Goal: Task Accomplishment & Management: Complete application form

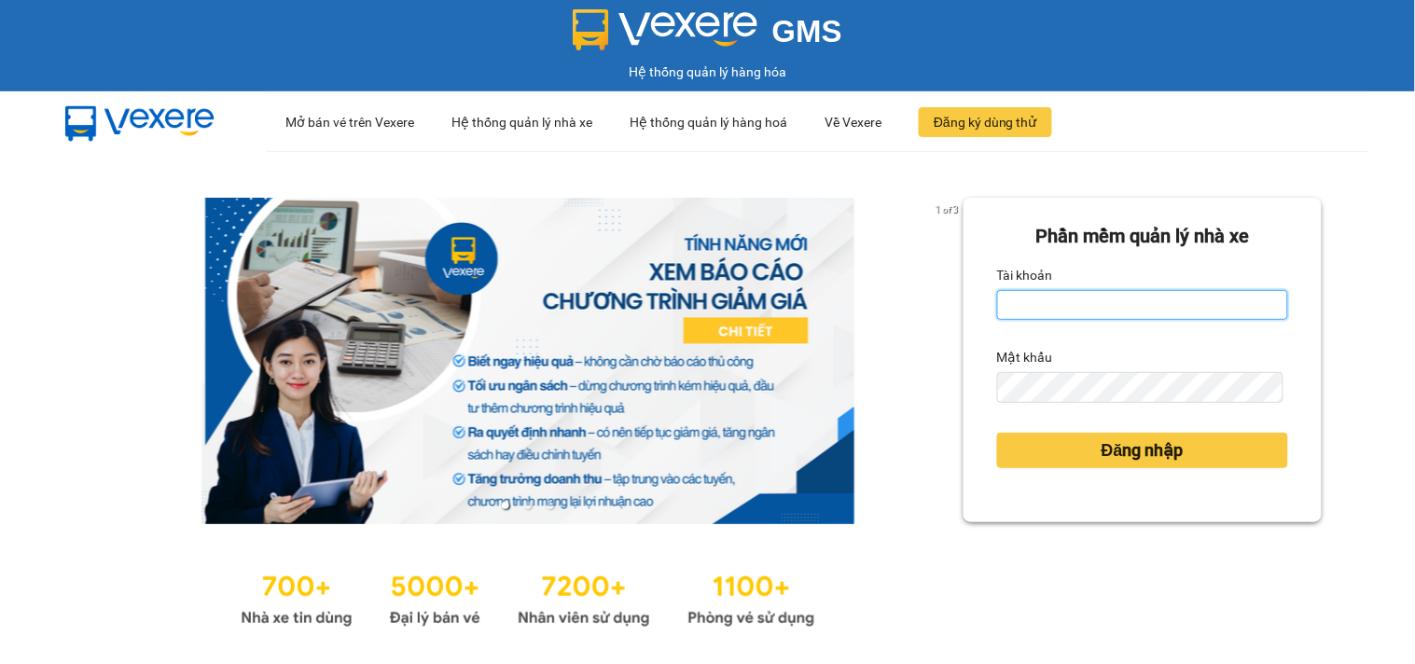
click at [1006, 309] on input "Tài khoản" at bounding box center [1142, 305] width 291 height 30
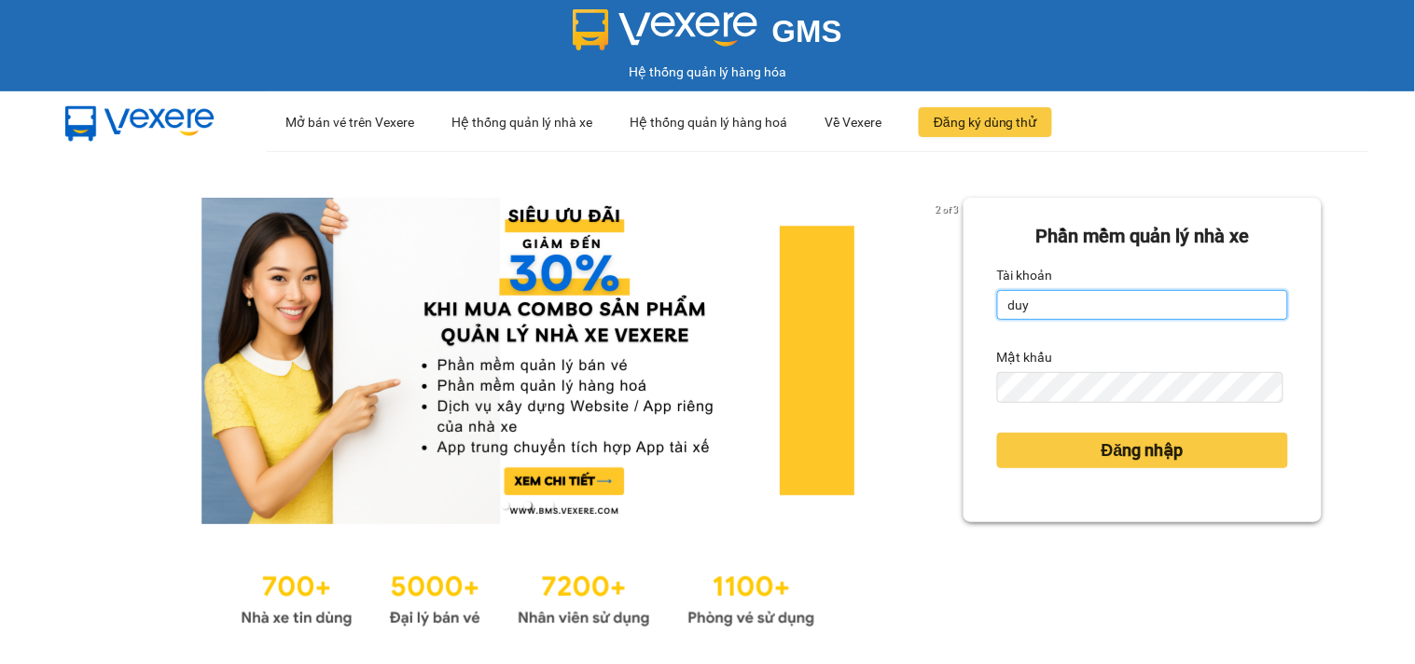
type input "duyninhhoa.phucanex"
click at [1079, 365] on div "Mật khẩu" at bounding box center [1142, 357] width 291 height 30
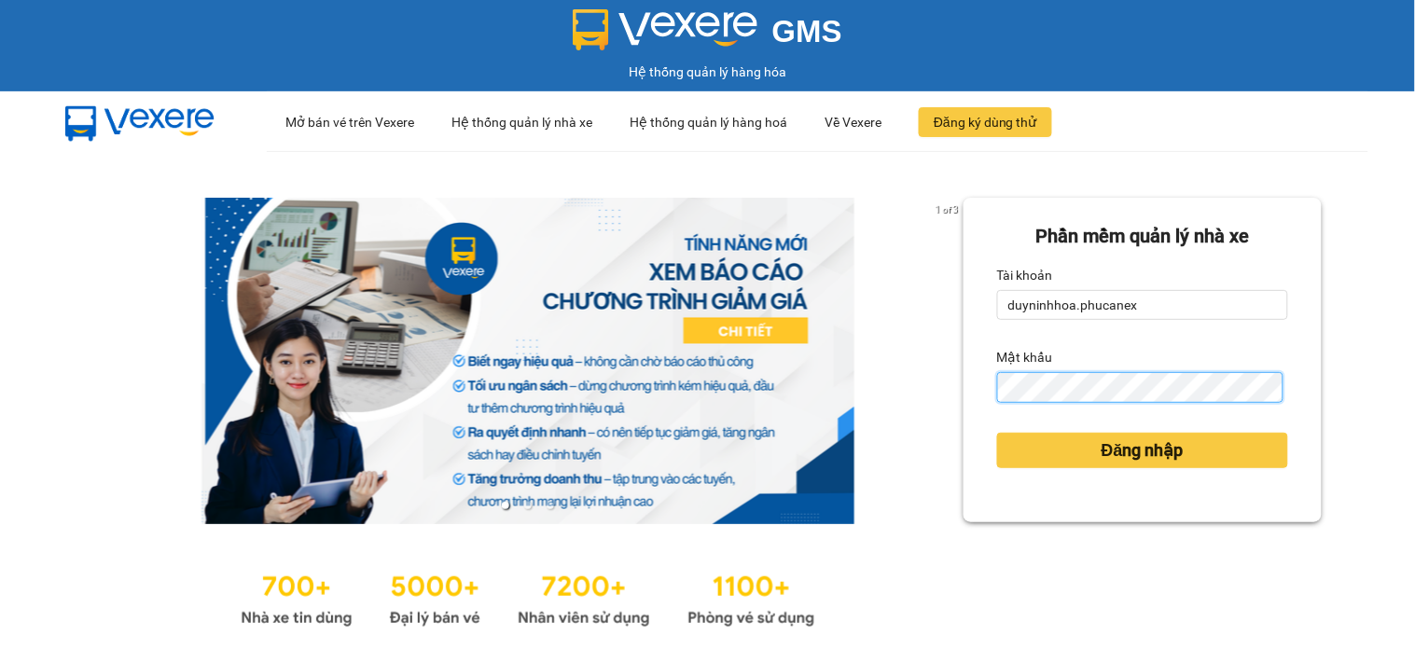
click at [997, 433] on button "Đăng nhập" at bounding box center [1142, 450] width 291 height 35
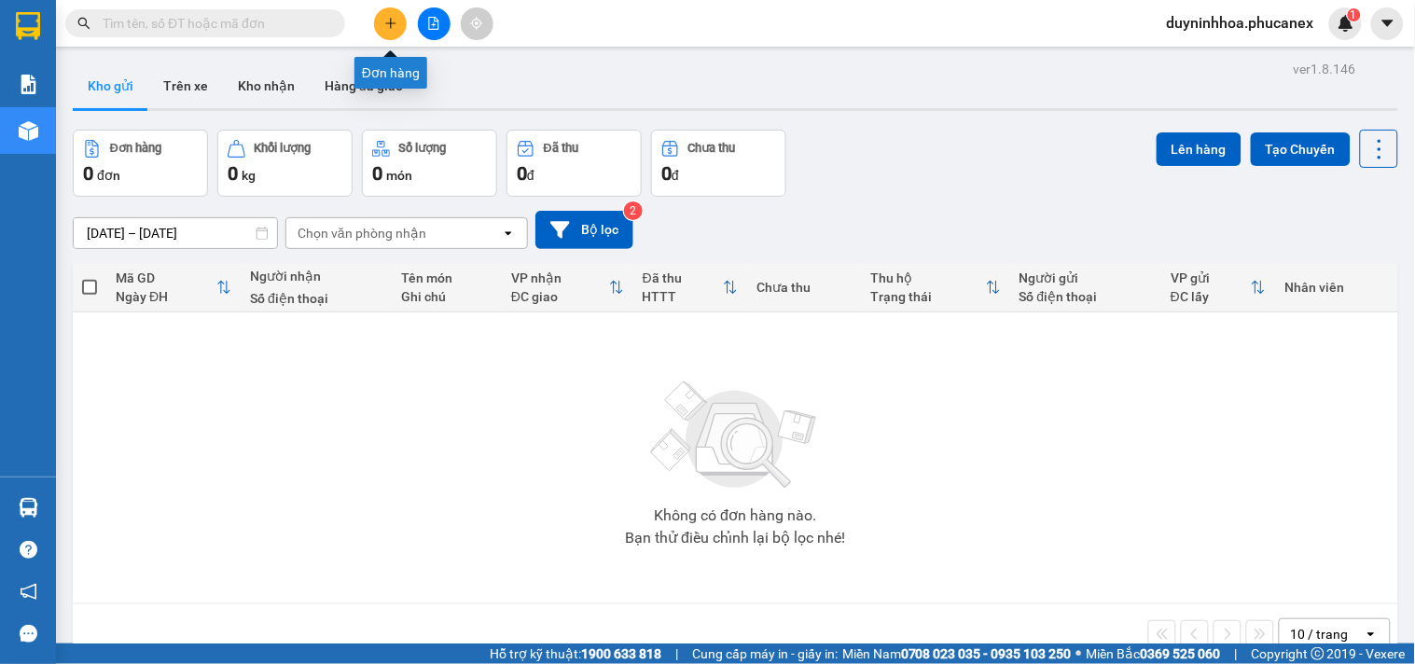
click at [390, 23] on icon "plus" at bounding box center [390, 22] width 10 height 1
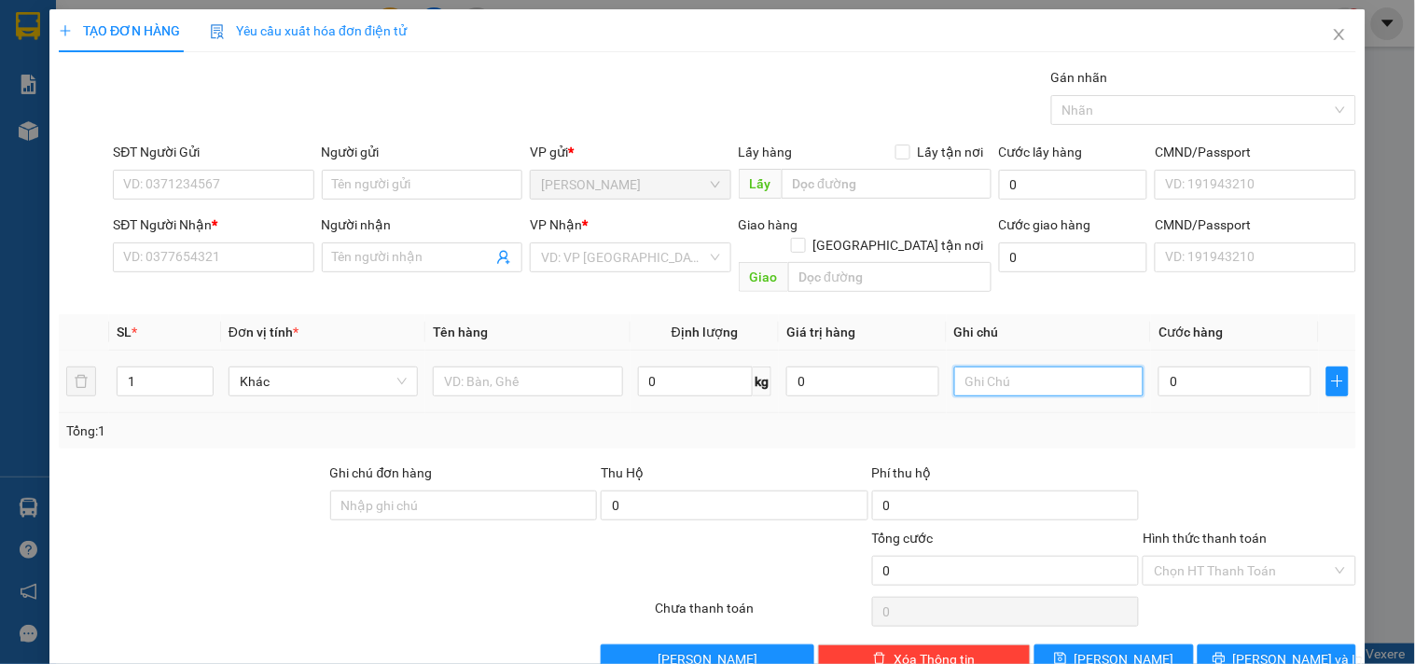
click at [1036, 367] on input "text" at bounding box center [1048, 382] width 189 height 30
type input "2014987"
click at [1181, 367] on input "0" at bounding box center [1235, 382] width 153 height 30
type input "2"
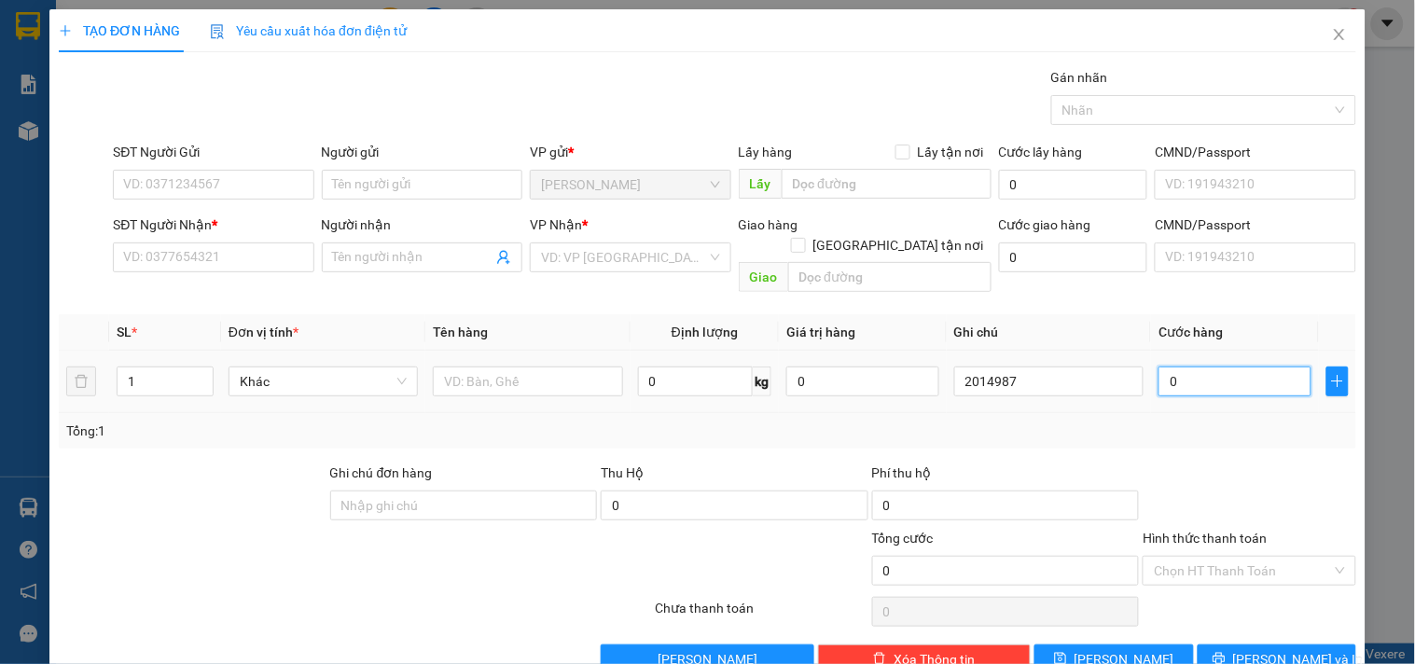
type input "2"
type input "20"
type input "20.000"
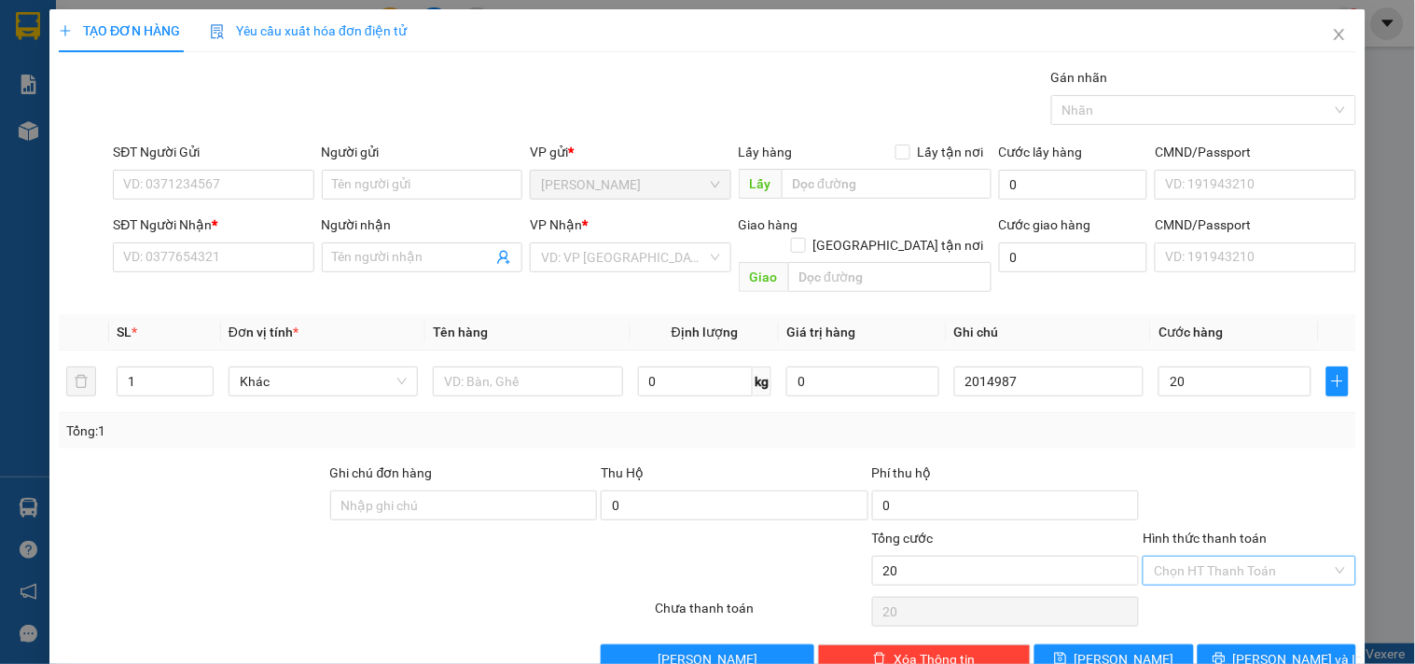
type input "20.000"
click at [1223, 557] on input "Hình thức thanh toán" at bounding box center [1242, 571] width 177 height 28
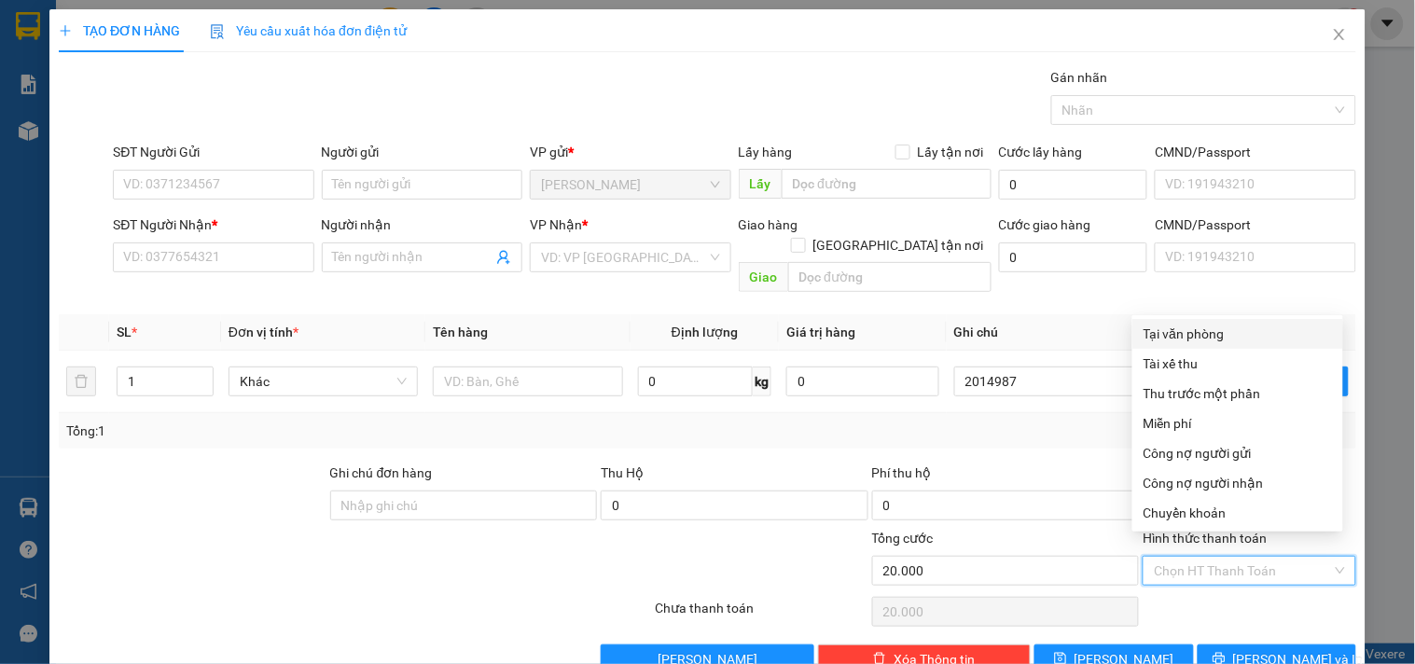
click at [1189, 320] on div "Tại văn phòng" at bounding box center [1238, 334] width 211 height 30
type input "0"
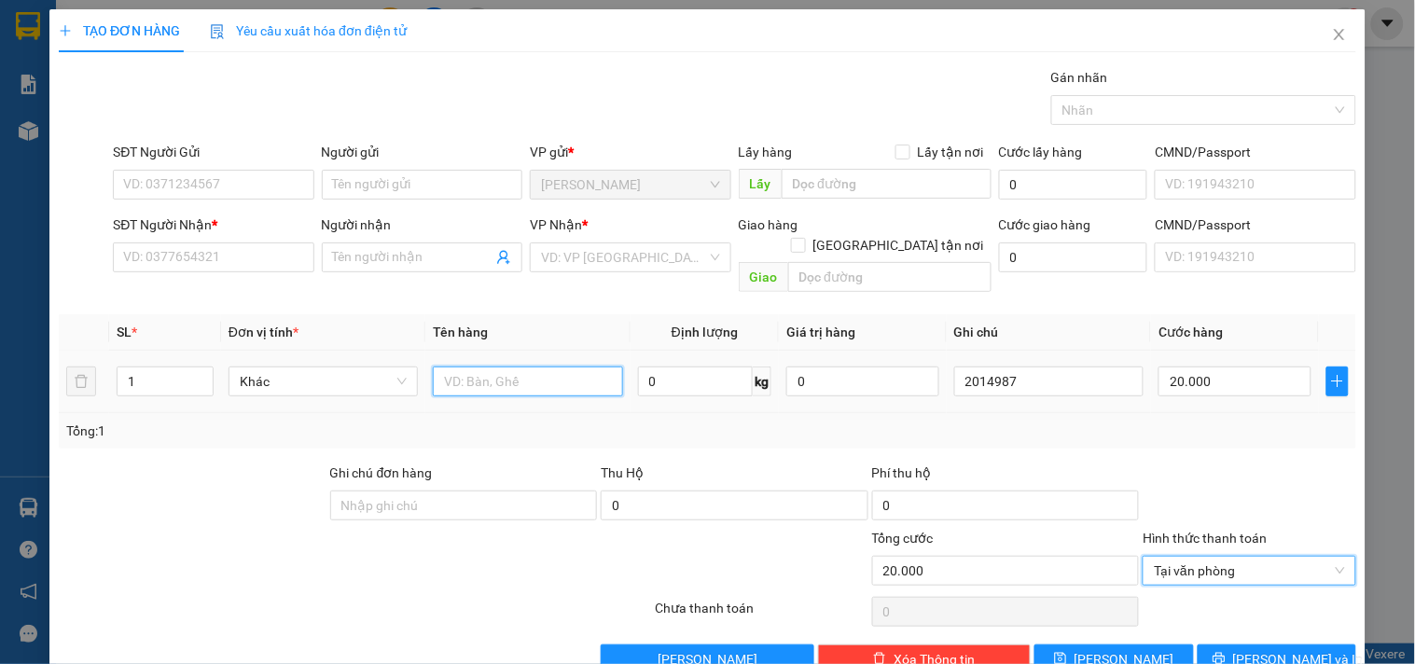
click at [498, 367] on input "text" at bounding box center [527, 382] width 189 height 30
type input "1h"
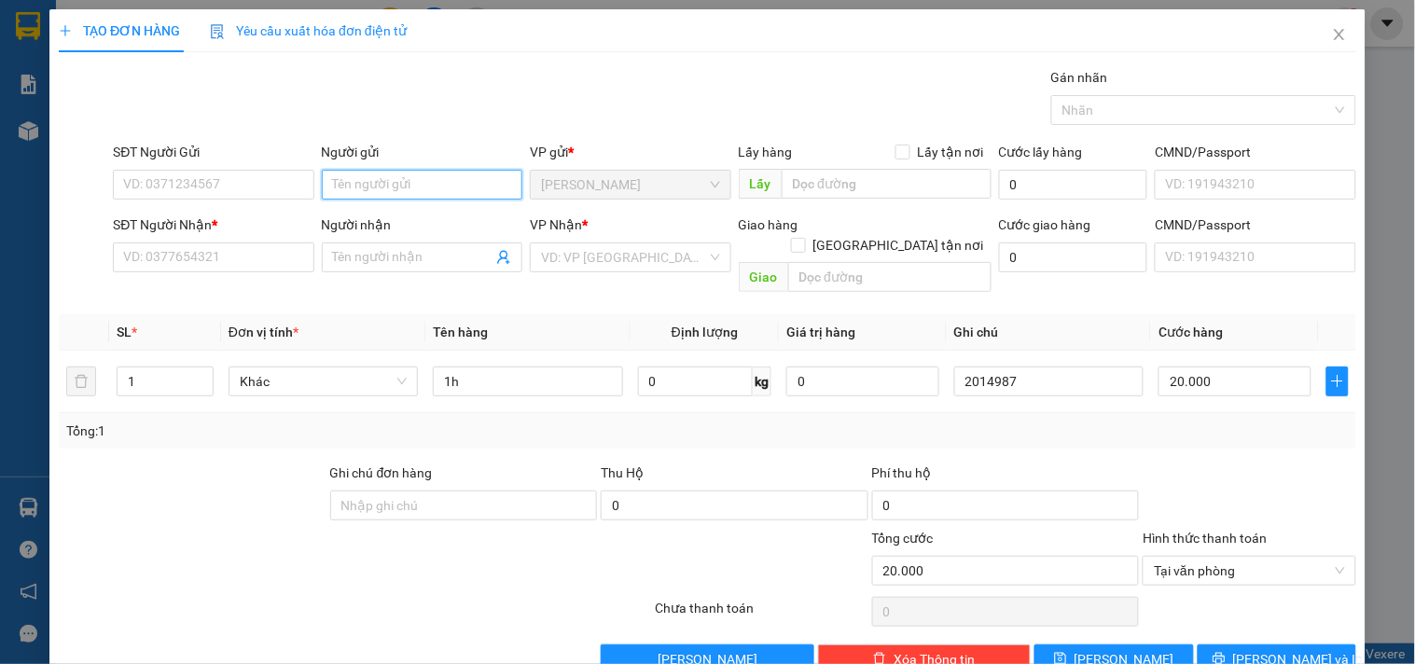
click at [440, 185] on input "Người gửi" at bounding box center [422, 185] width 201 height 30
type input "nhã"
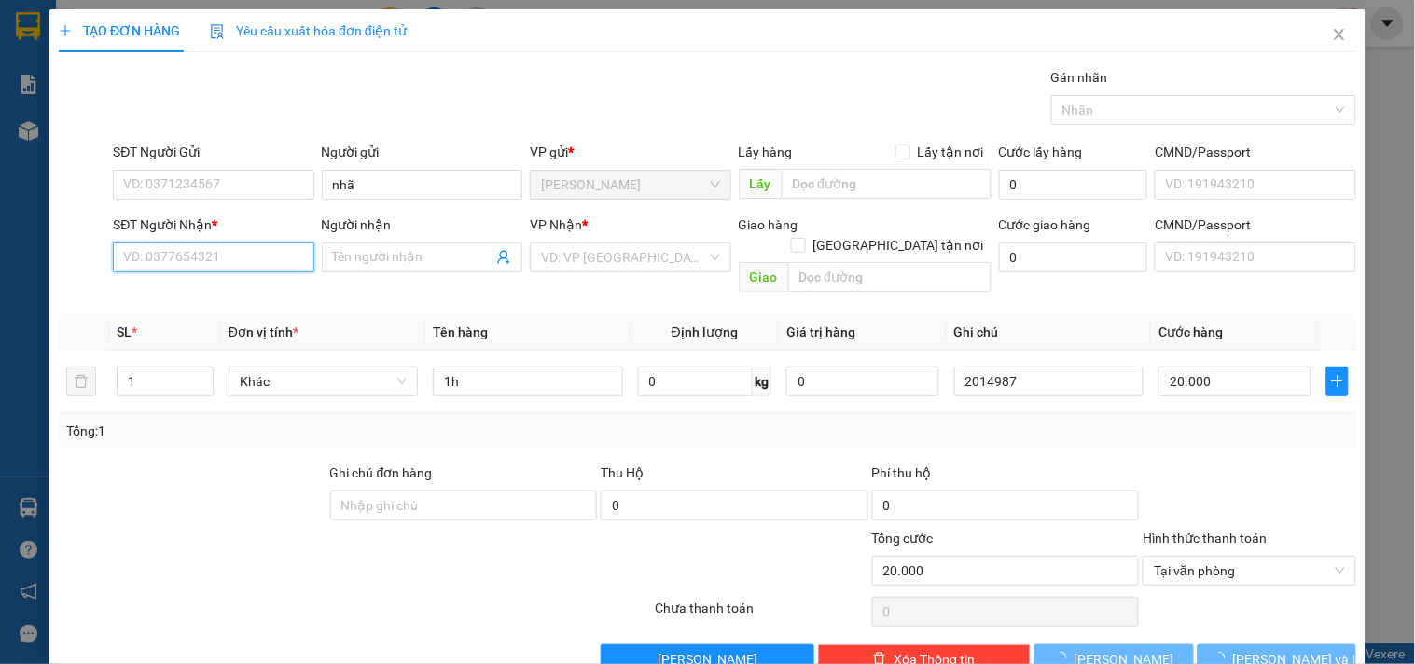
click at [136, 253] on input "SĐT Người Nhận *" at bounding box center [213, 258] width 201 height 30
click at [202, 269] on input "0915204849" at bounding box center [213, 258] width 201 height 30
type input "0915204849"
click at [244, 259] on input "0915204849" at bounding box center [213, 258] width 201 height 30
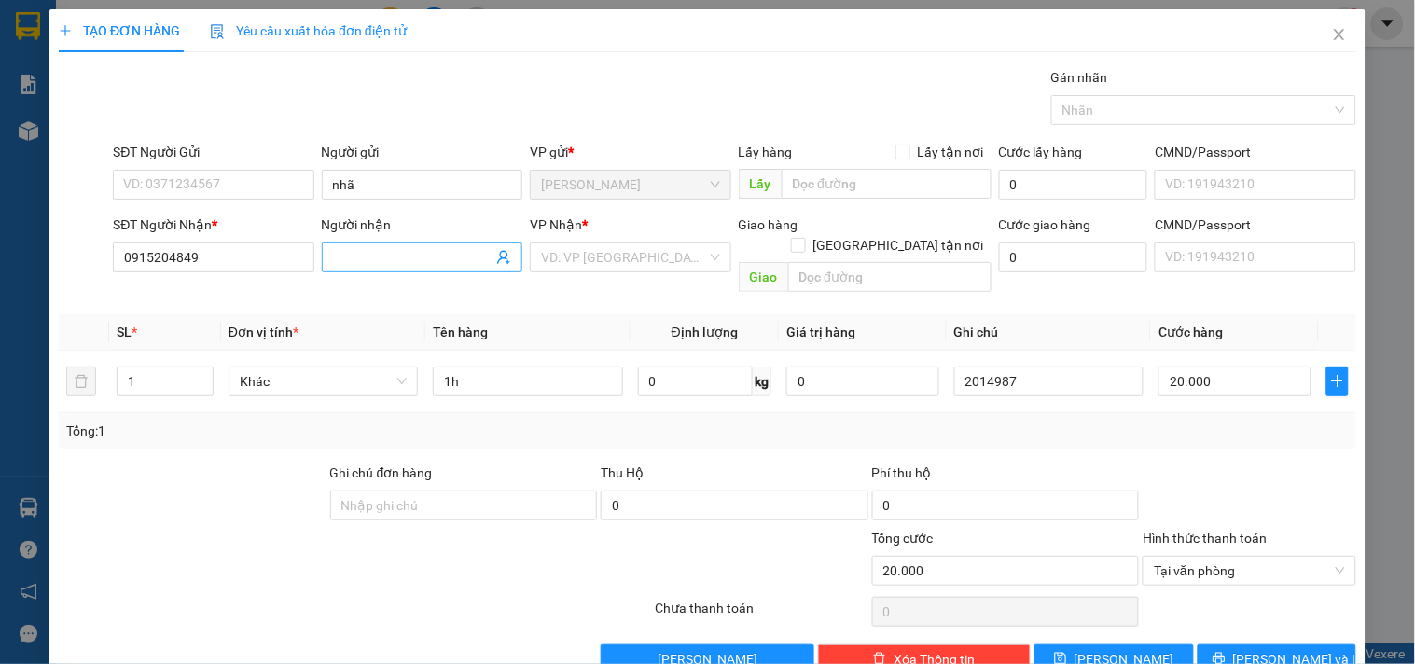
click at [385, 257] on input "Người nhận" at bounding box center [413, 257] width 160 height 21
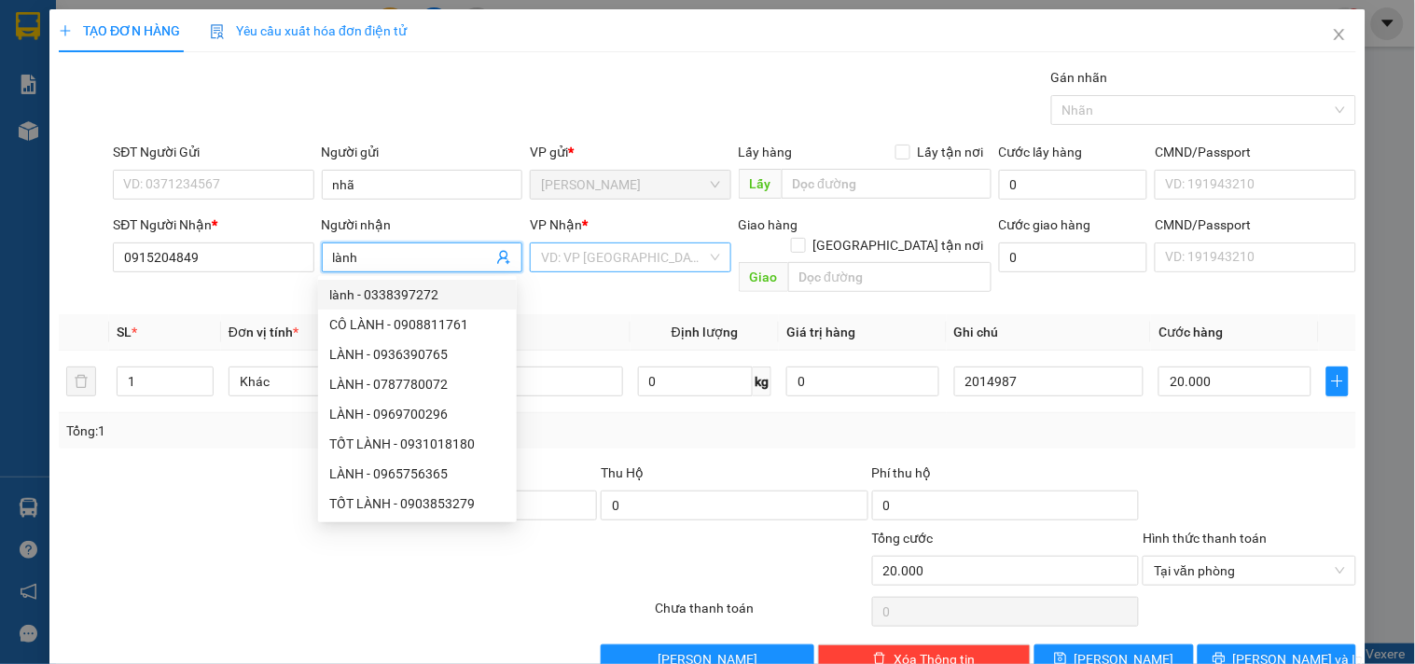
type input "lành"
click at [610, 263] on input "search" at bounding box center [623, 257] width 165 height 28
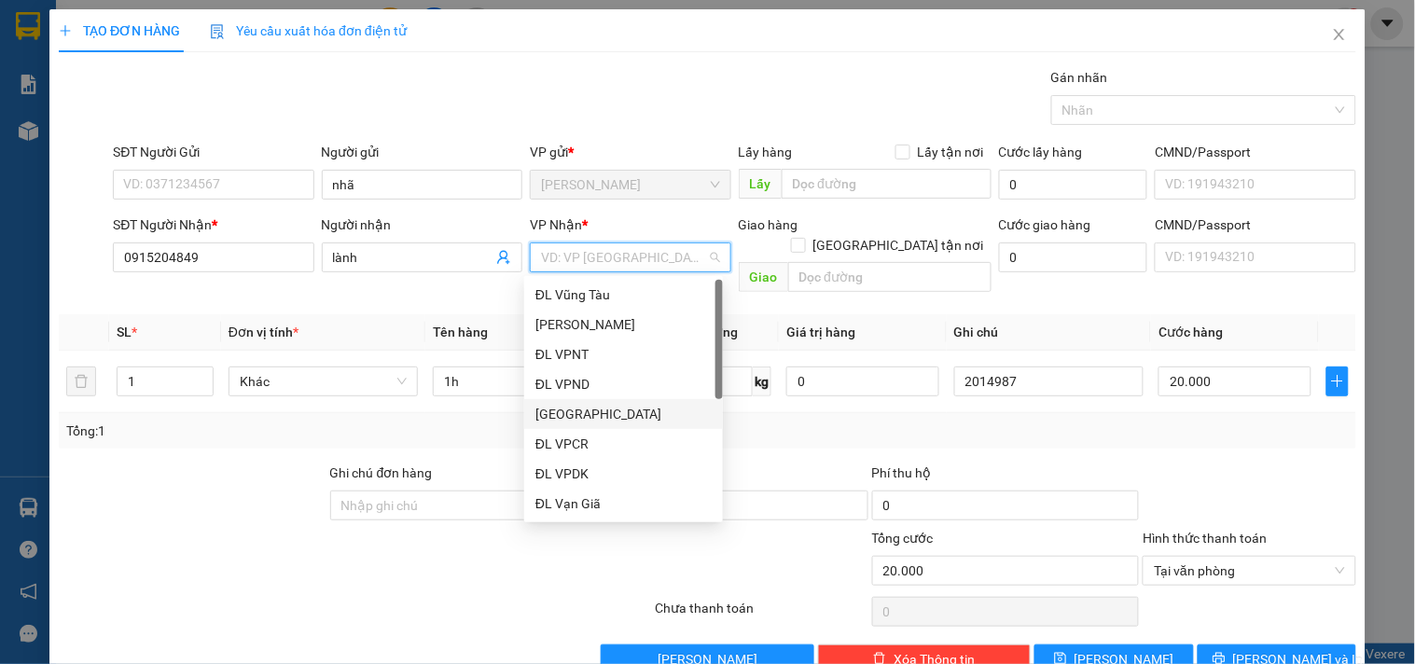
drag, startPoint x: 571, startPoint y: 411, endPoint x: 826, endPoint y: 450, distance: 257.5
click at [571, 410] on div "[GEOGRAPHIC_DATA]" at bounding box center [624, 414] width 176 height 21
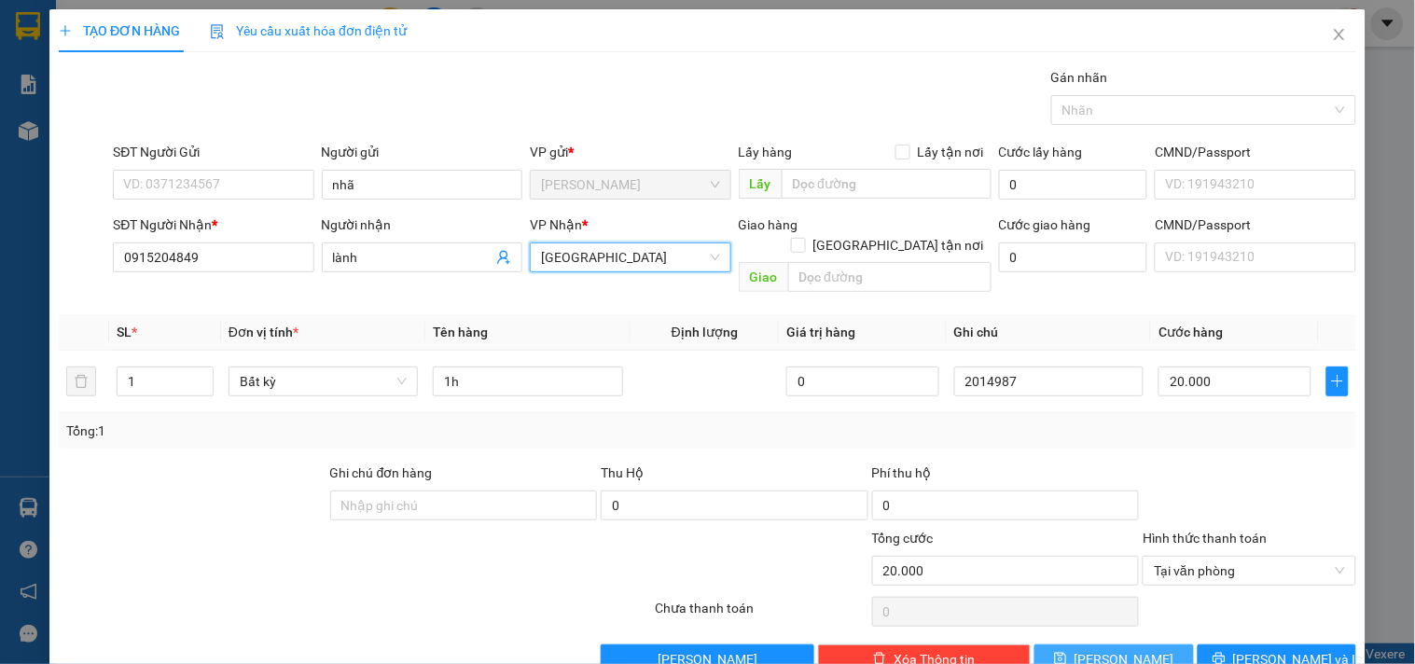
click at [1105, 628] on button "[PERSON_NAME]" at bounding box center [1114, 660] width 159 height 30
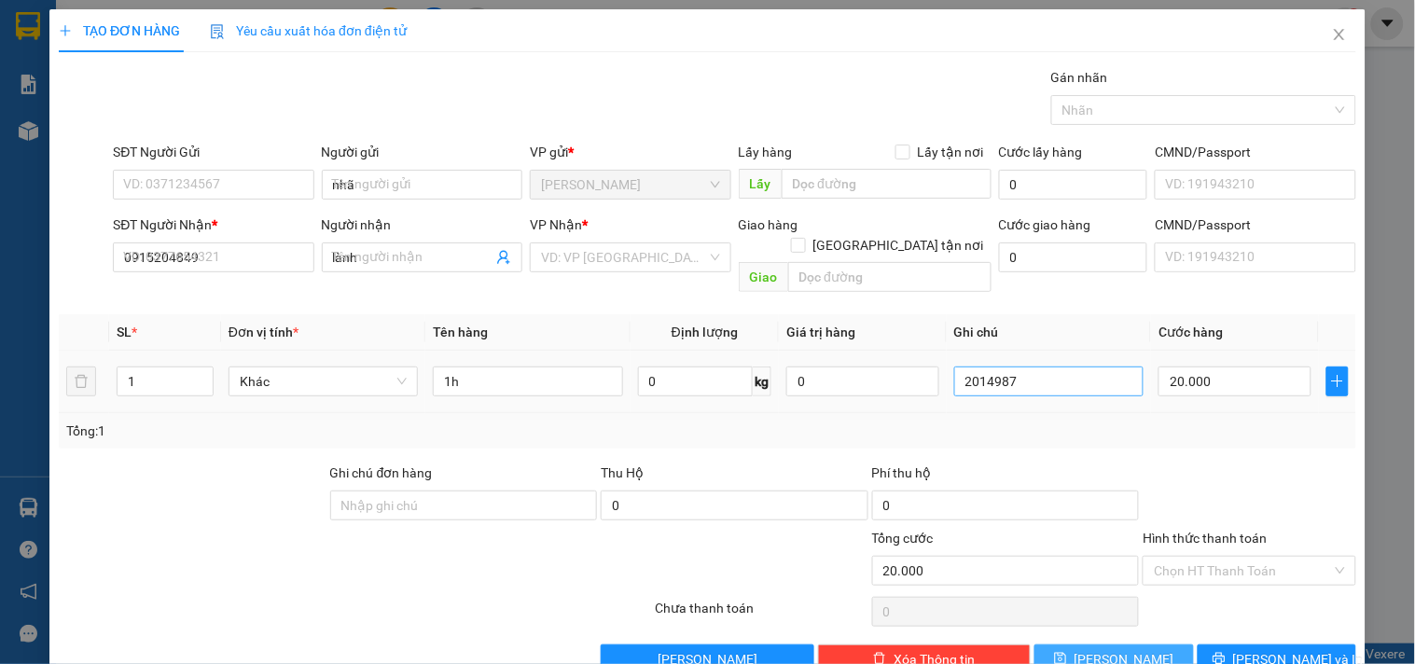
type input "0"
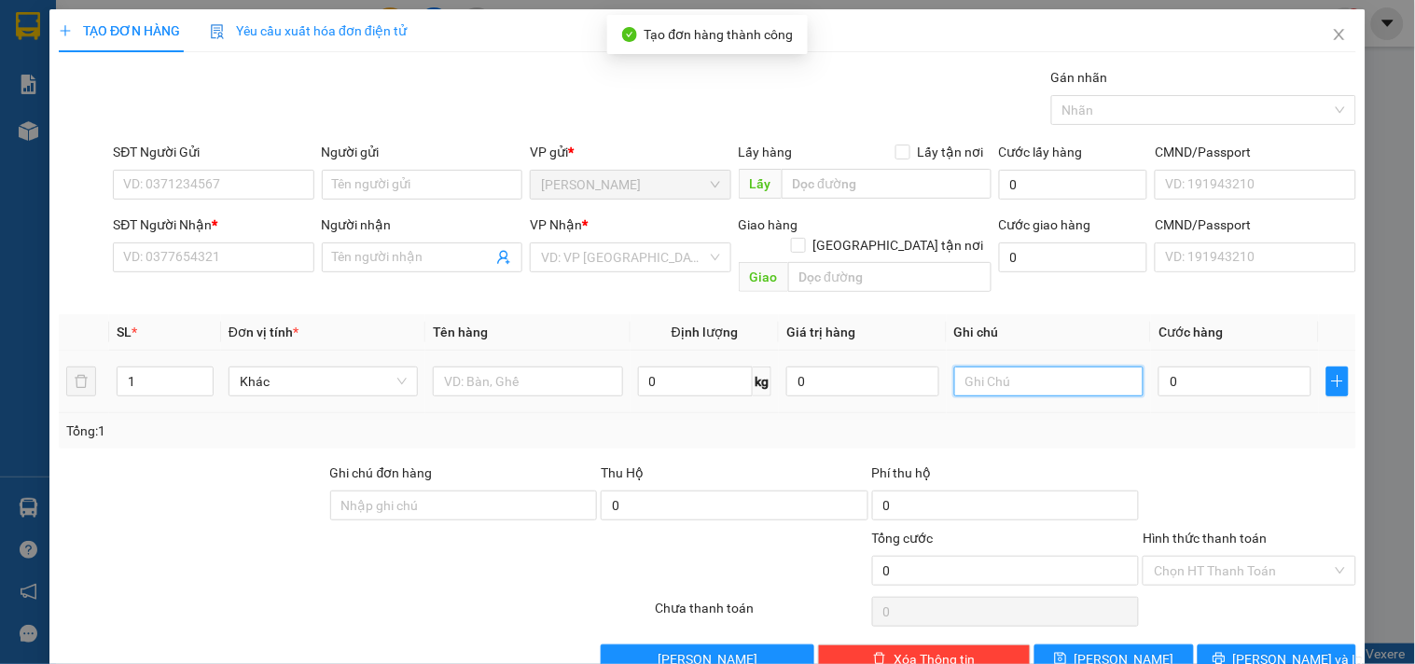
click at [1077, 367] on input "text" at bounding box center [1048, 382] width 189 height 30
type input "2014988"
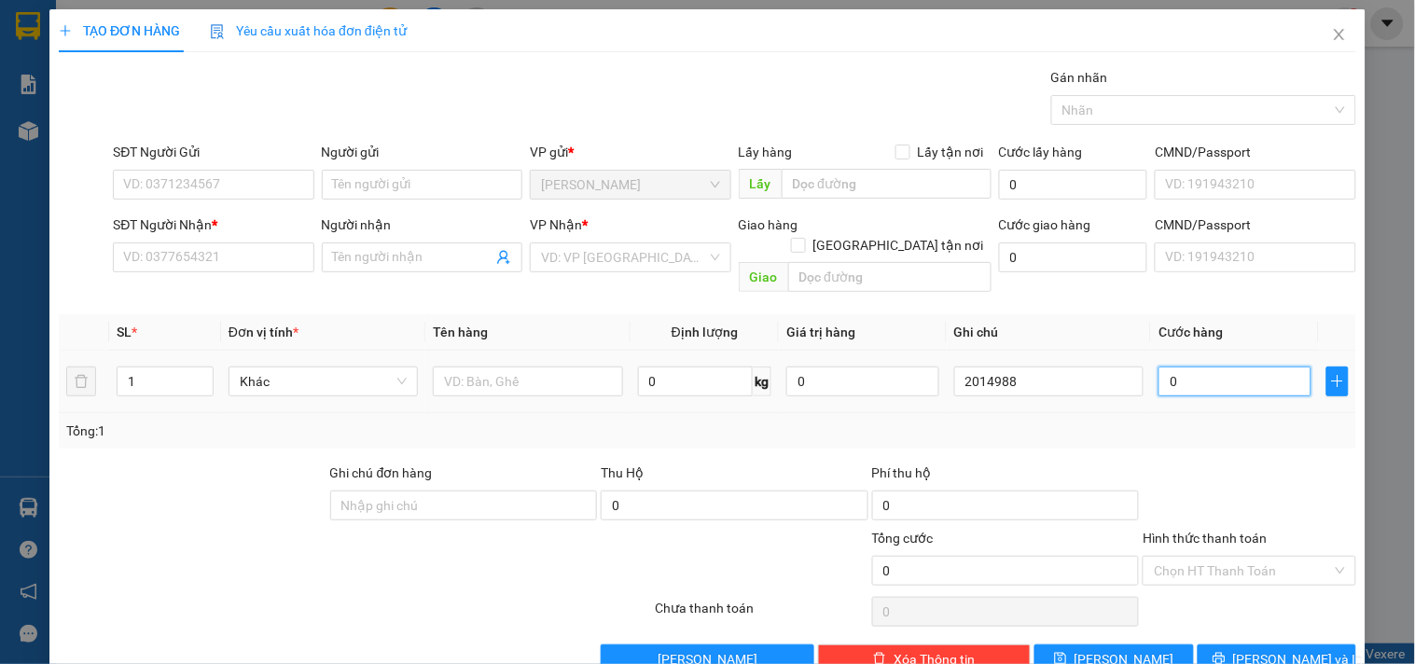
click at [1231, 367] on input "0" at bounding box center [1235, 382] width 153 height 30
type input "3"
type input "36"
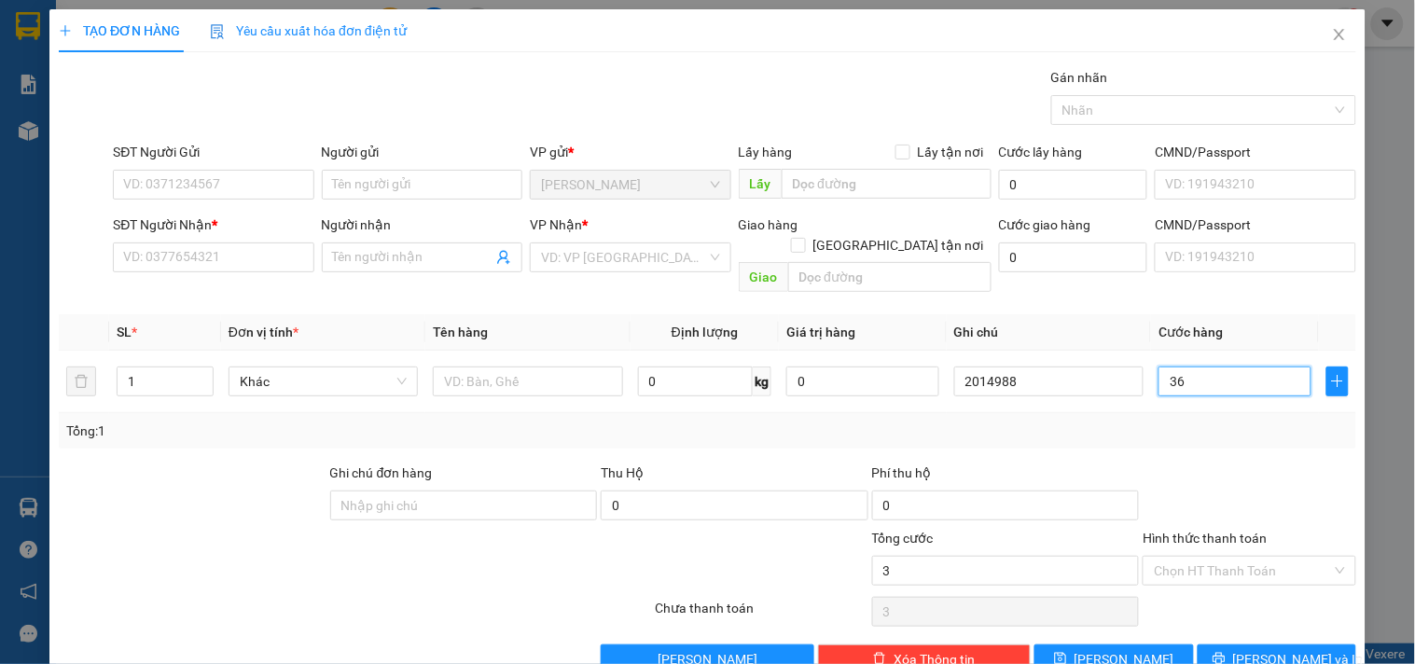
type input "36"
type input "360"
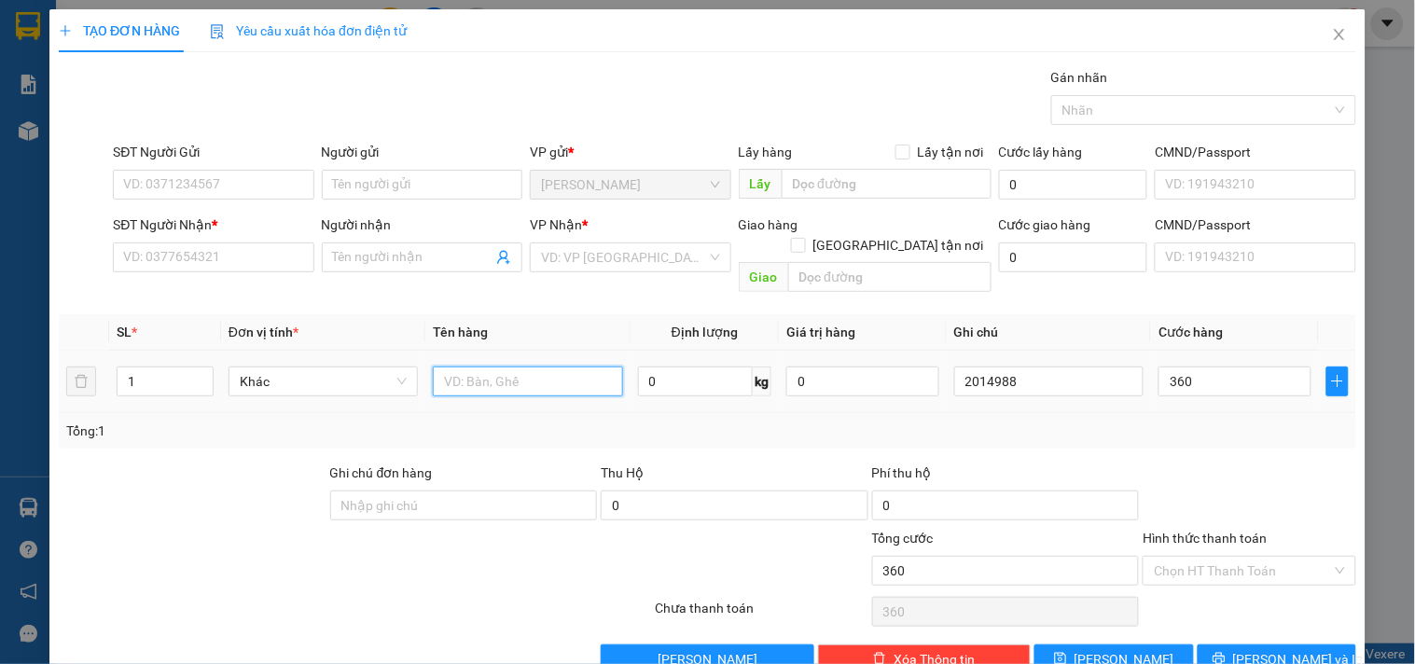
type input "360.000"
click at [476, 367] on input "text" at bounding box center [527, 382] width 189 height 30
type input "4 lân"
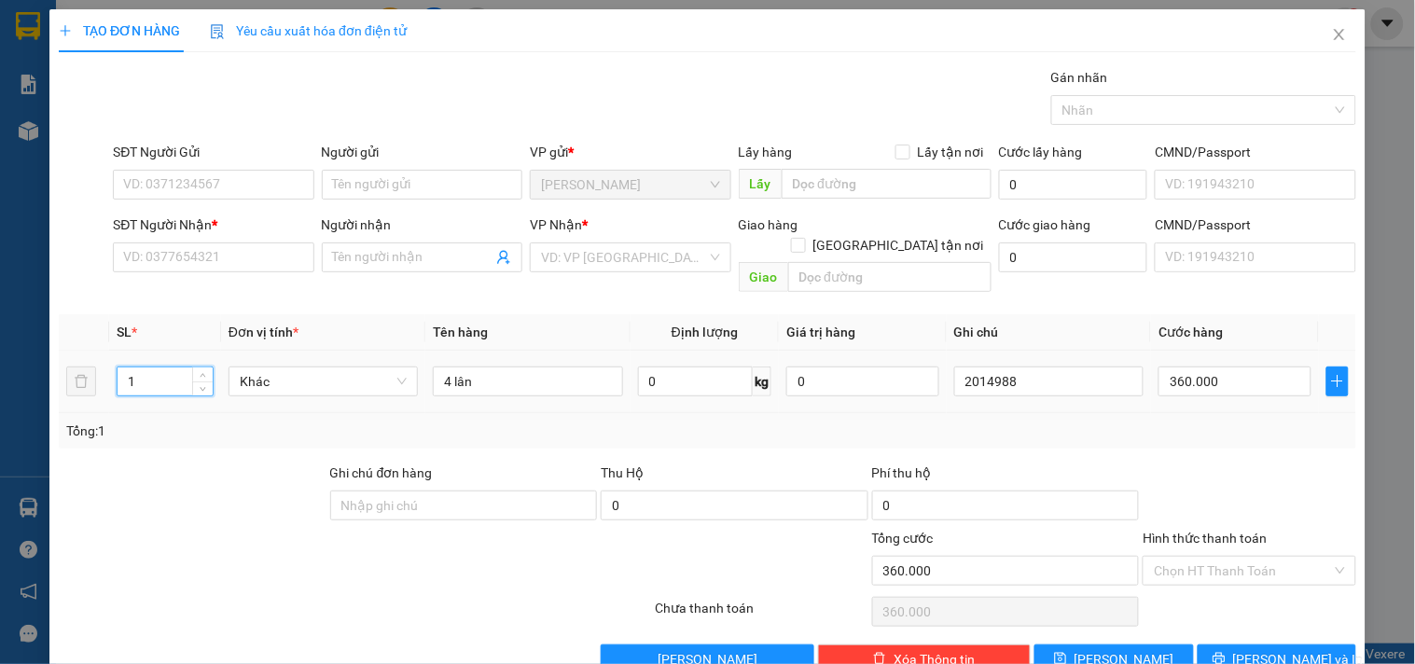
drag, startPoint x: 131, startPoint y: 350, endPoint x: 98, endPoint y: 355, distance: 33.1
click at [98, 355] on tr "1 Khác 4 lân 0 kg 0 2014988 360.000" at bounding box center [708, 382] width 1298 height 63
click at [84, 370] on tr "1 Khác 4 lân 0 kg 0 2014988 360.000" at bounding box center [708, 382] width 1298 height 63
type input "4"
click at [397, 188] on input "Người gửi" at bounding box center [422, 185] width 201 height 30
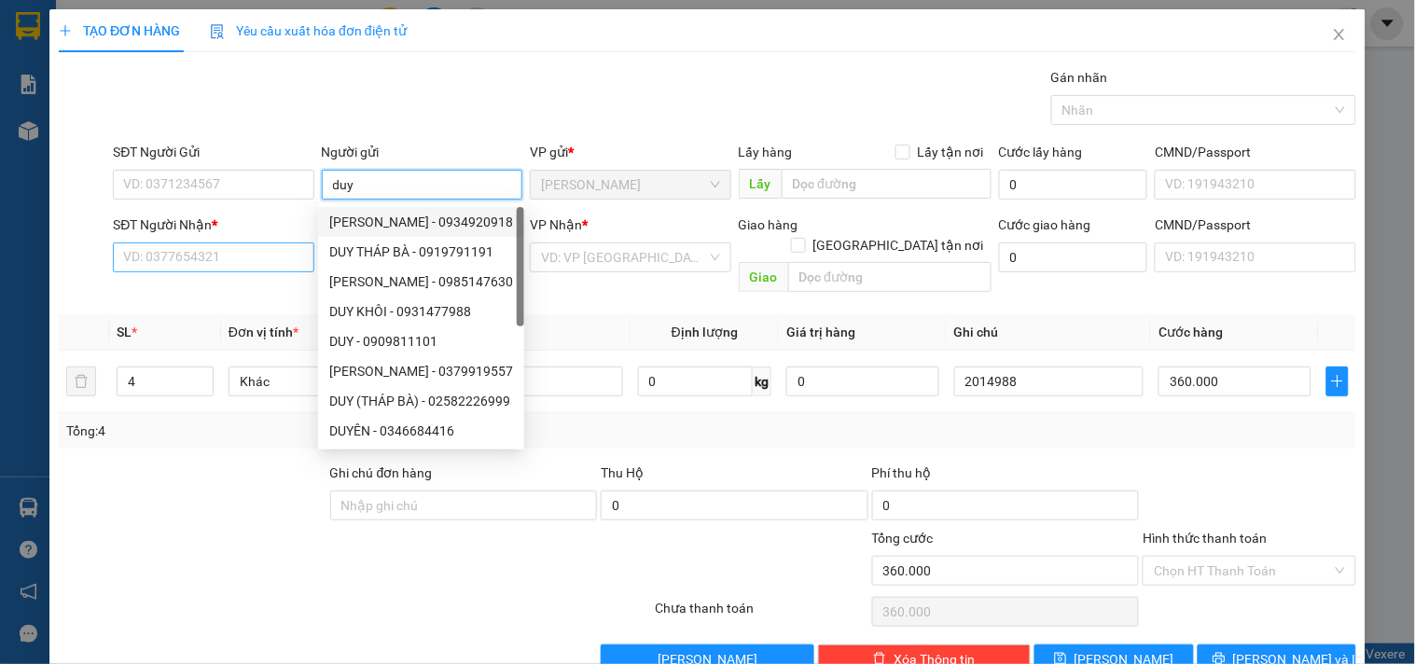
type input "duy"
click at [265, 253] on input "SĐT Người Nhận *" at bounding box center [213, 258] width 201 height 30
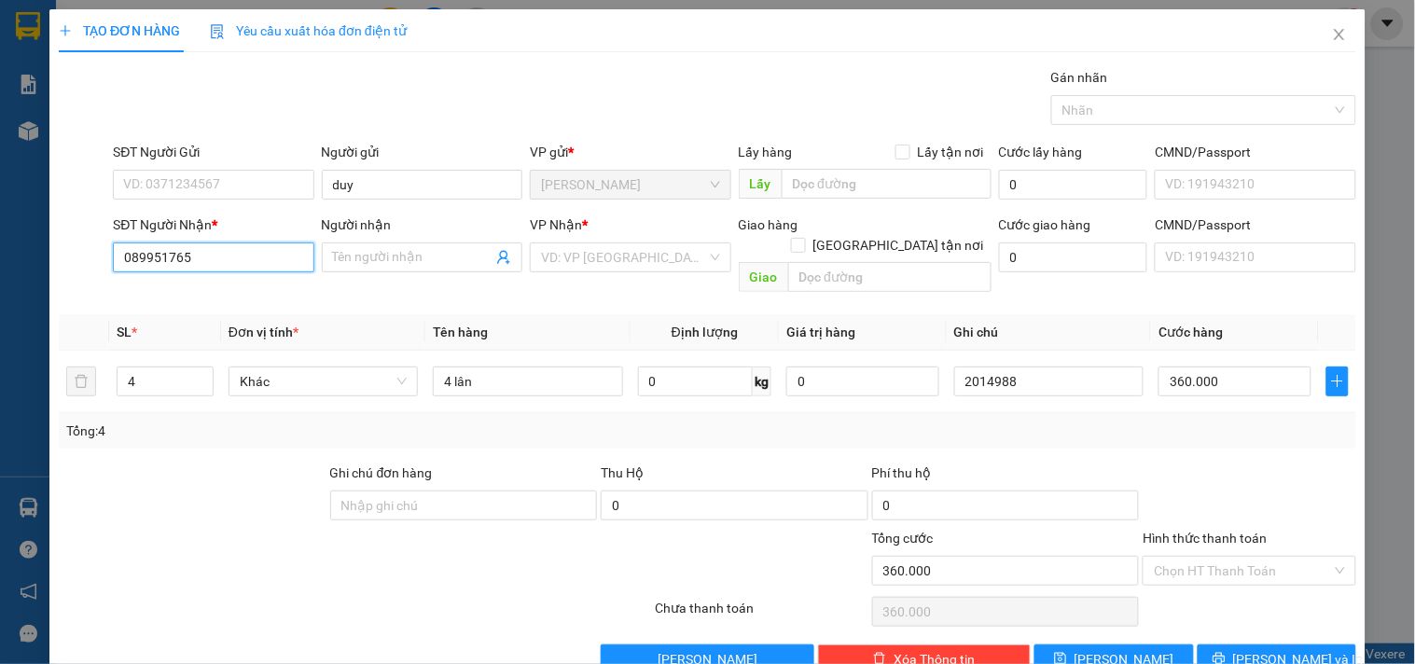
type input "0899517653"
click at [245, 285] on div "0899517653 - [GEOGRAPHIC_DATA]" at bounding box center [228, 295] width 210 height 21
type input "VIỆT NGA"
type input "0899517653"
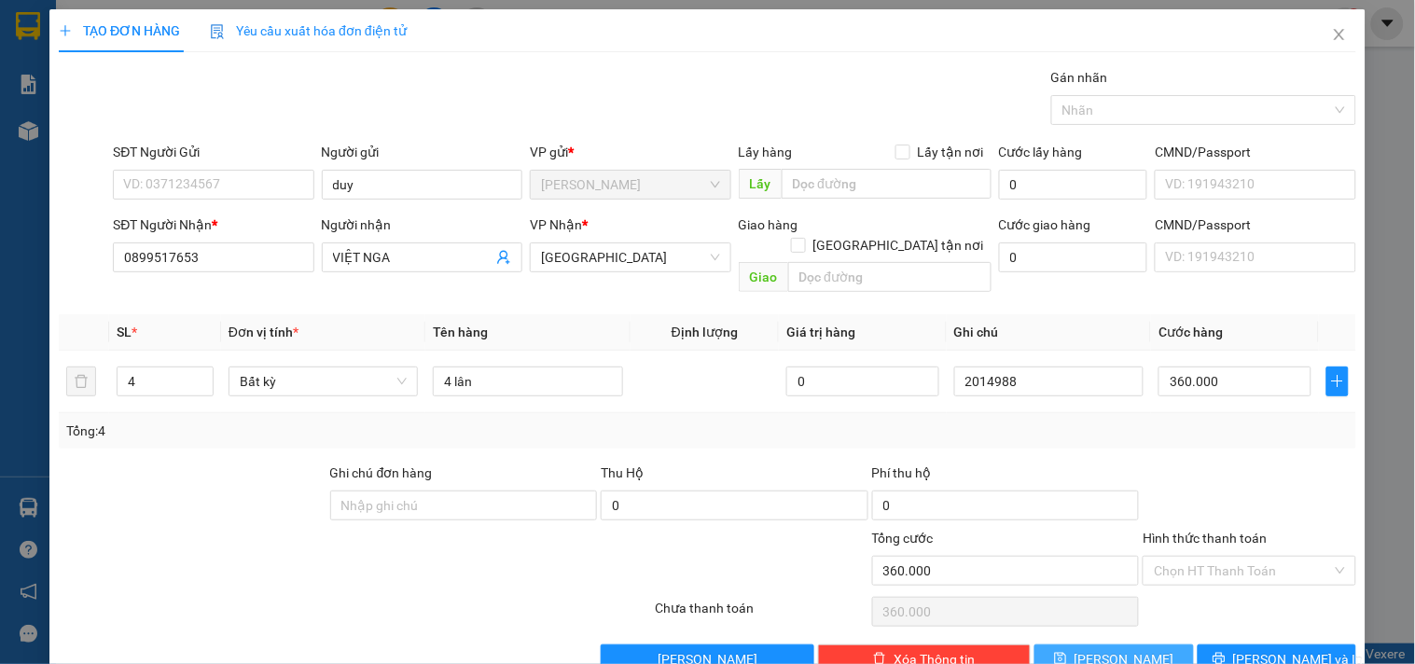
click at [1113, 628] on span "[PERSON_NAME]" at bounding box center [1125, 659] width 100 height 21
type input "1"
type input "0"
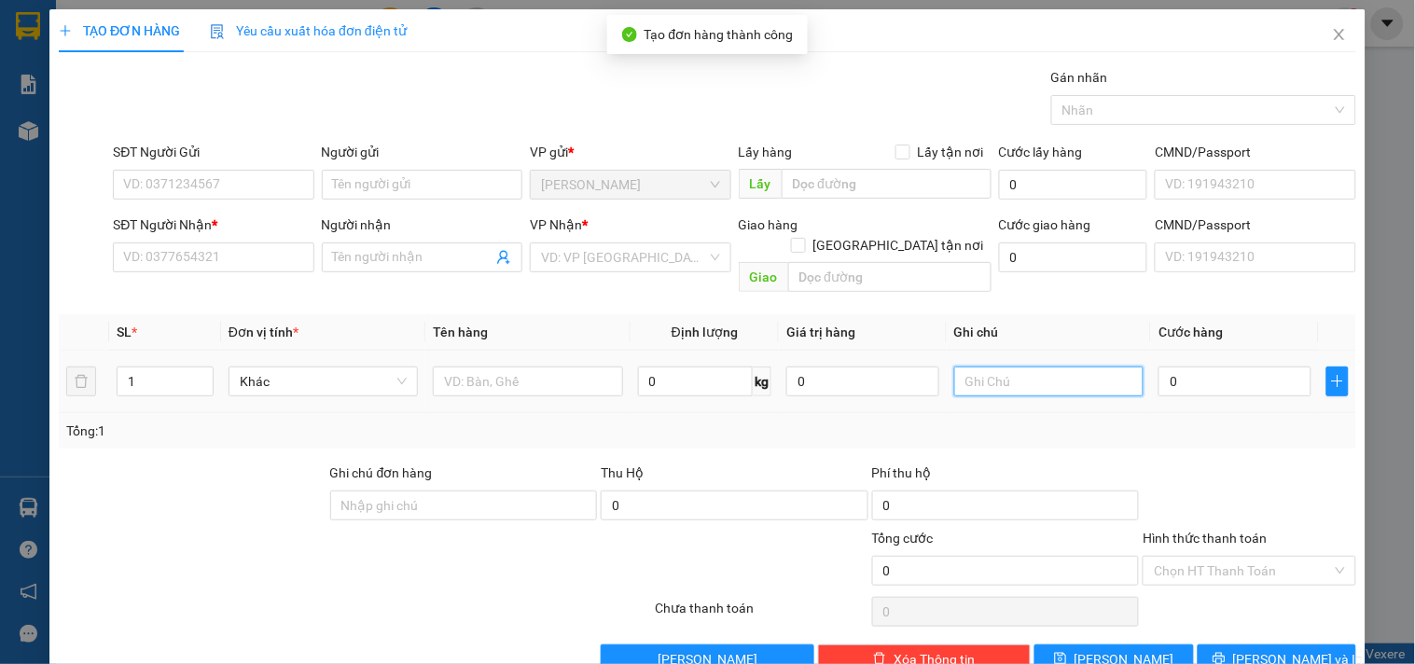
click at [1036, 367] on input "text" at bounding box center [1048, 382] width 189 height 30
type input "2014989"
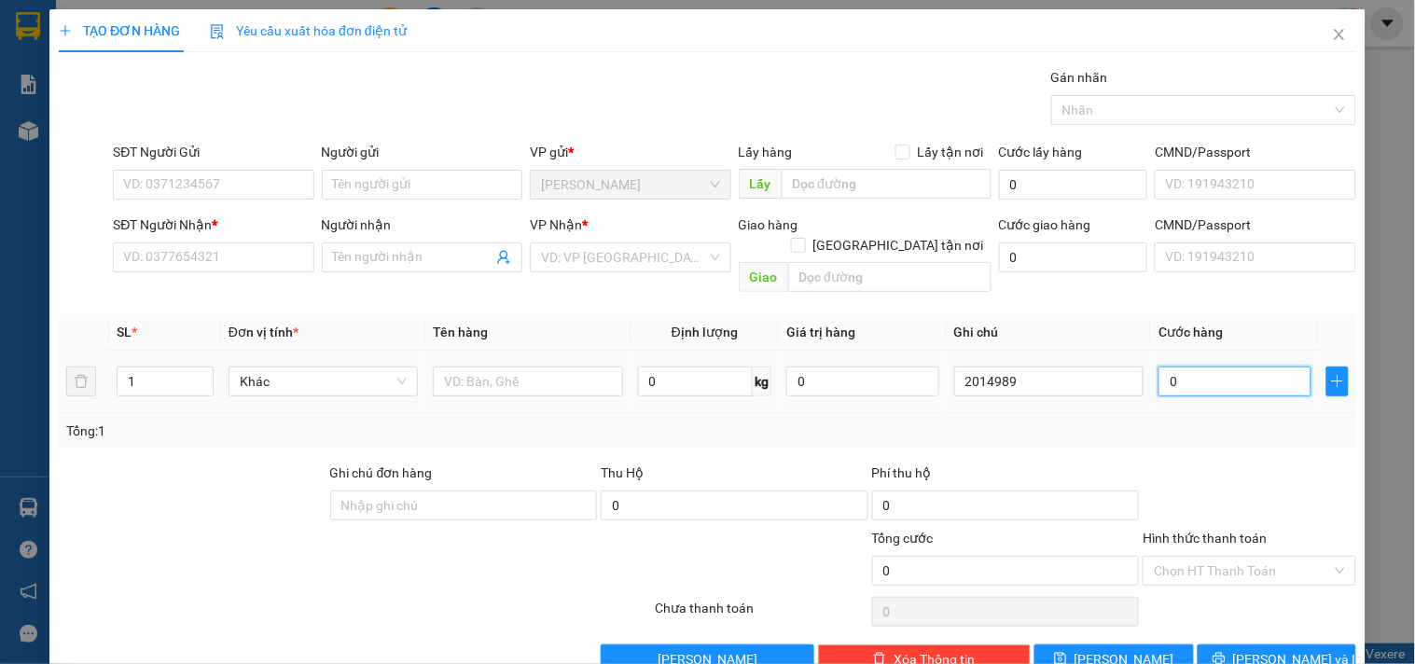
click at [1220, 376] on input "0" at bounding box center [1235, 382] width 153 height 30
type input "4"
type input "40"
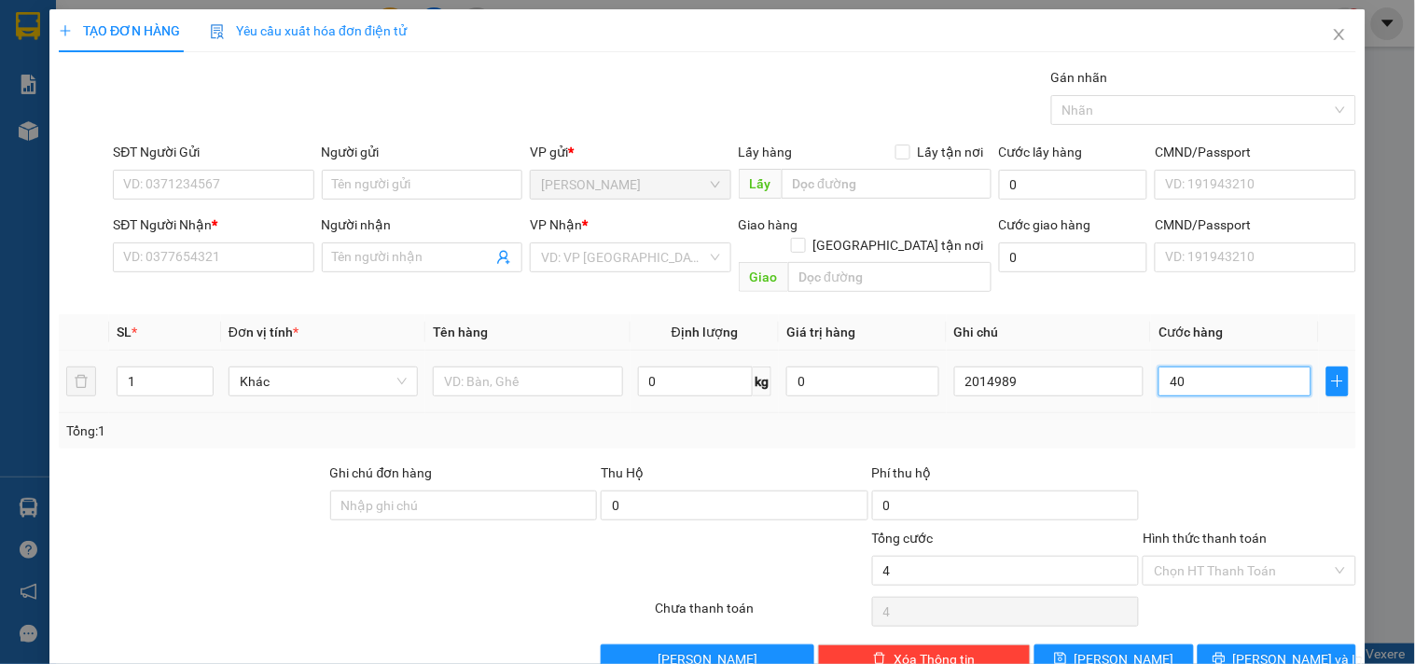
type input "40"
type input "40.000"
click at [1200, 562] on input "Hình thức thanh toán" at bounding box center [1242, 571] width 177 height 28
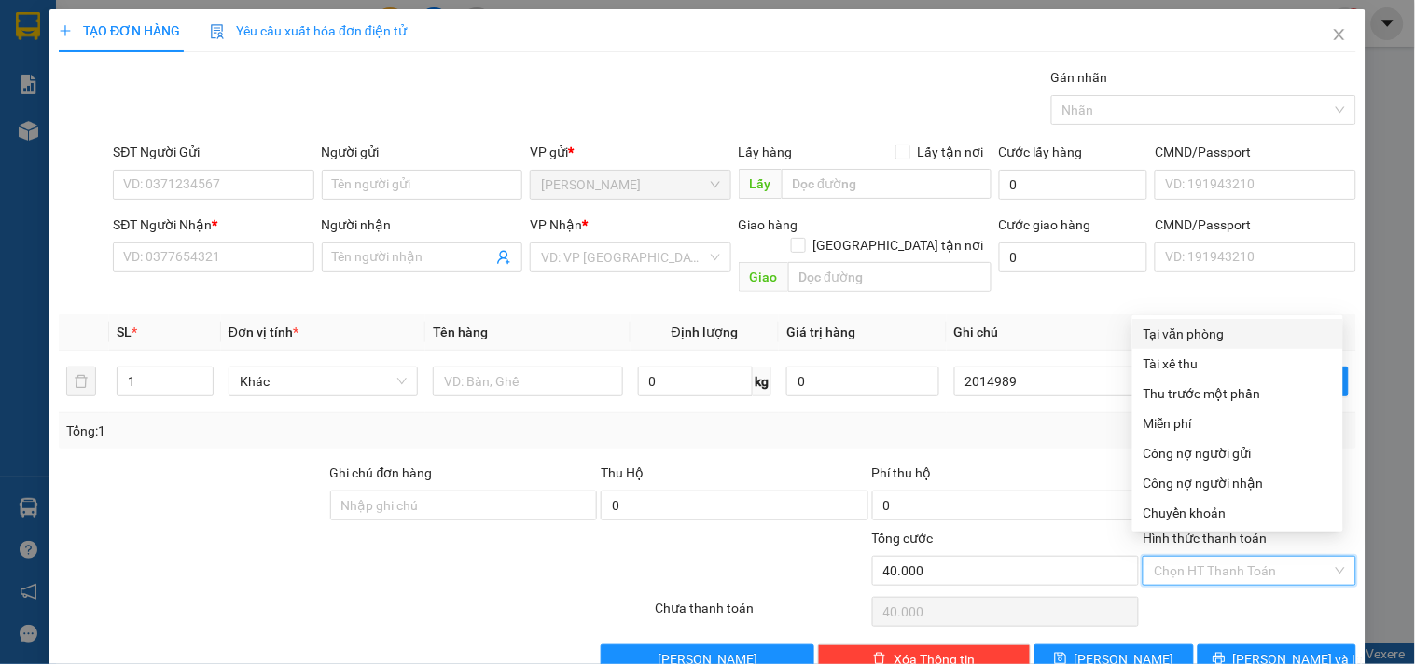
drag, startPoint x: 1186, startPoint y: 325, endPoint x: 1158, endPoint y: 324, distance: 28.0
click at [1186, 324] on div "Tại văn phòng" at bounding box center [1238, 334] width 188 height 21
type input "0"
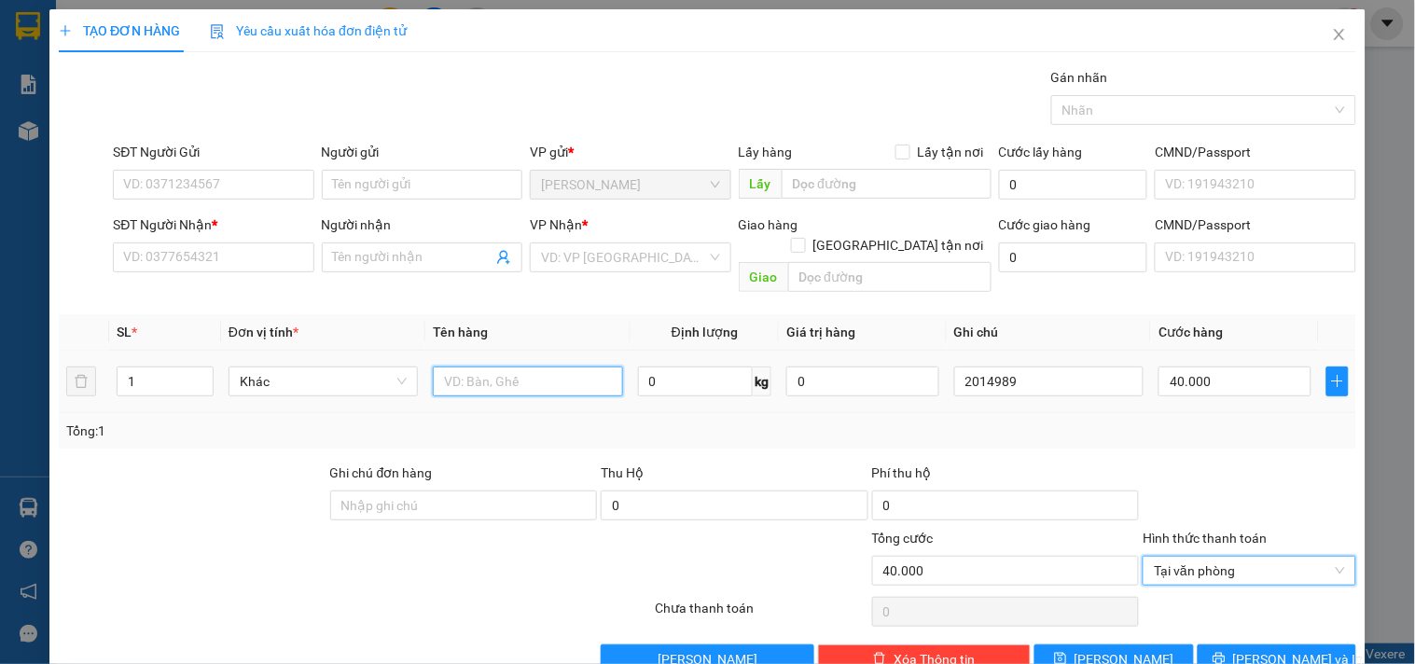
click at [496, 367] on input "text" at bounding box center [527, 382] width 189 height 30
type input "1c"
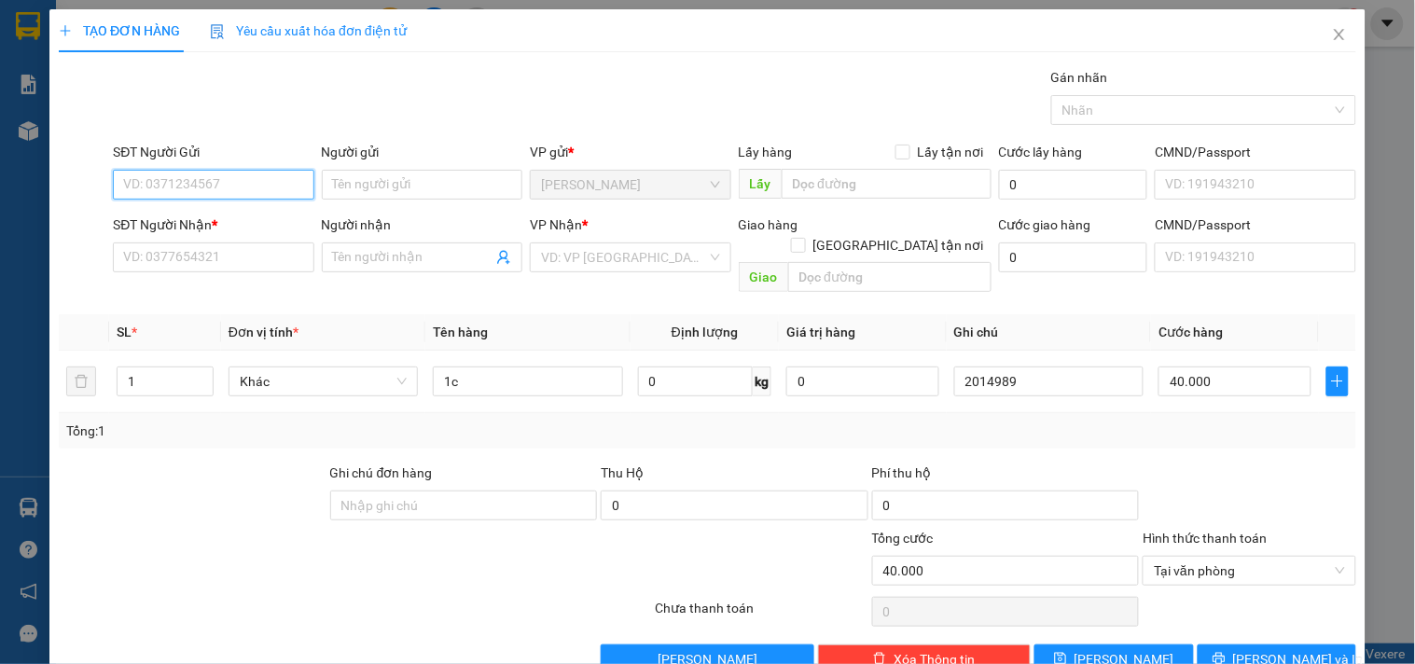
click at [138, 172] on input "SĐT Người Gửi" at bounding box center [213, 185] width 201 height 30
type input "0986212935"
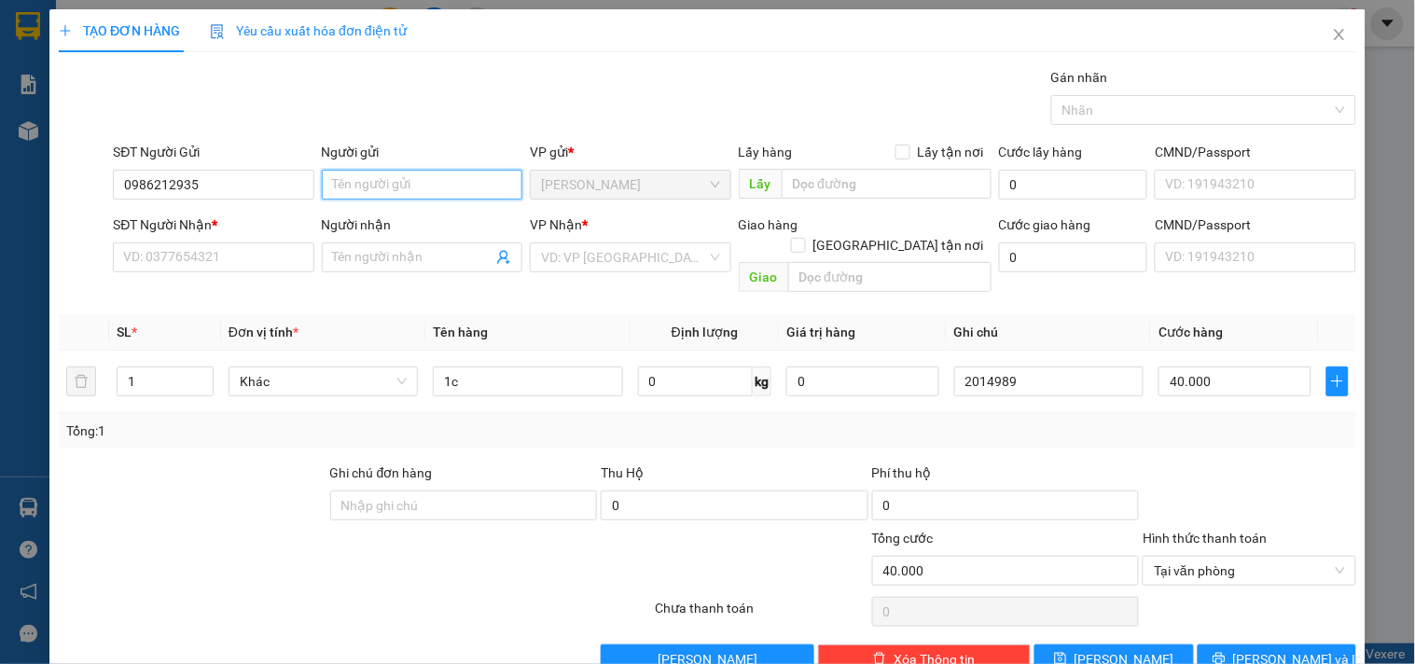
click at [333, 188] on input "Người gửi" at bounding box center [422, 185] width 201 height 30
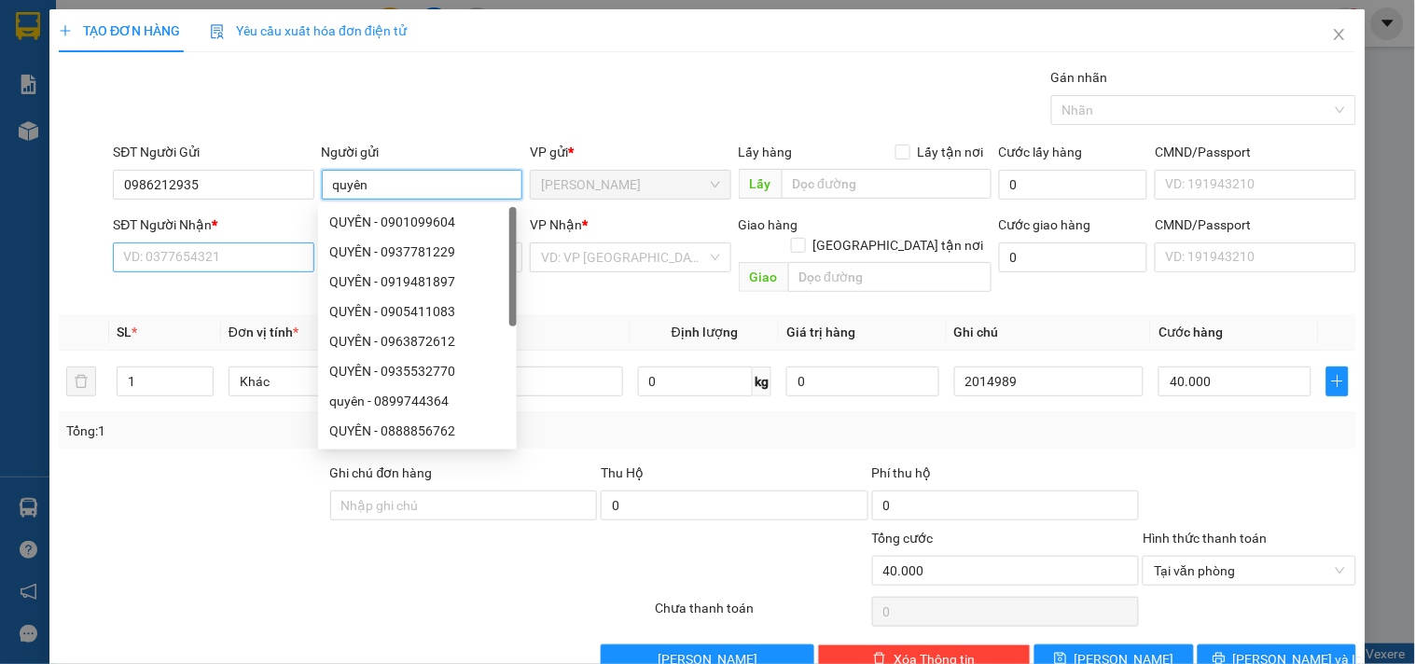
type input "quyên"
click at [190, 272] on input "SĐT Người Nhận *" at bounding box center [213, 258] width 201 height 30
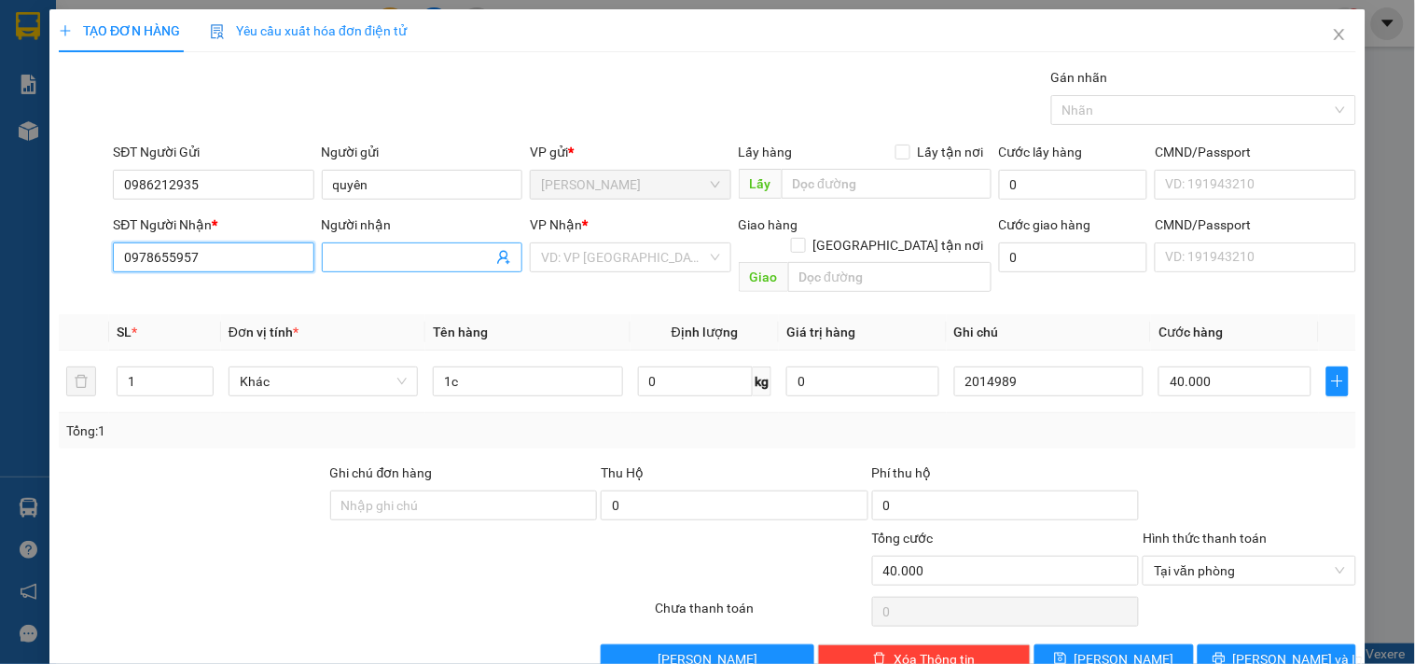
type input "0978655957"
click at [399, 256] on input "Người nhận" at bounding box center [413, 257] width 160 height 21
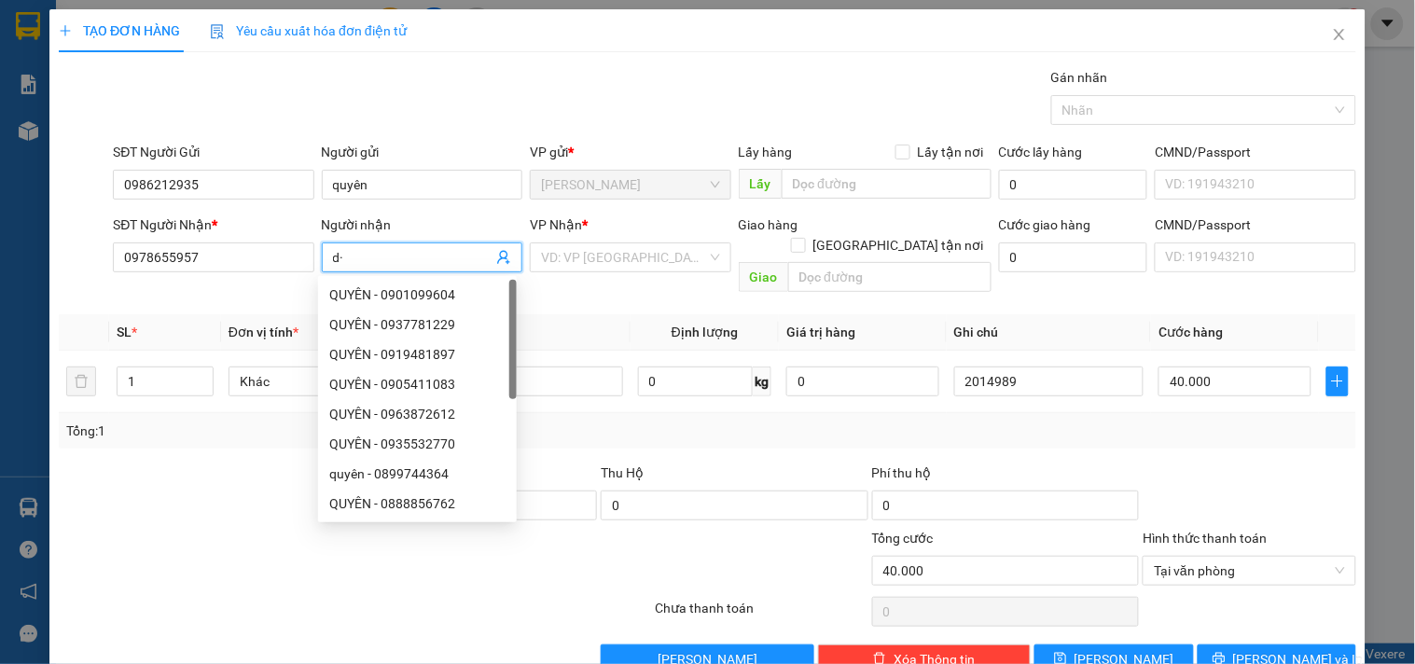
type input "d"
type input "đăng"
click at [675, 256] on input "search" at bounding box center [623, 257] width 165 height 28
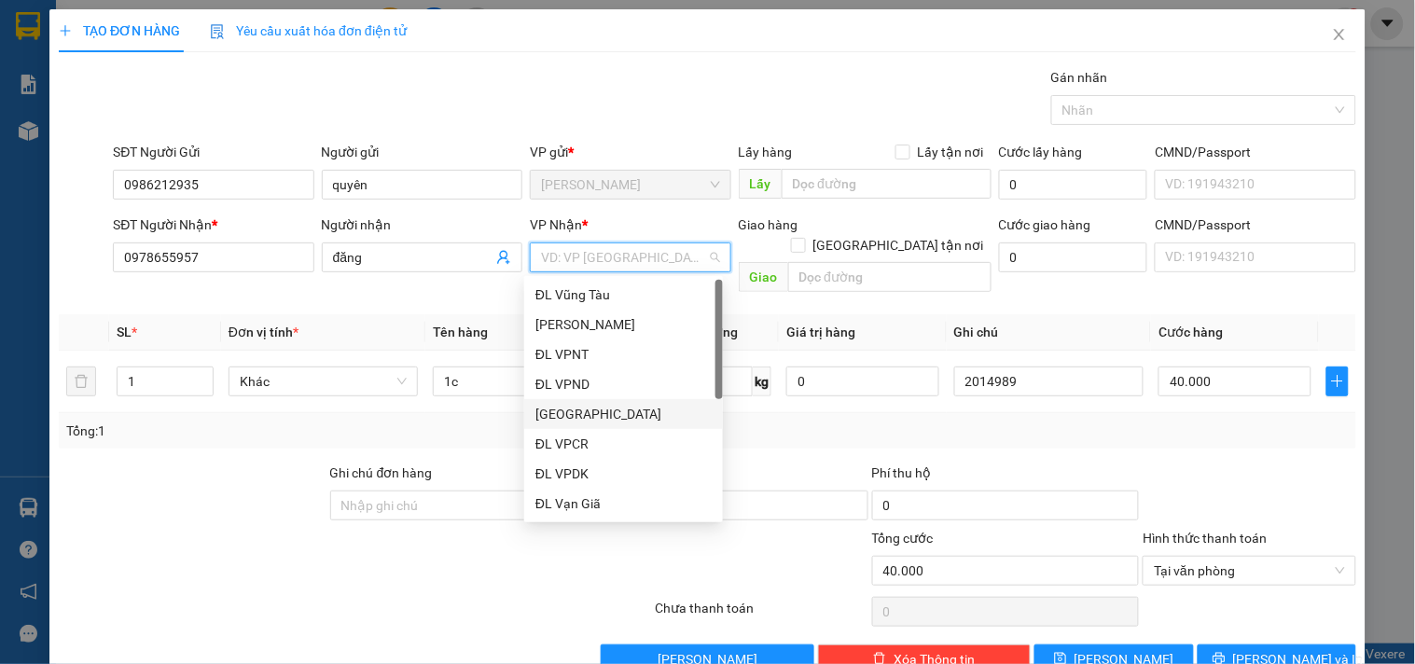
click at [593, 407] on div "[GEOGRAPHIC_DATA]" at bounding box center [624, 414] width 176 height 21
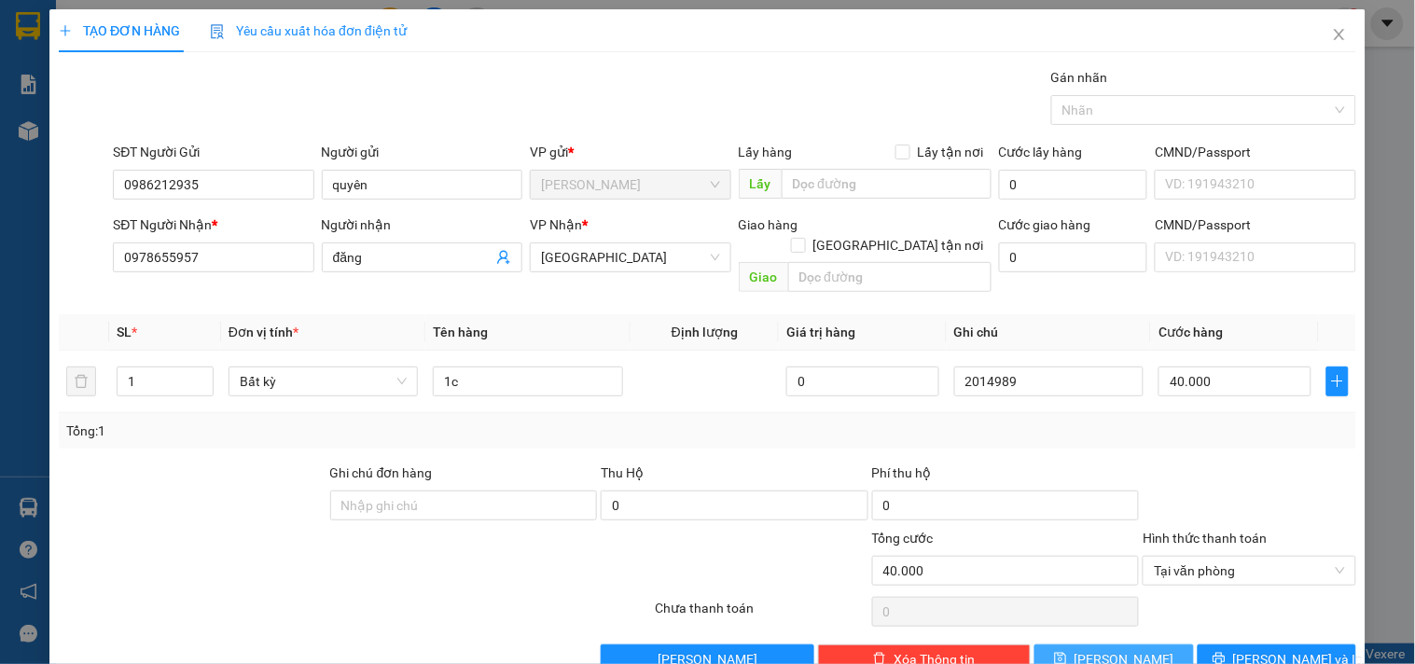
click at [1120, 628] on span "[PERSON_NAME]" at bounding box center [1125, 659] width 100 height 21
type input "0"
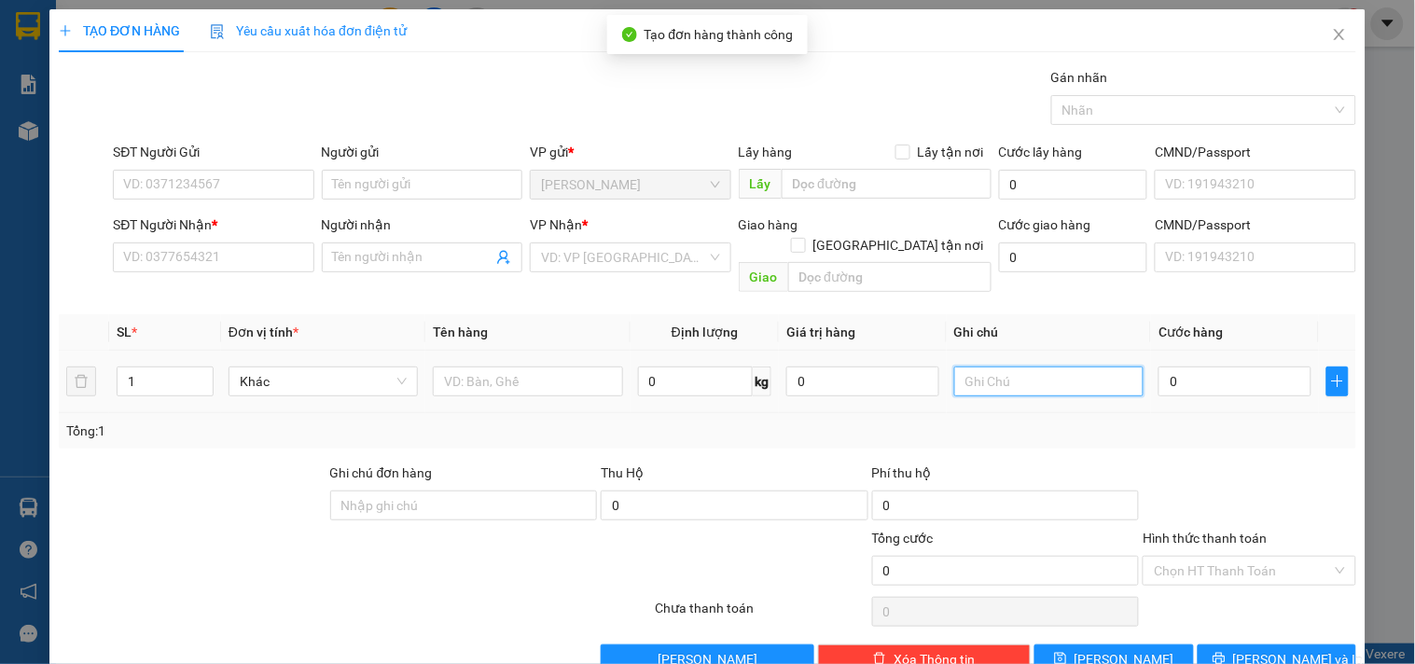
click at [1075, 371] on input "text" at bounding box center [1048, 382] width 189 height 30
type input "2014990"
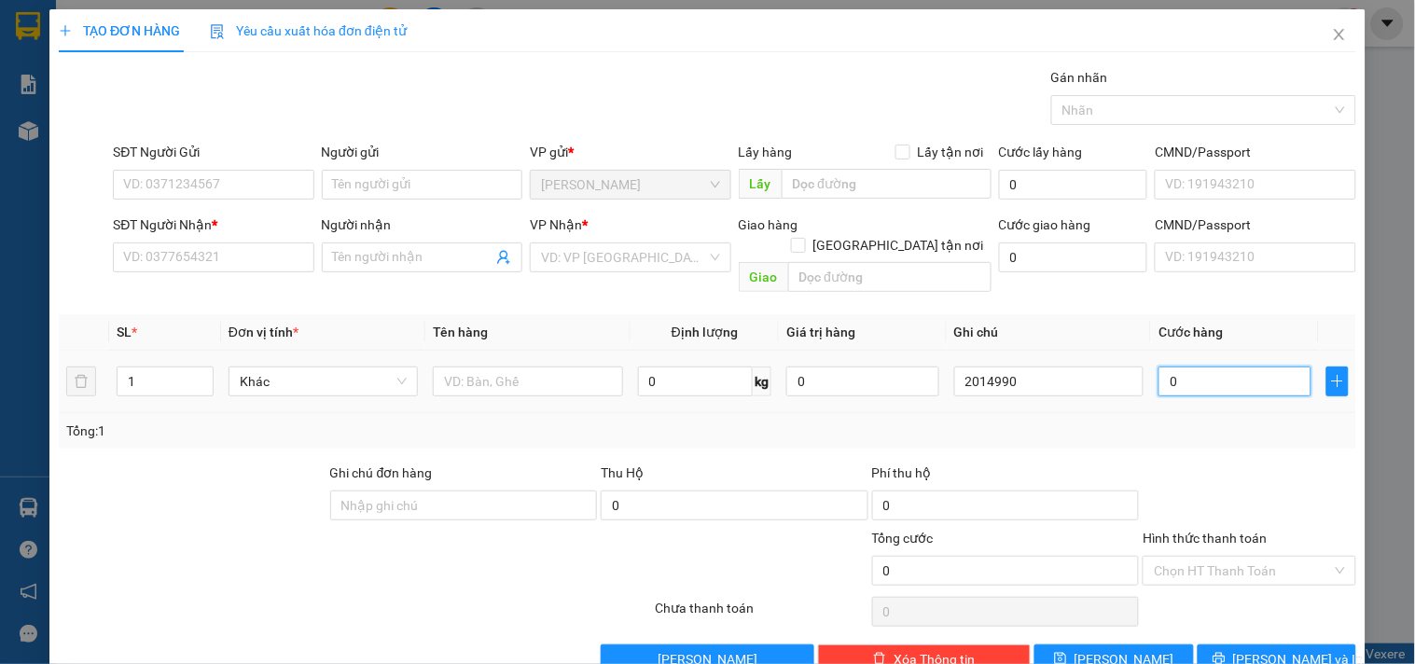
click at [1183, 370] on input "0" at bounding box center [1235, 382] width 153 height 30
type input "2"
type input "20"
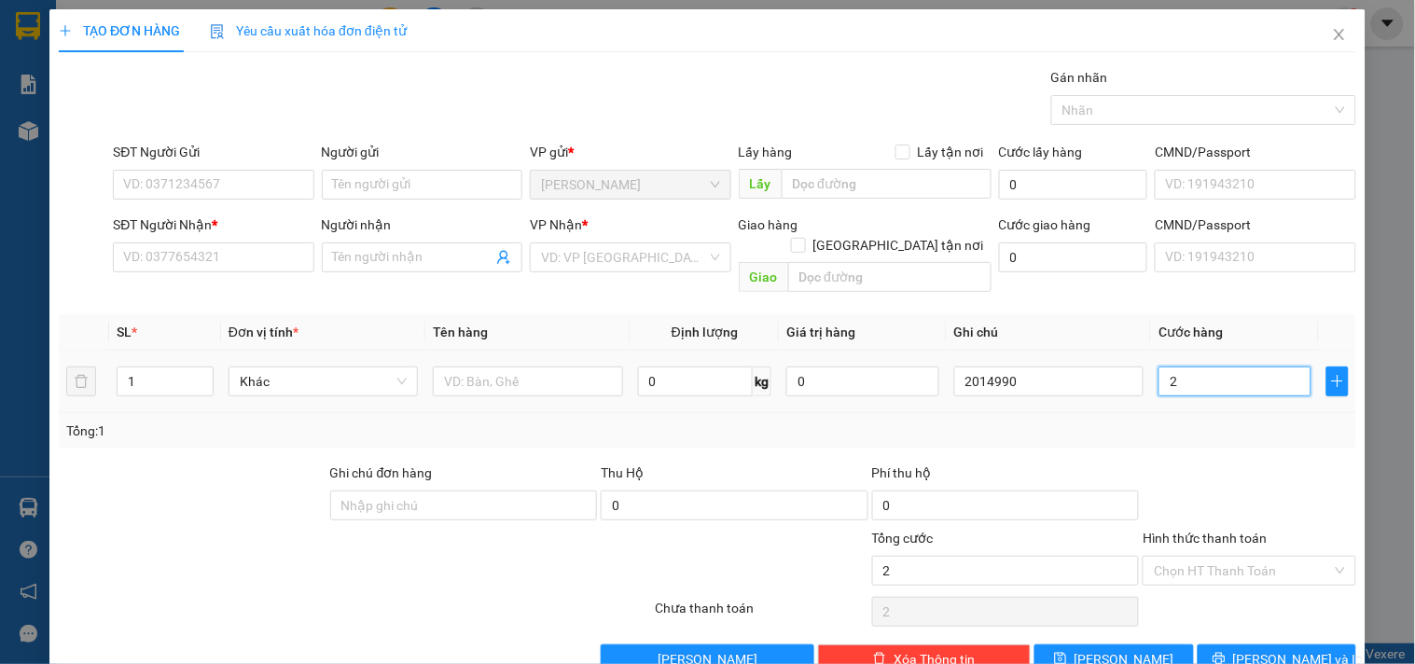
type input "20"
type input "20.000"
click at [1245, 557] on input "Hình thức thanh toán" at bounding box center [1242, 571] width 177 height 28
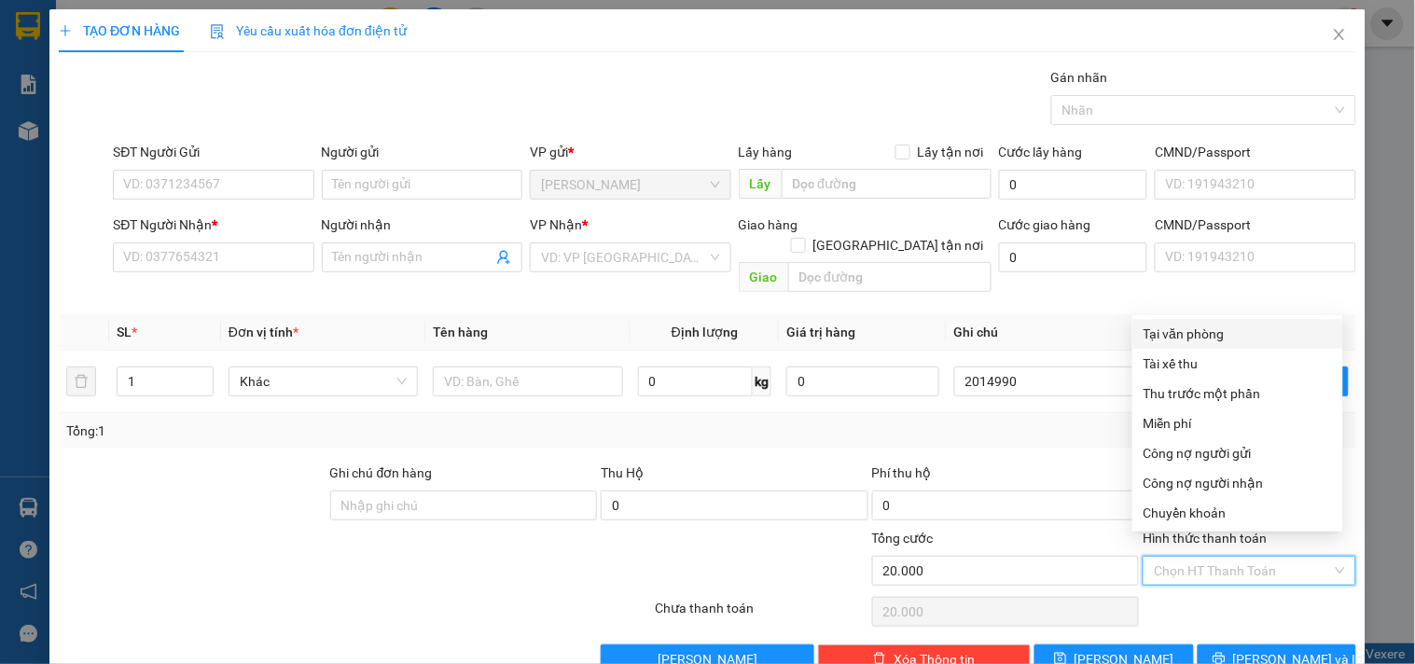
click at [1198, 338] on div "Tại văn phòng" at bounding box center [1238, 334] width 188 height 21
type input "0"
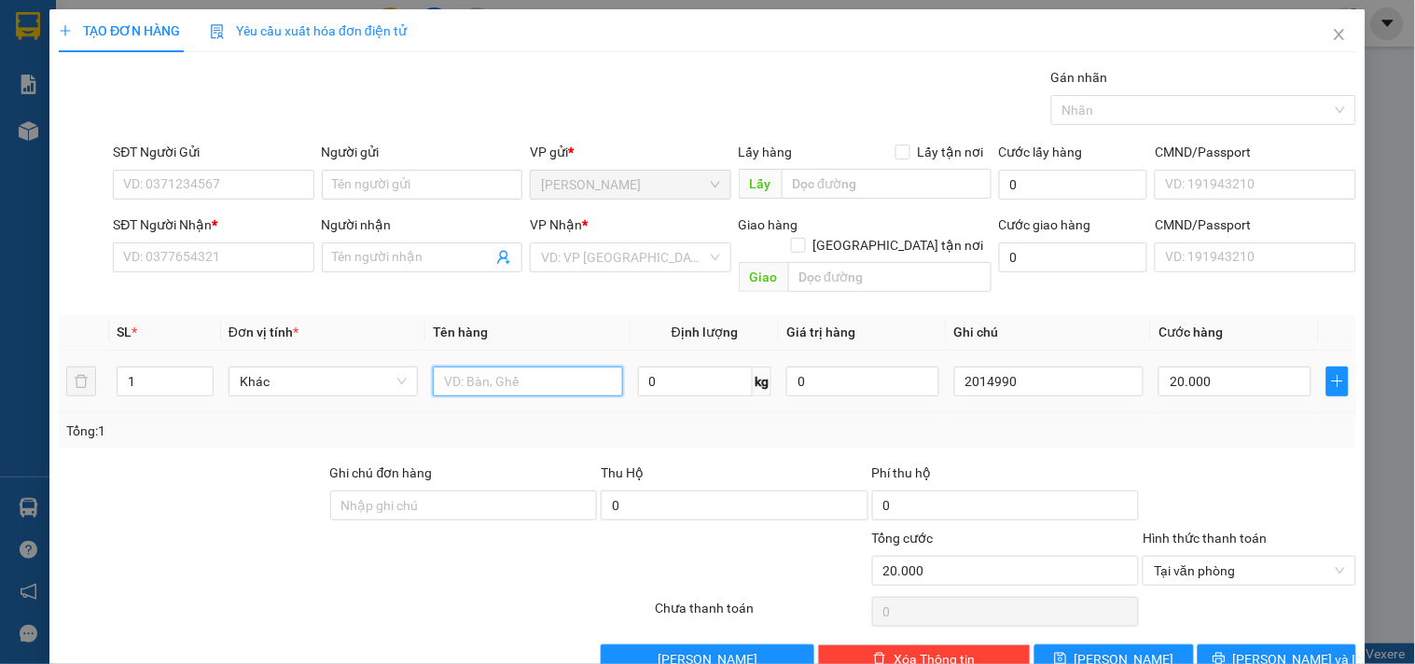
click at [494, 367] on input "text" at bounding box center [527, 382] width 189 height 30
type input "1h"
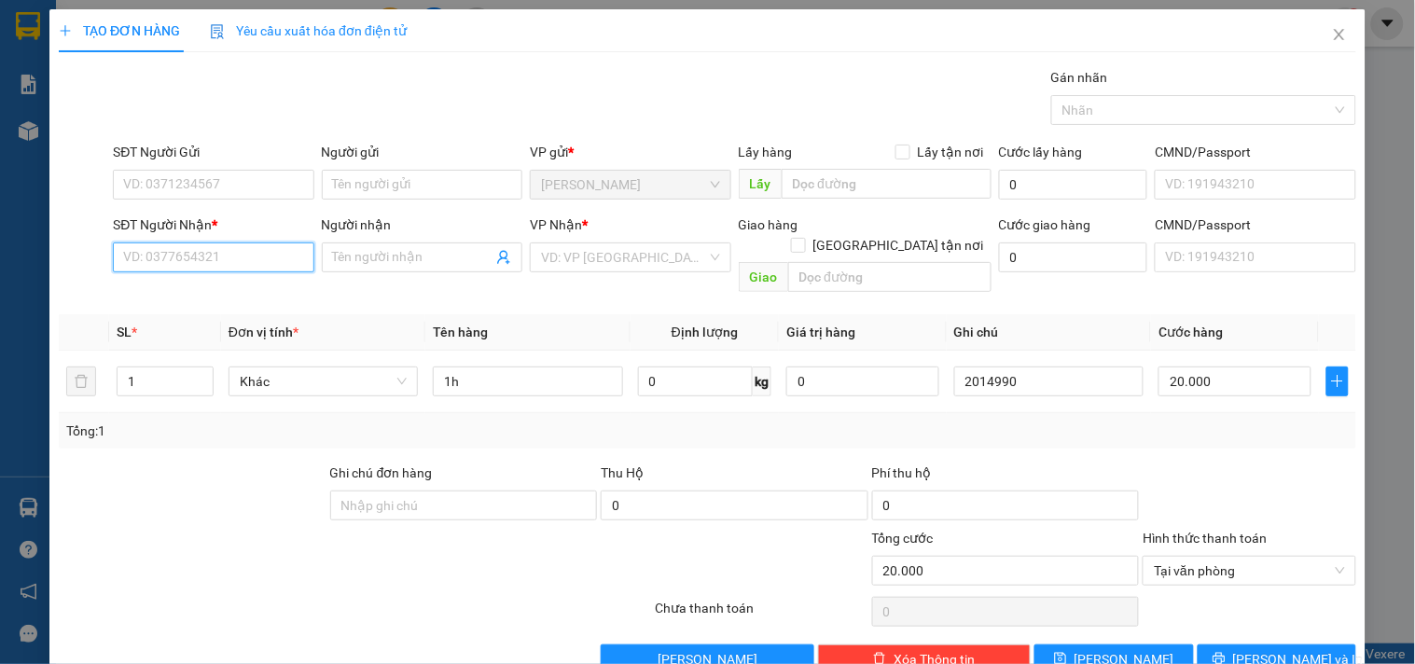
click at [199, 250] on input "SĐT Người Nhận *" at bounding box center [213, 258] width 201 height 30
click at [194, 299] on div "0977307300 - BẢO" at bounding box center [211, 295] width 176 height 21
type input "0977307300"
type input "BẢO"
type input "0977307300"
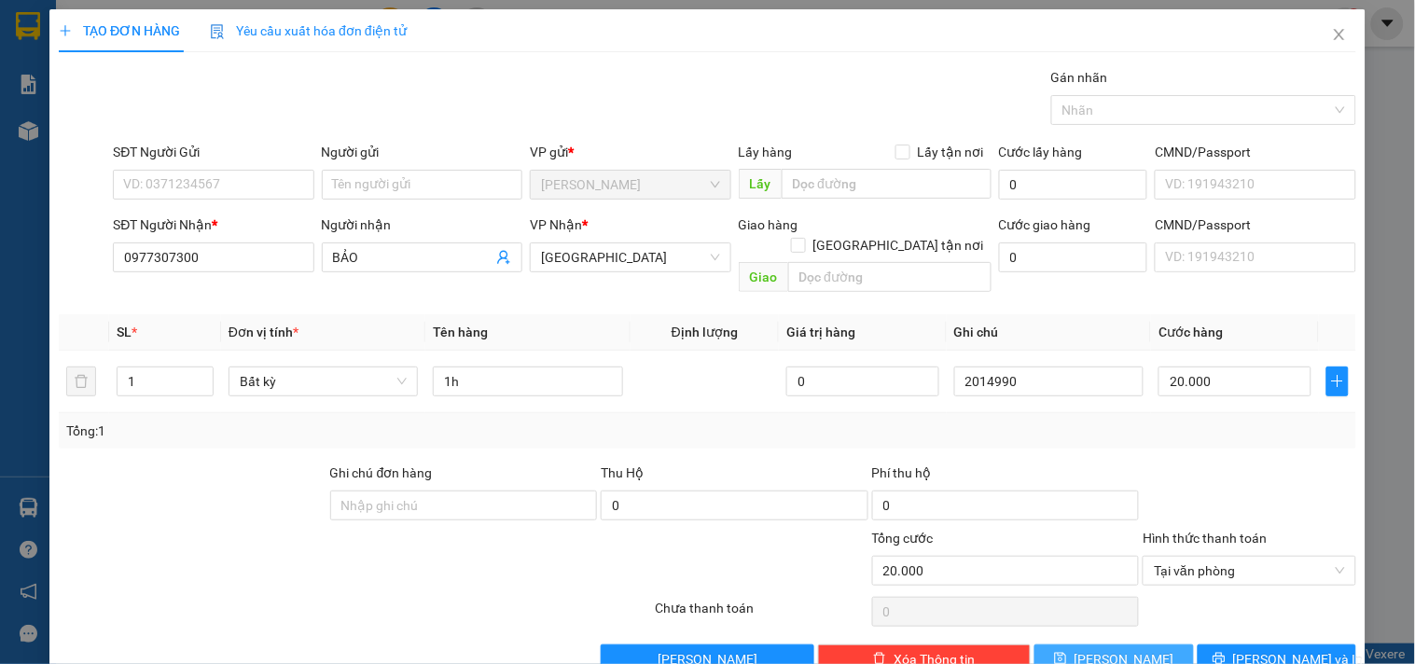
click at [1132, 628] on button "[PERSON_NAME]" at bounding box center [1114, 660] width 159 height 30
type input "0"
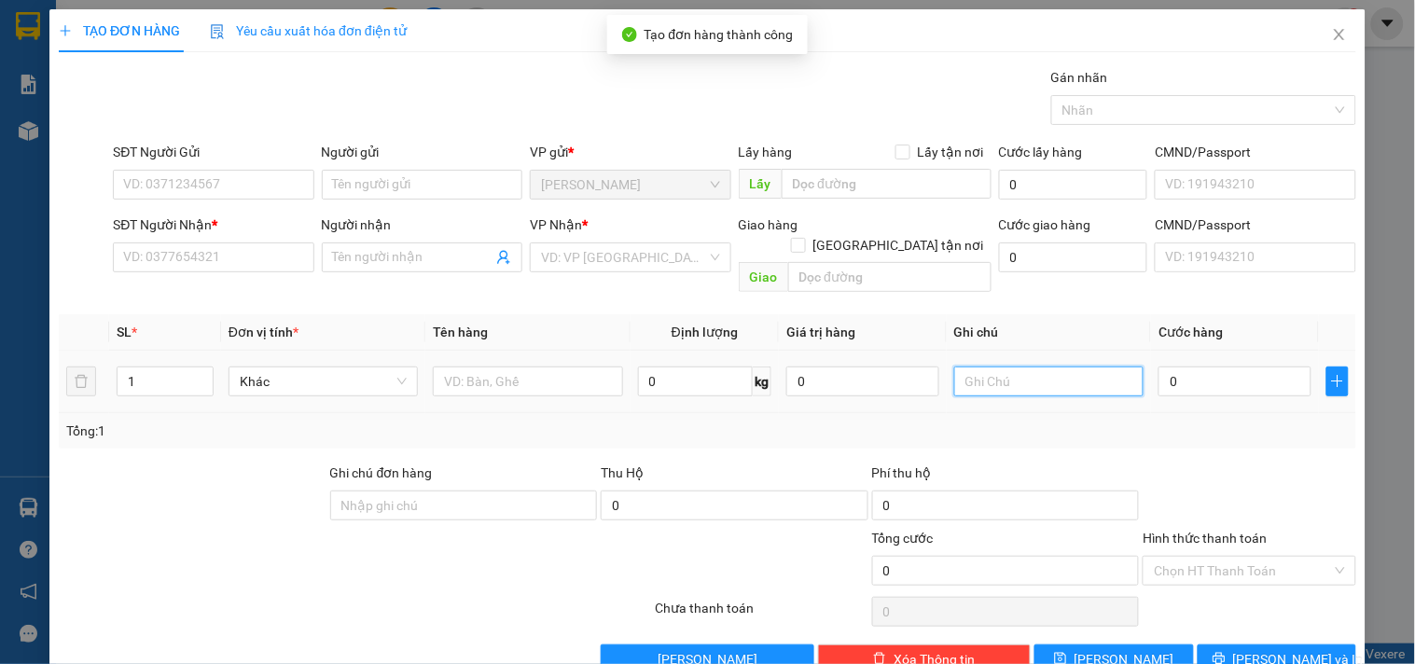
click at [1051, 368] on input "text" at bounding box center [1048, 382] width 189 height 30
type input "2014991"
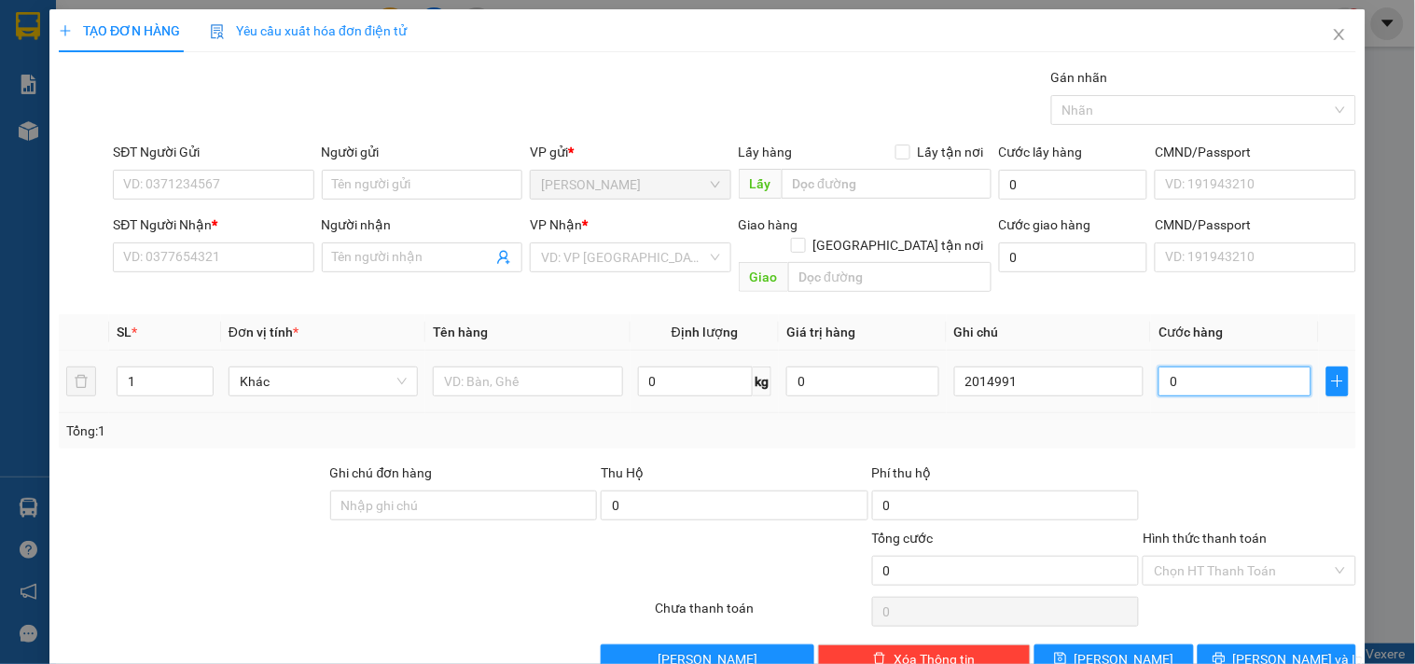
click at [1206, 367] on input "0" at bounding box center [1235, 382] width 153 height 30
type input "3"
type input "30"
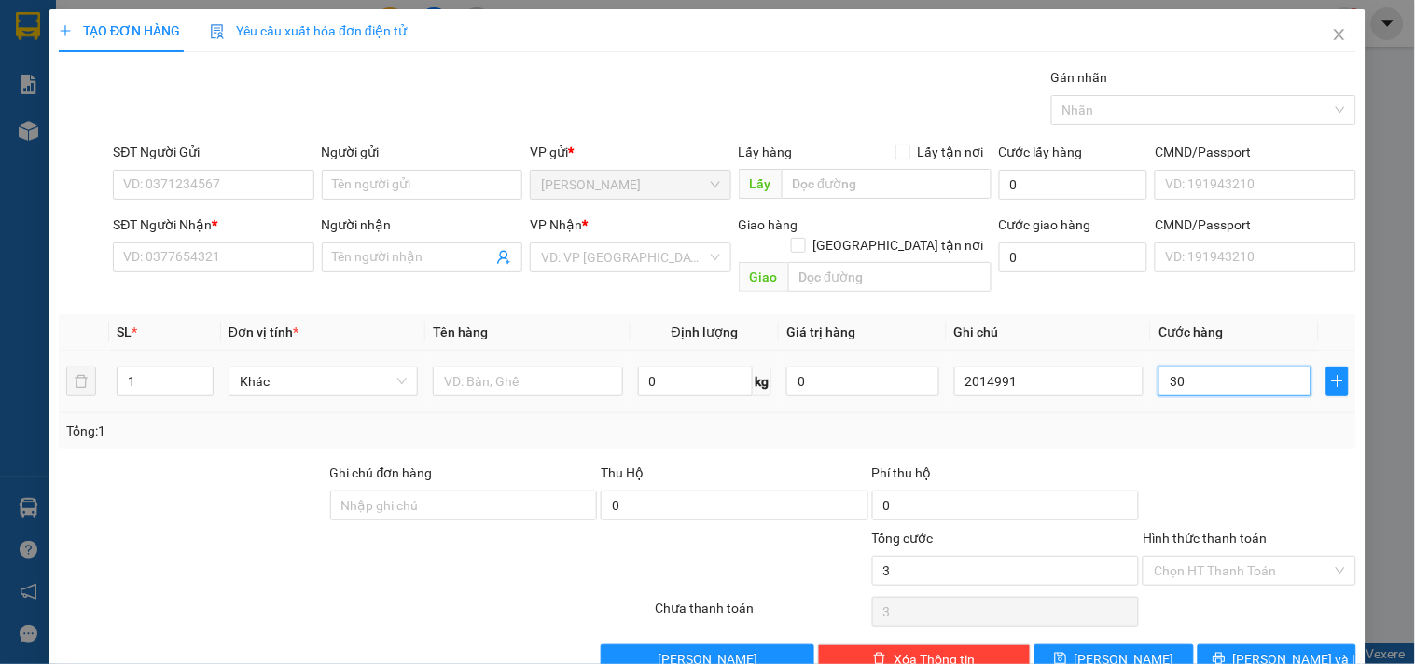
type input "30"
type input "30.000"
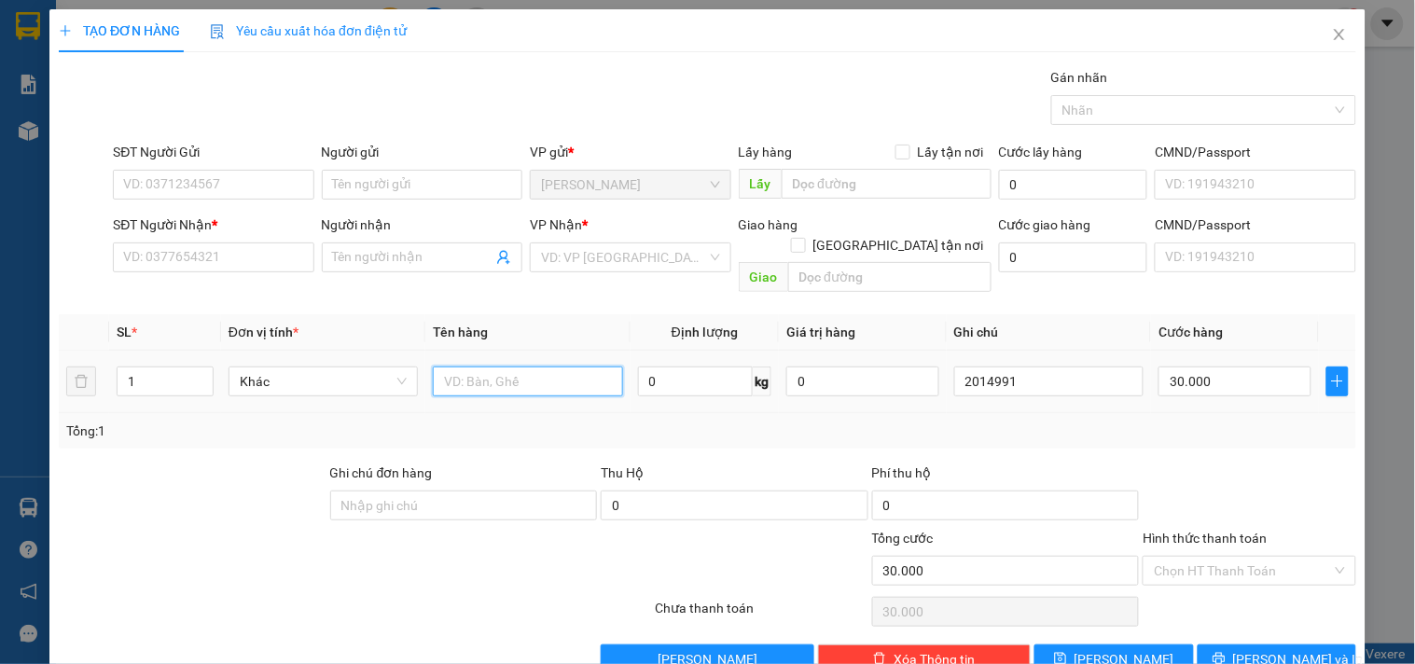
click at [493, 367] on input "text" at bounding box center [527, 382] width 189 height 30
type input "1tx"
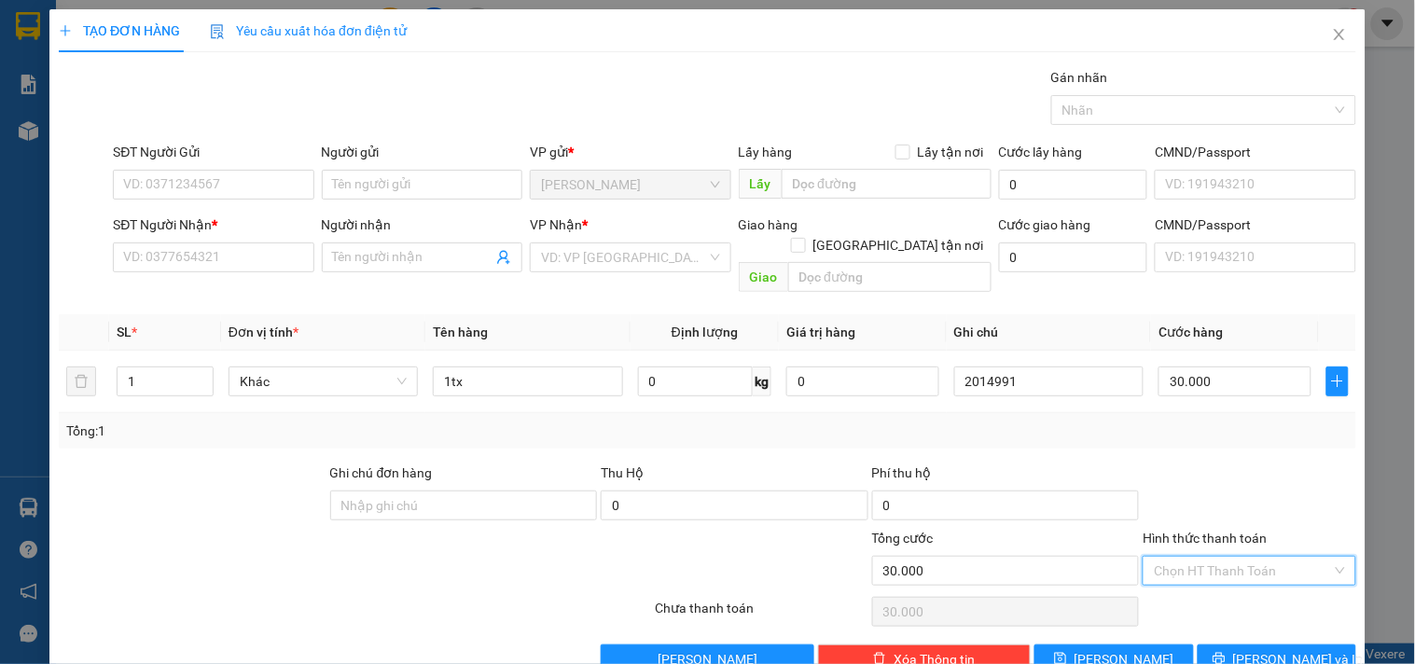
click at [1229, 557] on input "Hình thức thanh toán" at bounding box center [1242, 571] width 177 height 28
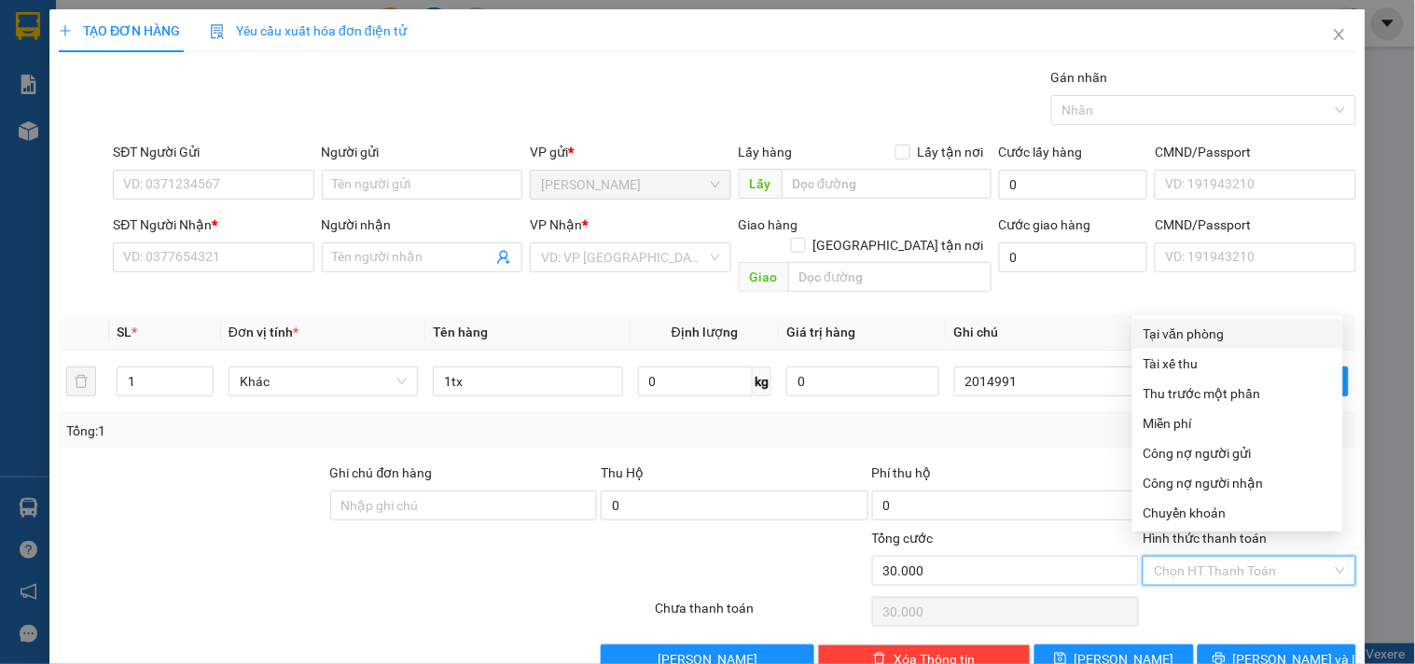
click at [1228, 321] on div "Tại văn phòng" at bounding box center [1238, 334] width 211 height 30
type input "0"
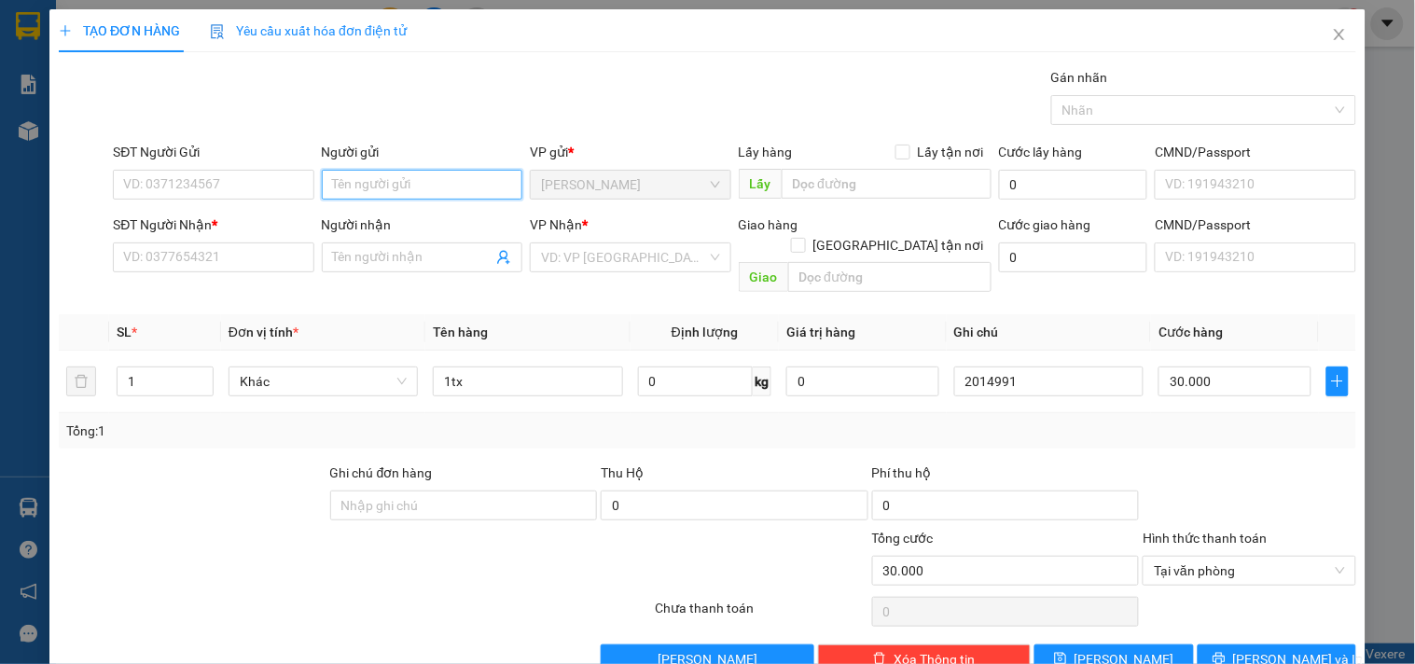
click at [365, 172] on input "Người gửi" at bounding box center [422, 185] width 201 height 30
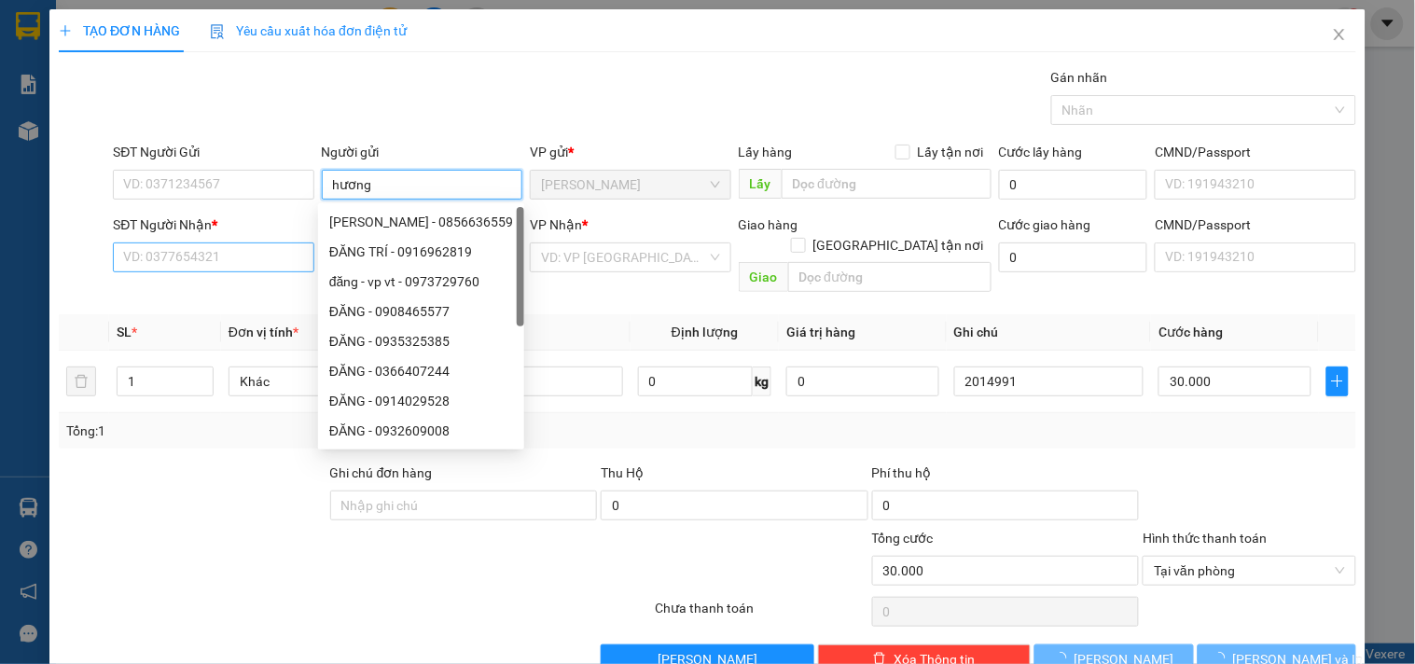
type input "hương"
click at [185, 247] on input "SĐT Người Nhận *" at bounding box center [213, 258] width 201 height 30
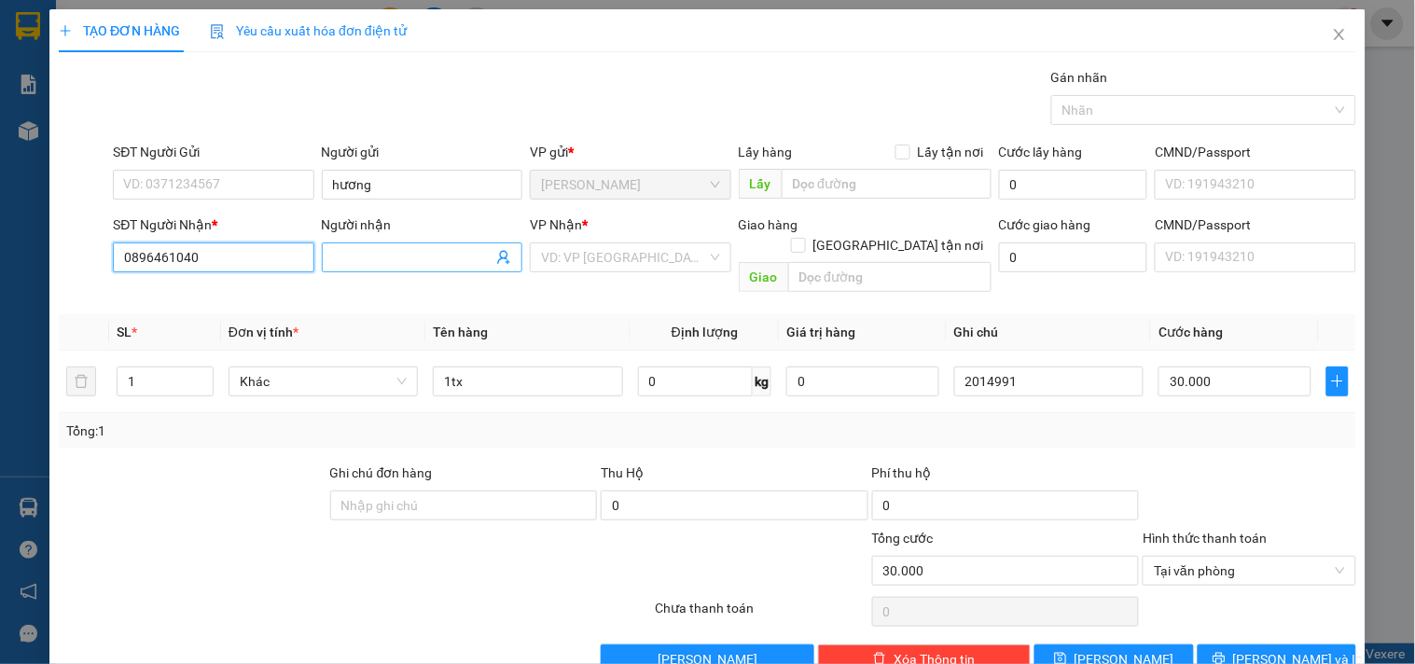
type input "0896461040"
click at [376, 255] on input "Người nhận" at bounding box center [413, 257] width 160 height 21
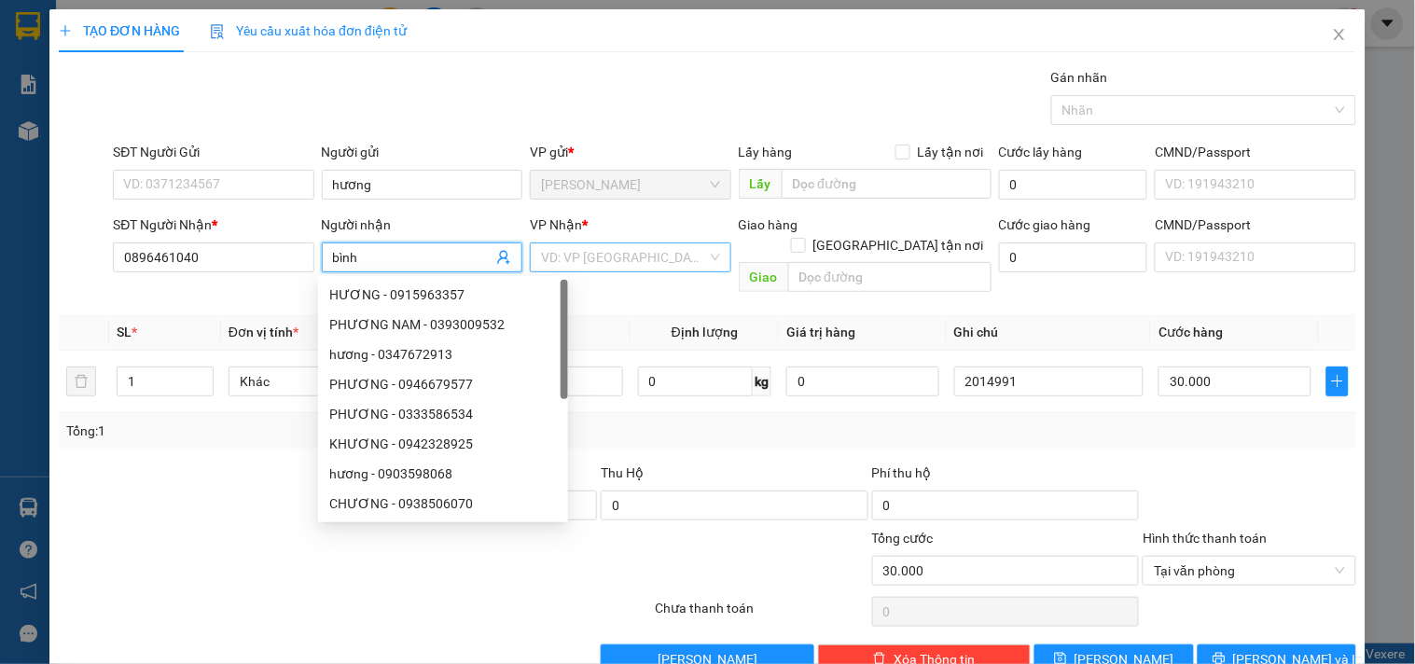
type input "bình"
click at [616, 246] on input "search" at bounding box center [623, 257] width 165 height 28
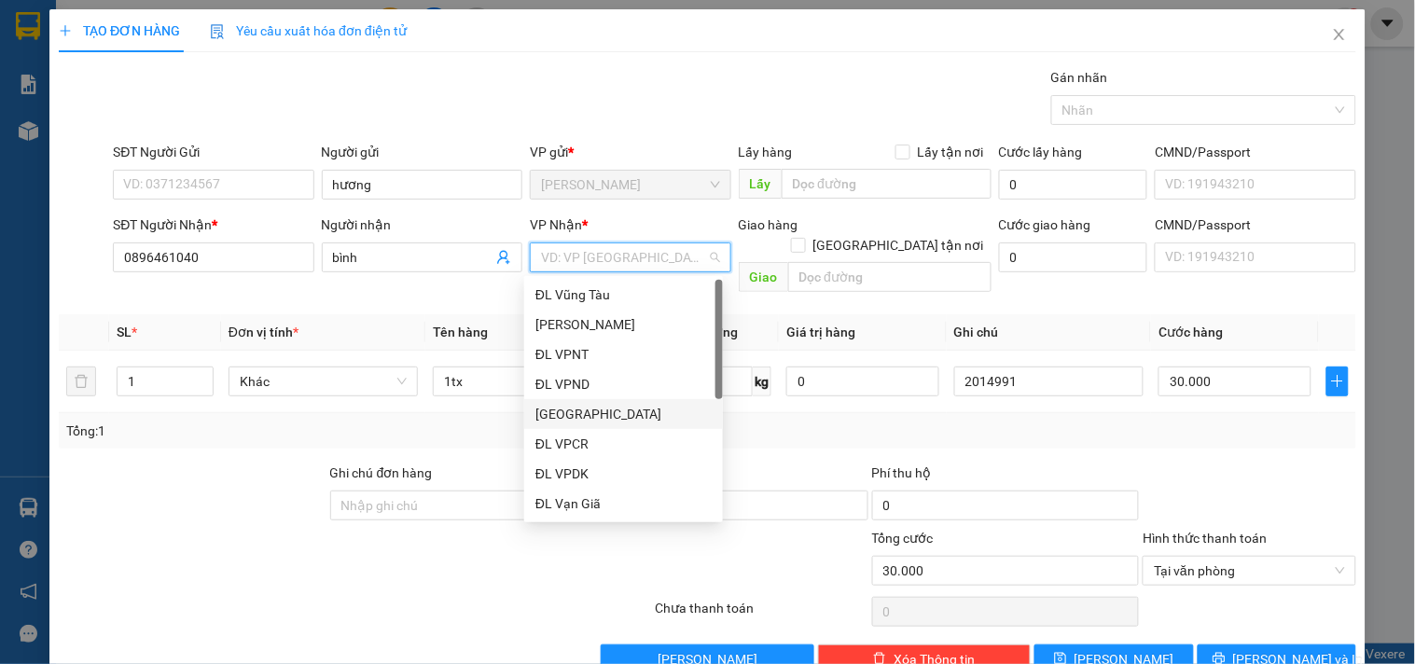
click at [580, 414] on div "[GEOGRAPHIC_DATA]" at bounding box center [624, 414] width 176 height 21
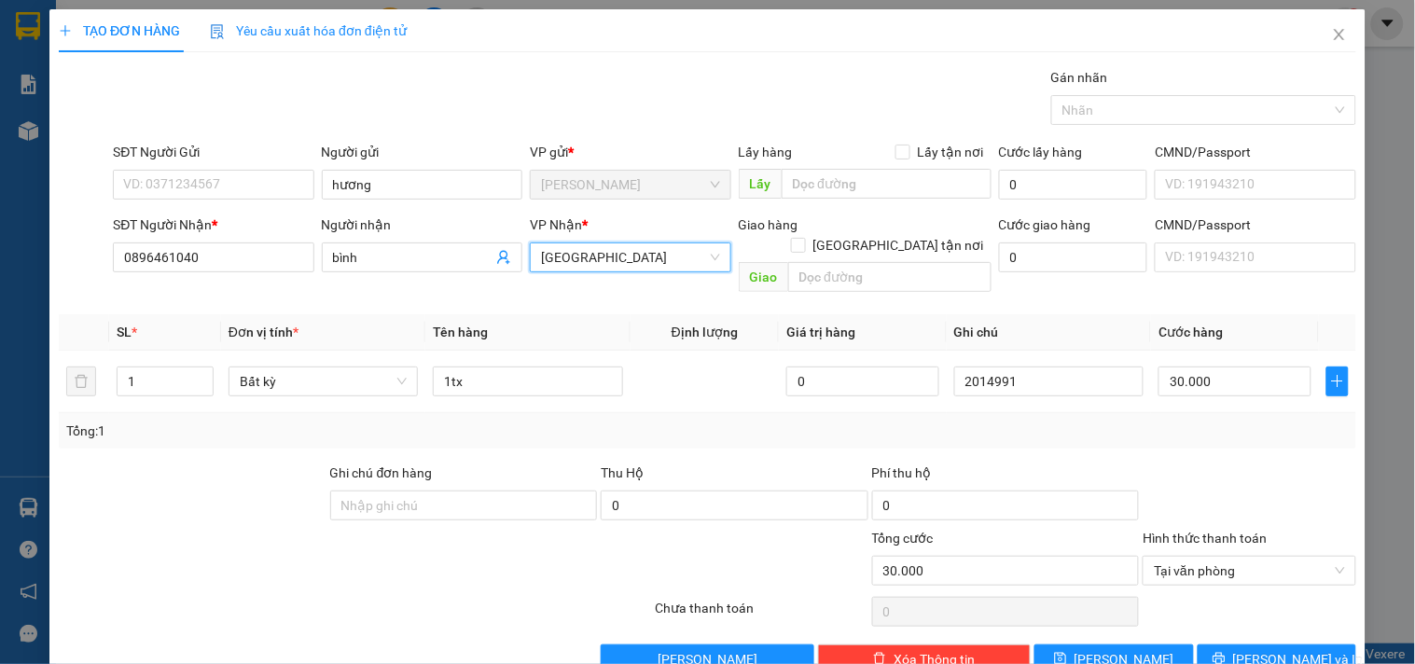
click at [586, 82] on div "Gói vận chuyển * Tiêu chuẩn Gán nhãn Nhãn" at bounding box center [734, 99] width 1251 height 65
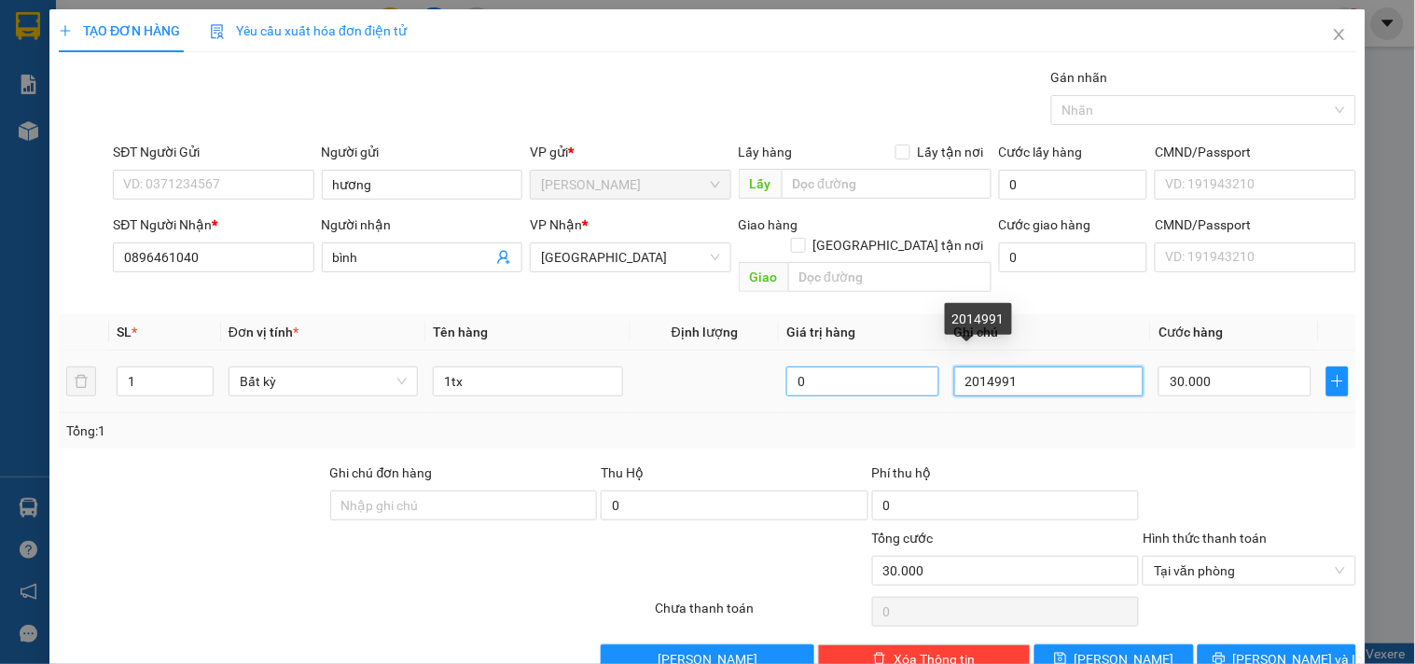
drag, startPoint x: 1065, startPoint y: 371, endPoint x: 869, endPoint y: 365, distance: 197.0
click at [869, 365] on tr "1 Bất kỳ 1tx 0 2014991 30.000" at bounding box center [708, 382] width 1298 height 63
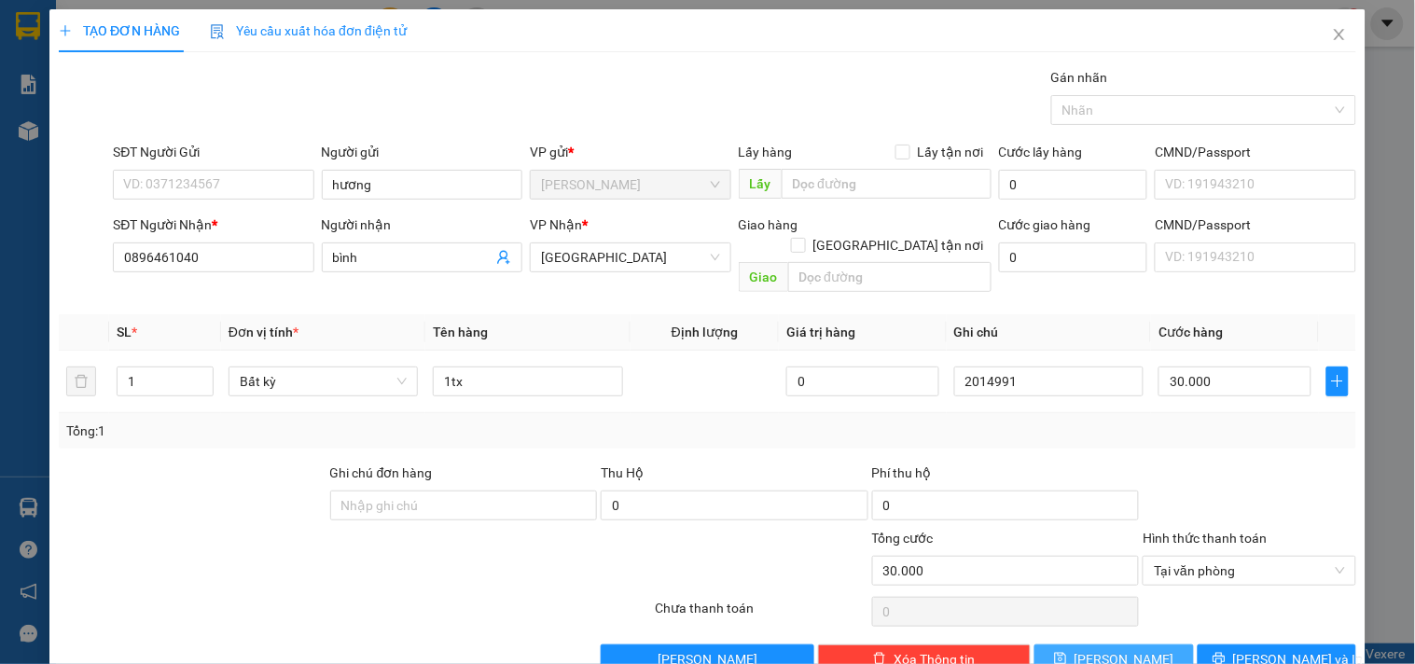
click at [1076, 628] on button "[PERSON_NAME]" at bounding box center [1114, 660] width 159 height 30
type input "0"
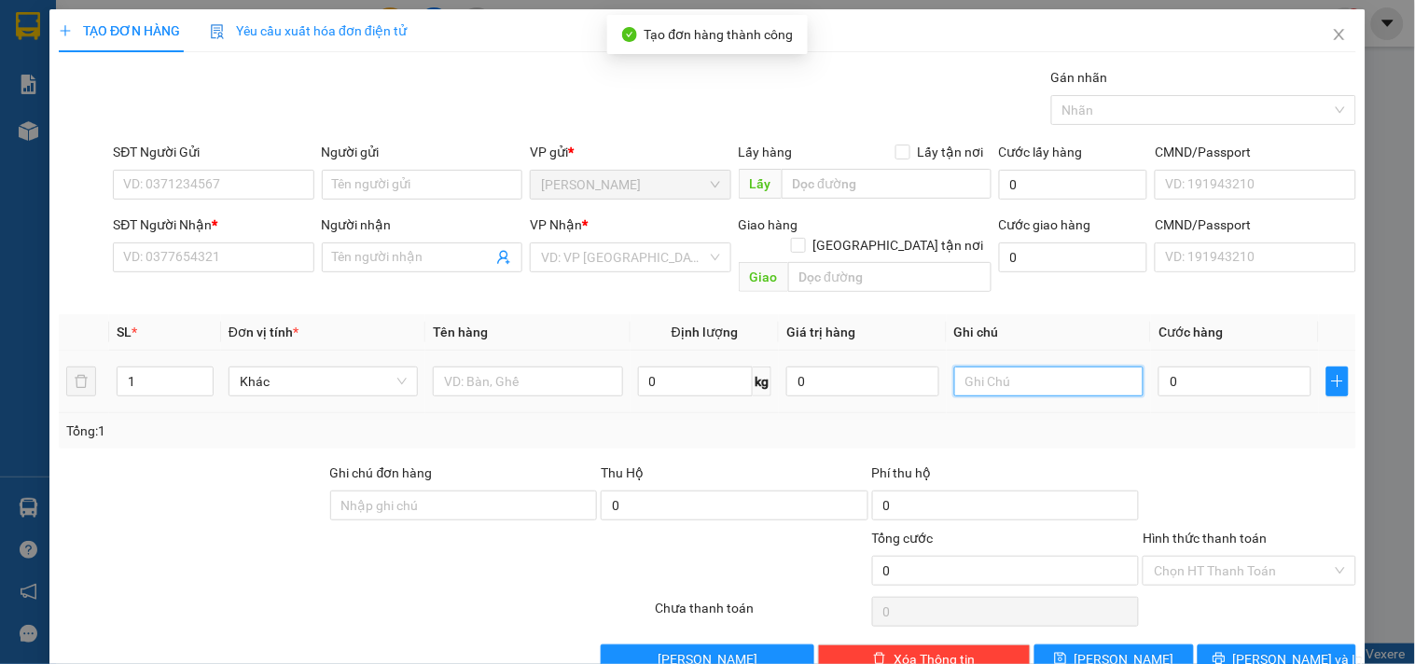
click at [1056, 367] on input "text" at bounding box center [1048, 382] width 189 height 30
paste input "2014991"
type input "2014992"
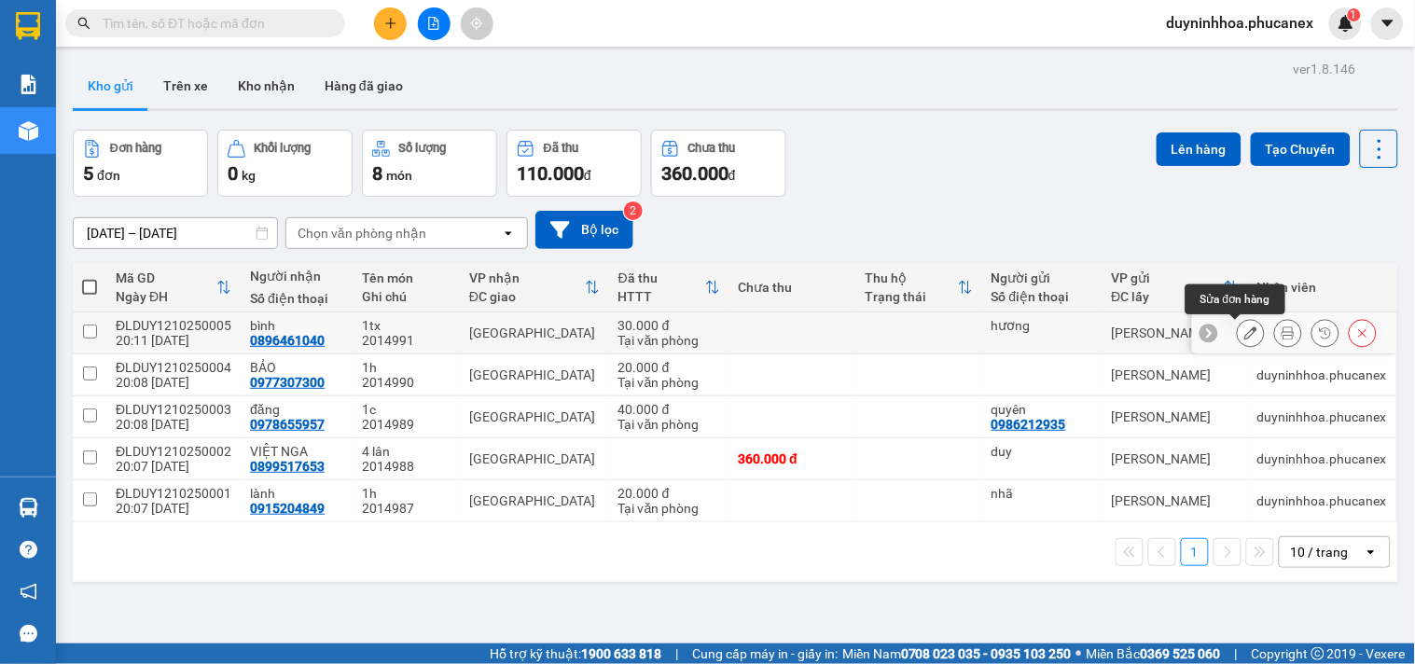
click at [1245, 340] on icon at bounding box center [1251, 333] width 13 height 13
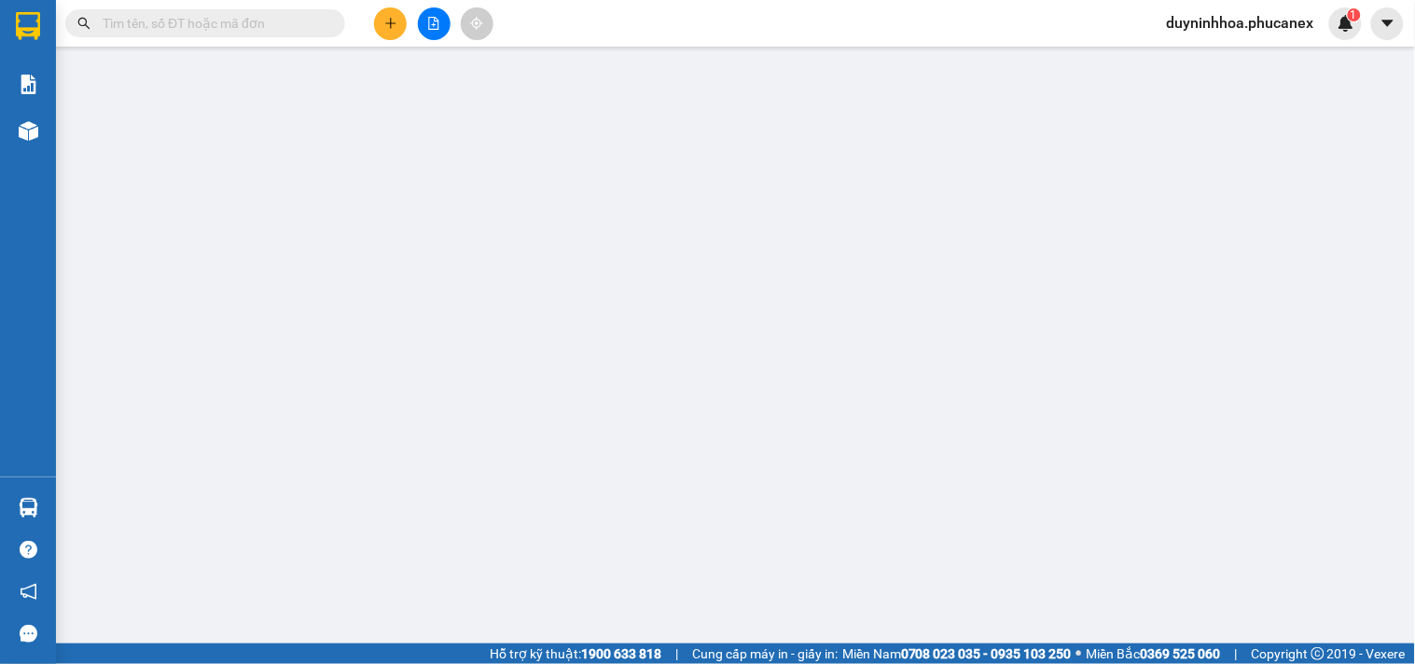
type input "0896461040"
type input "0"
type input "30.000"
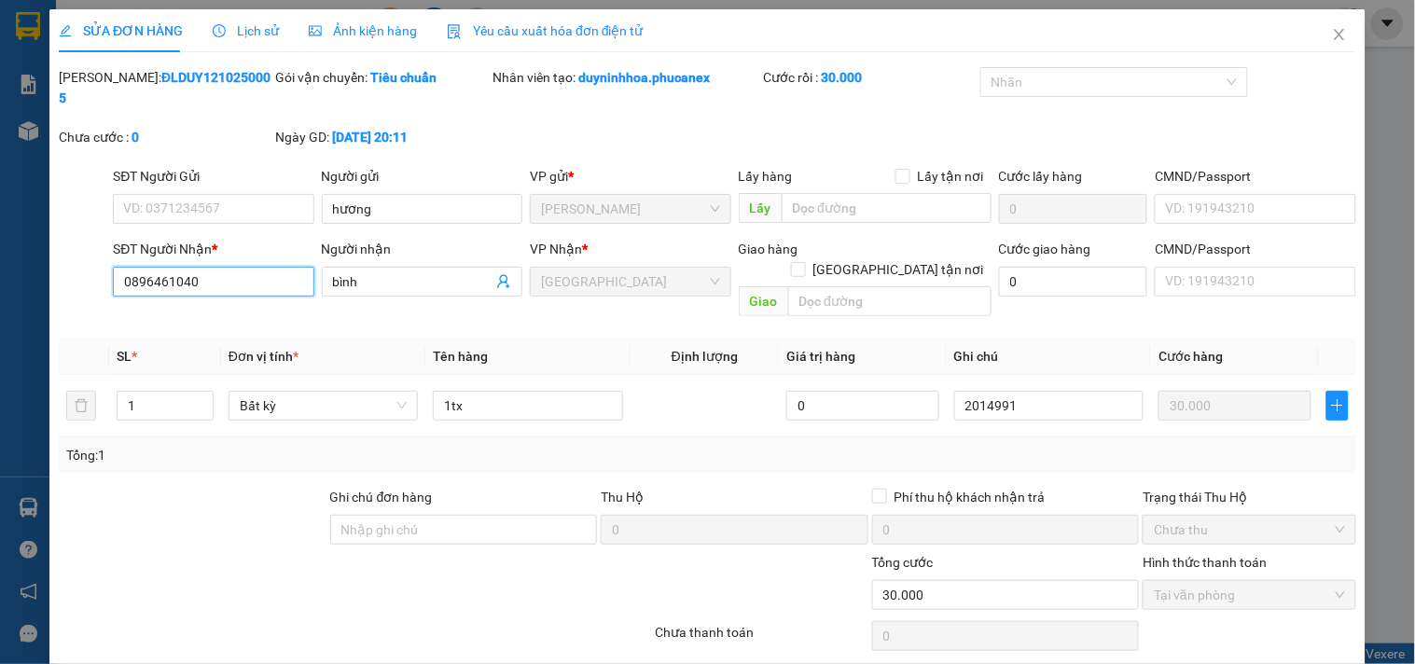
click at [215, 267] on input "0896461040" at bounding box center [213, 282] width 201 height 30
type input "0896461046"
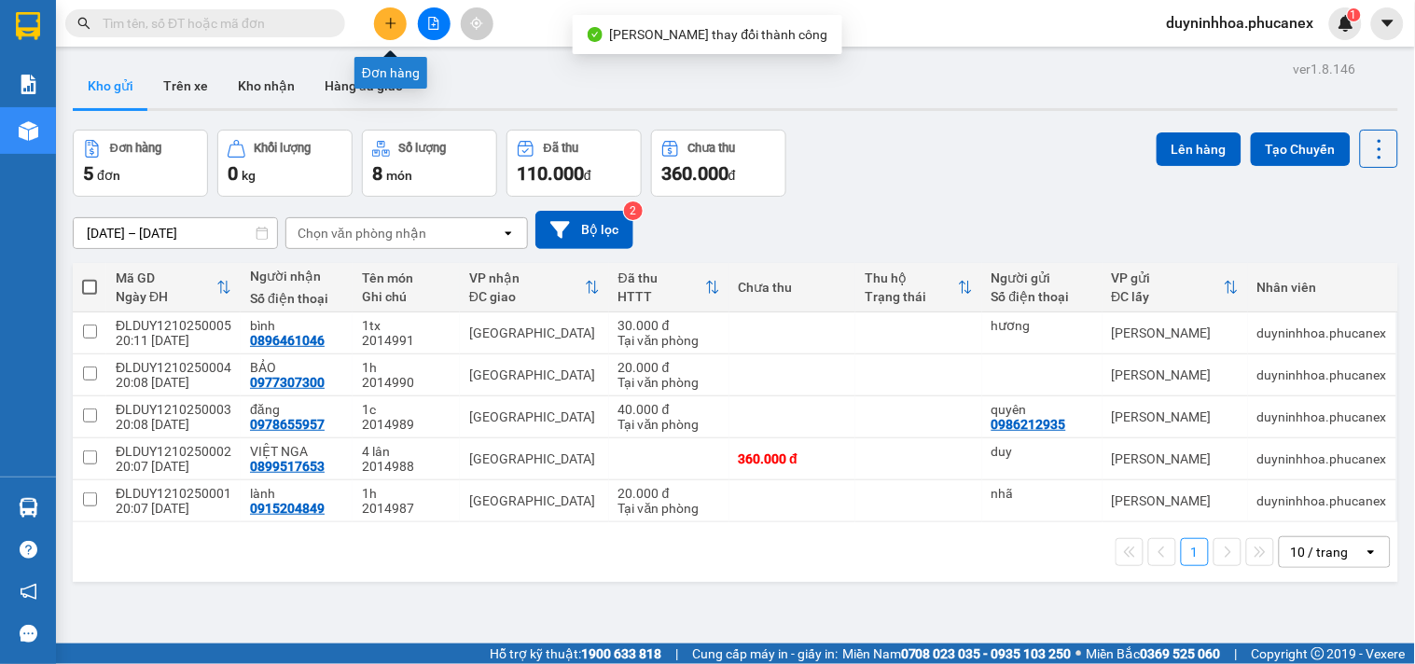
click at [397, 7] on button at bounding box center [390, 23] width 33 height 33
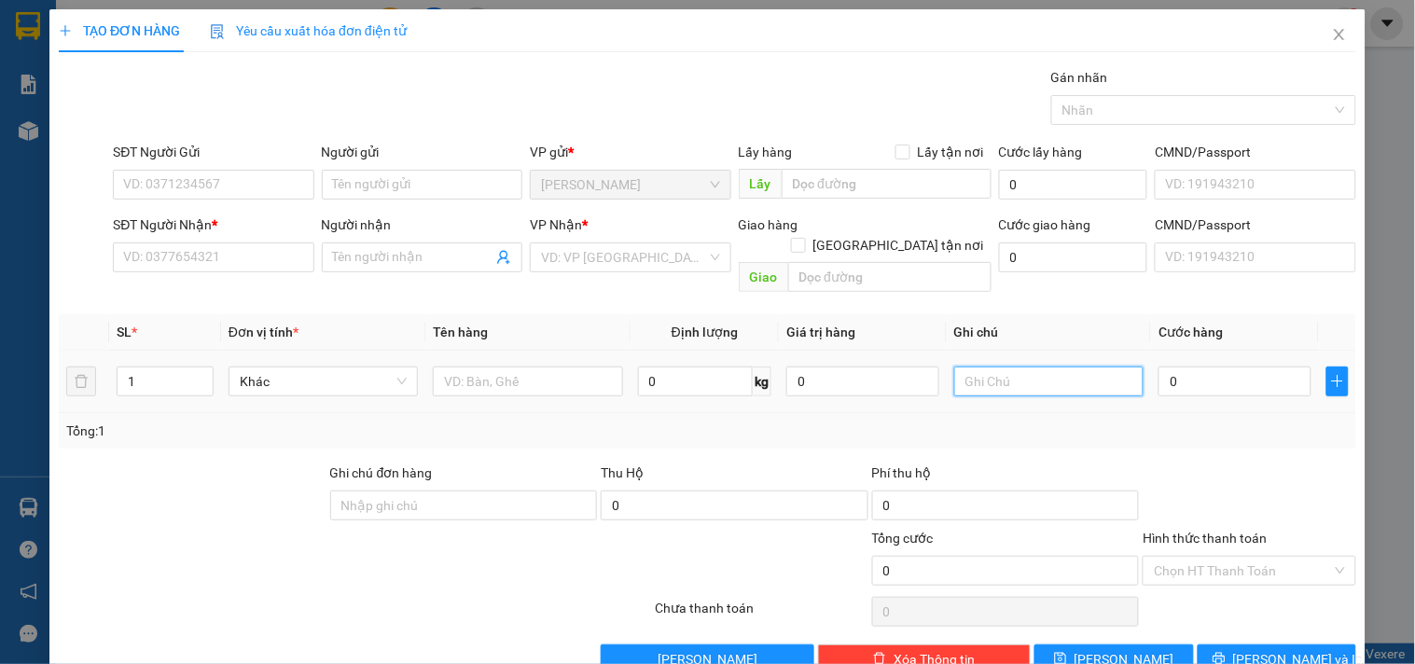
click at [1043, 368] on input "text" at bounding box center [1048, 382] width 189 height 30
paste input "[URL][DOMAIN_NAME]"
type input "[URL][DOMAIN_NAME]"
type input "2014992"
click at [1246, 375] on input "0" at bounding box center [1235, 382] width 153 height 30
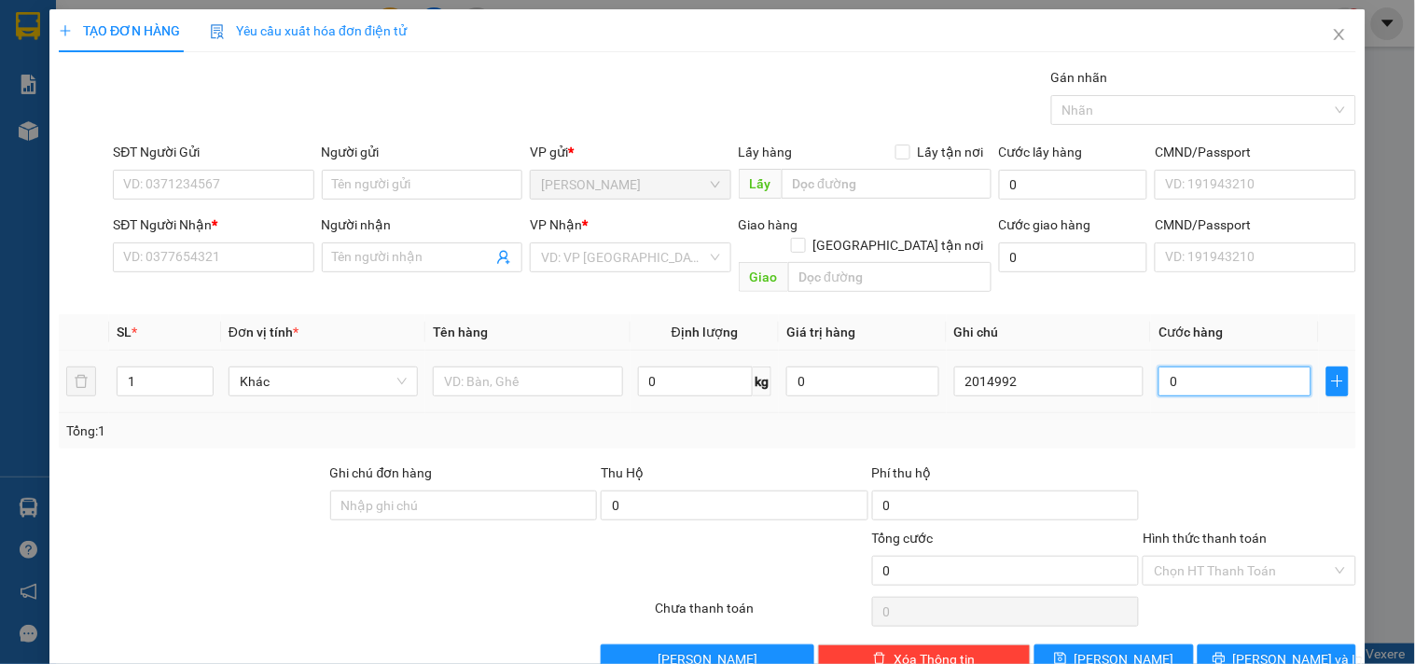
type input "4"
type input "40"
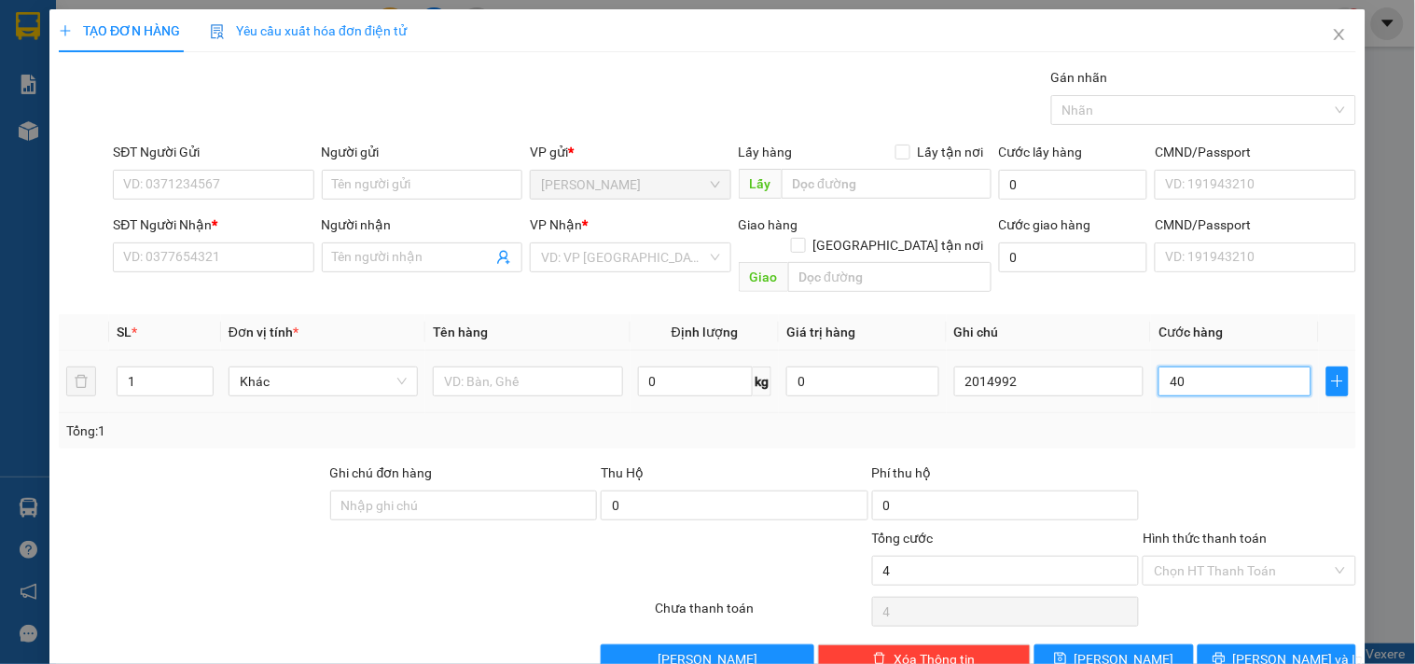
type input "40"
type input "40.000"
click at [1247, 557] on input "Hình thức thanh toán" at bounding box center [1242, 571] width 177 height 28
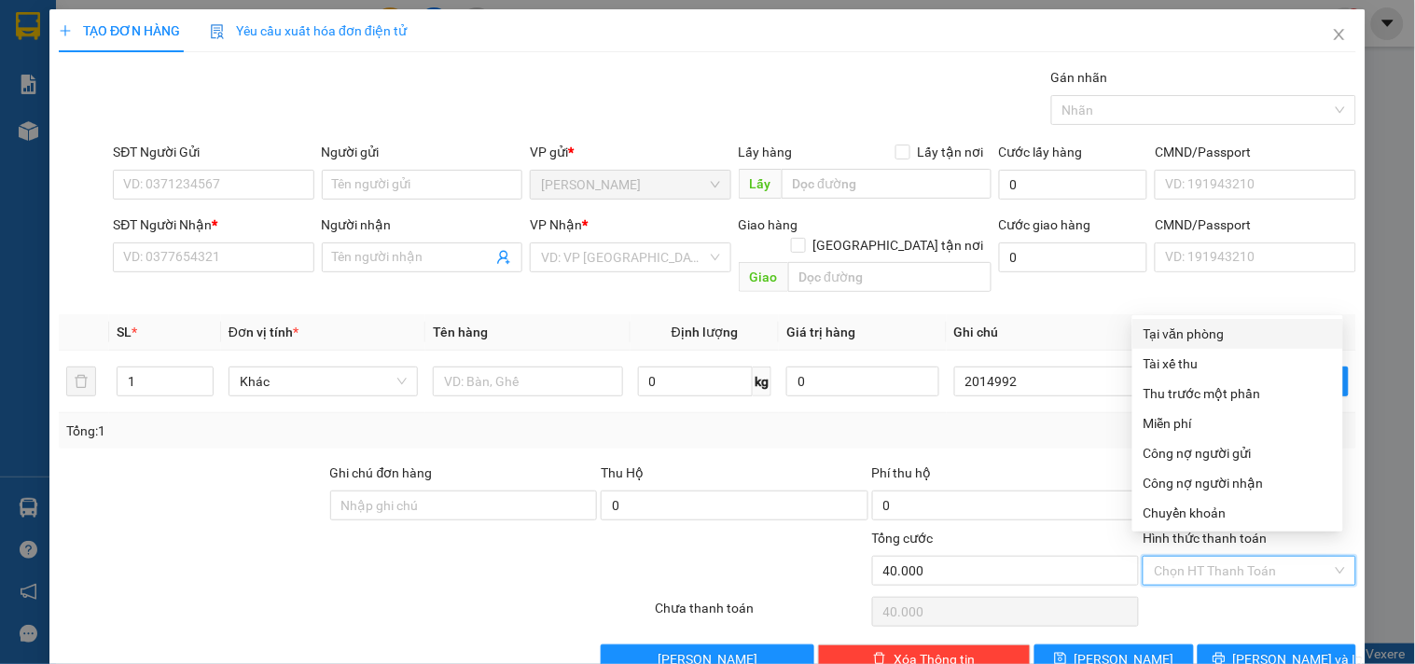
click at [1183, 319] on div "Tại văn phòng" at bounding box center [1238, 334] width 211 height 30
type input "0"
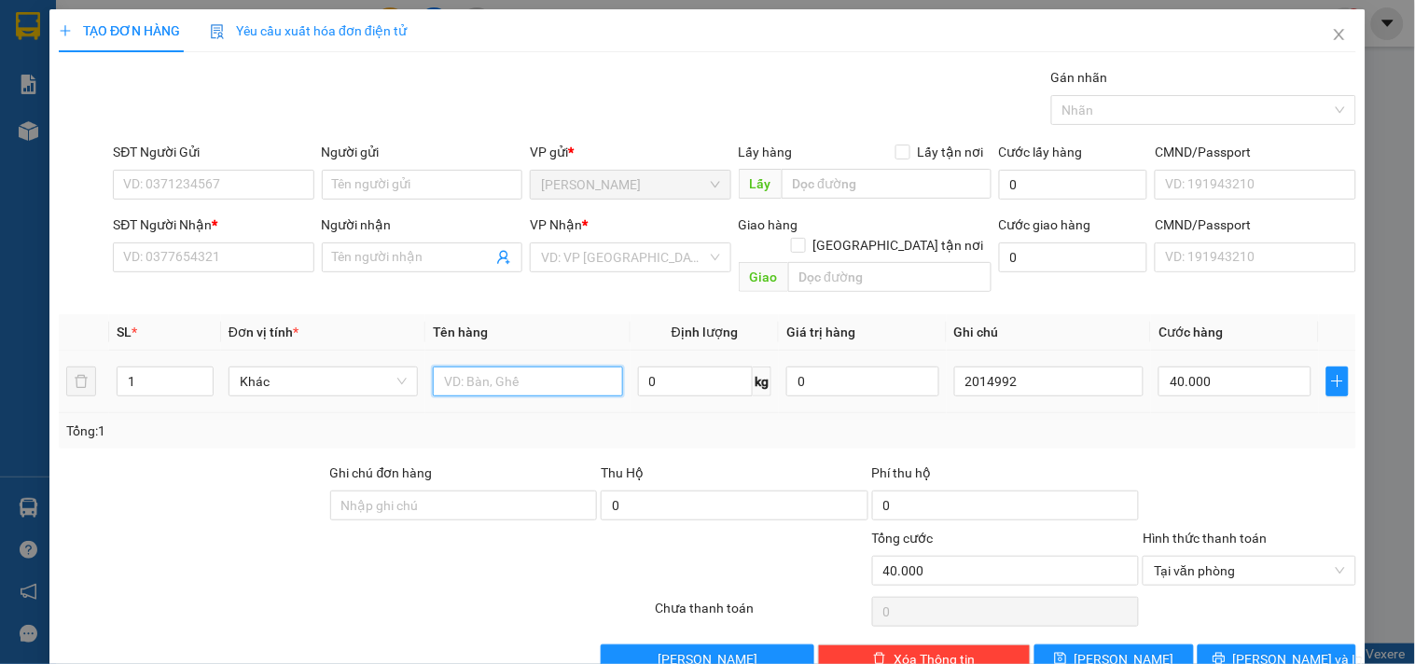
click at [508, 371] on input "text" at bounding box center [527, 382] width 189 height 30
type input "1t"
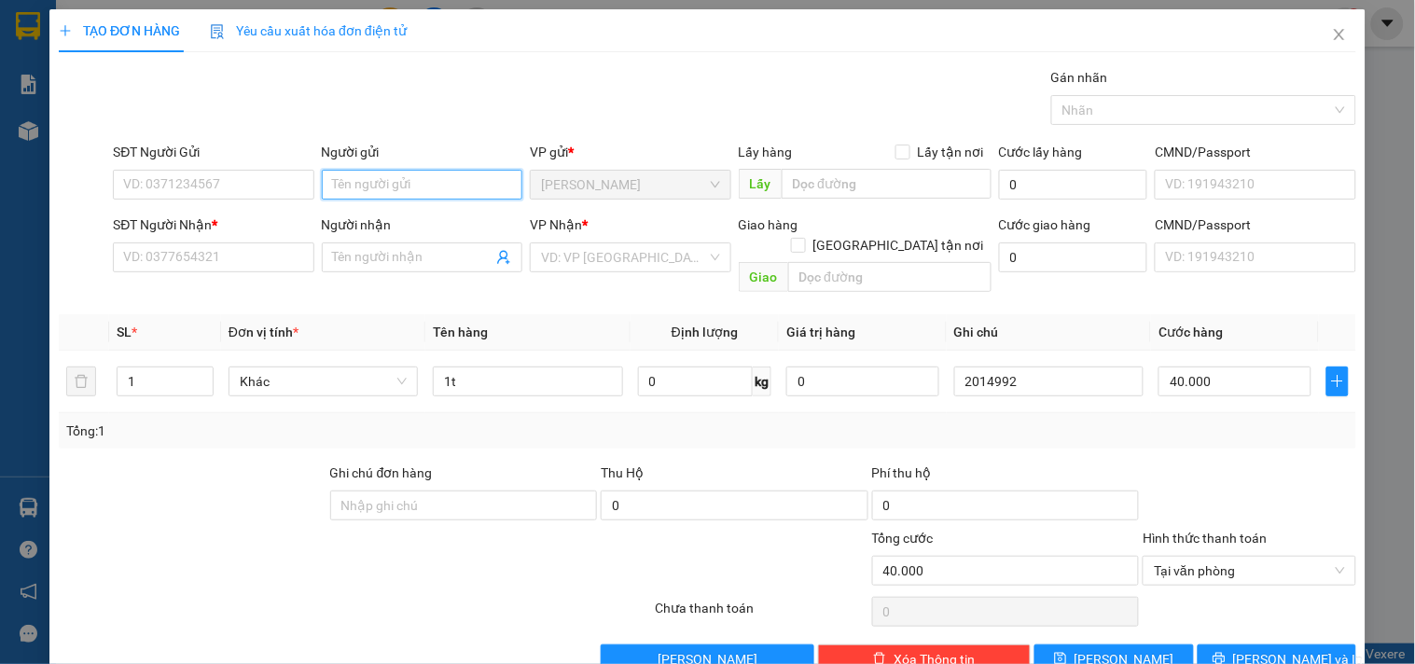
click at [394, 188] on input "Người gửi" at bounding box center [422, 185] width 201 height 30
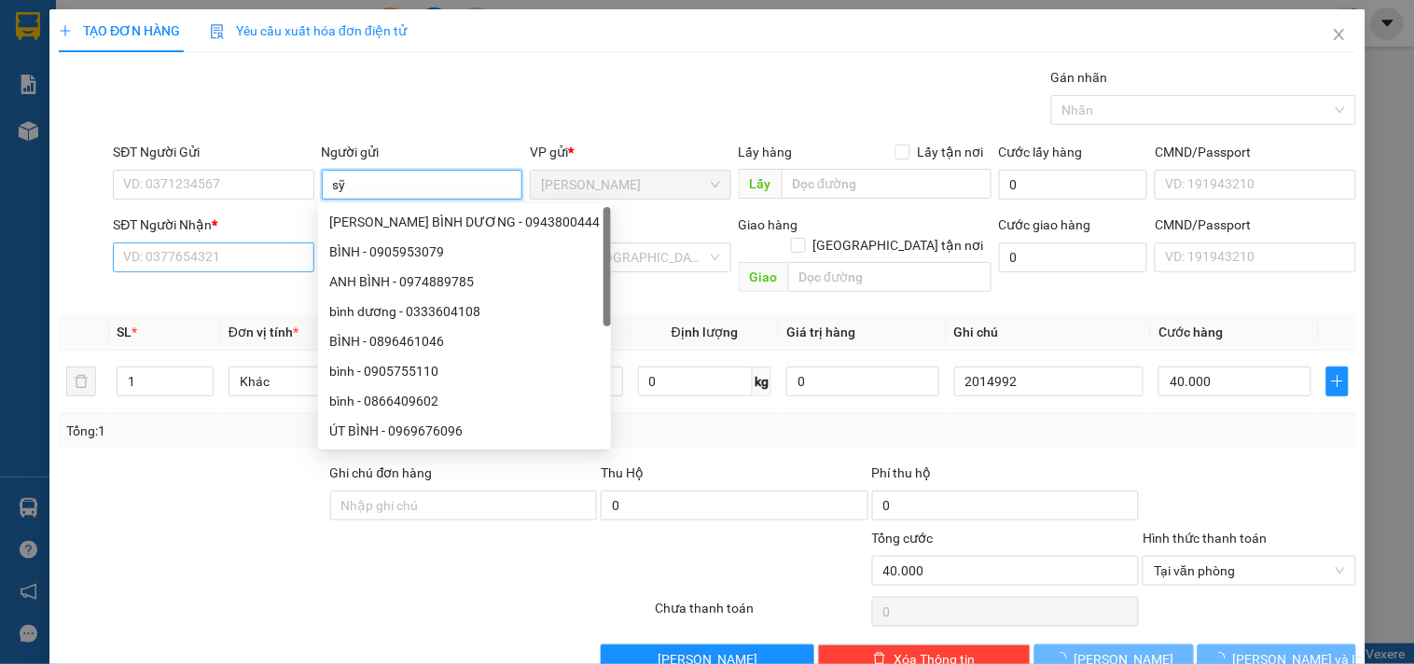
type input "sỹ"
click at [163, 263] on input "SĐT Người Nhận *" at bounding box center [213, 258] width 201 height 30
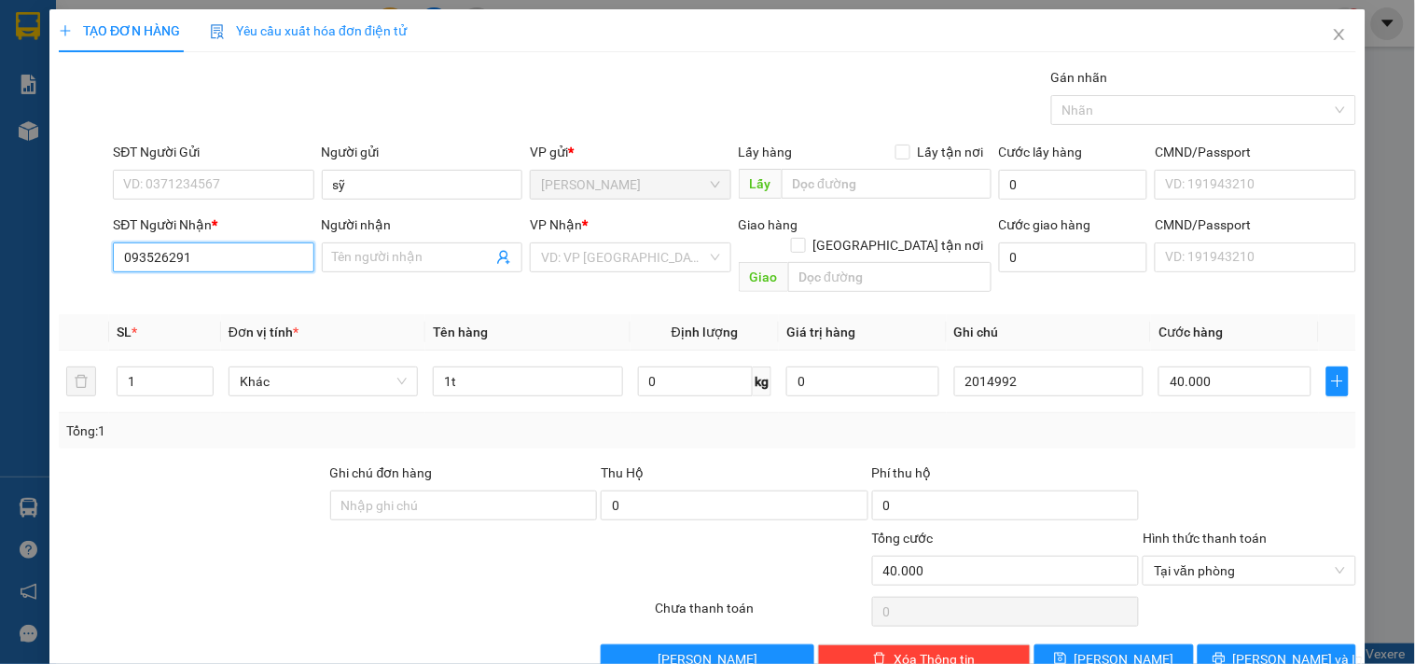
type input "0935262911"
click at [160, 289] on div "0935262911 - NHÃ" at bounding box center [211, 295] width 176 height 21
type input "NHÃ"
type input "0935262911"
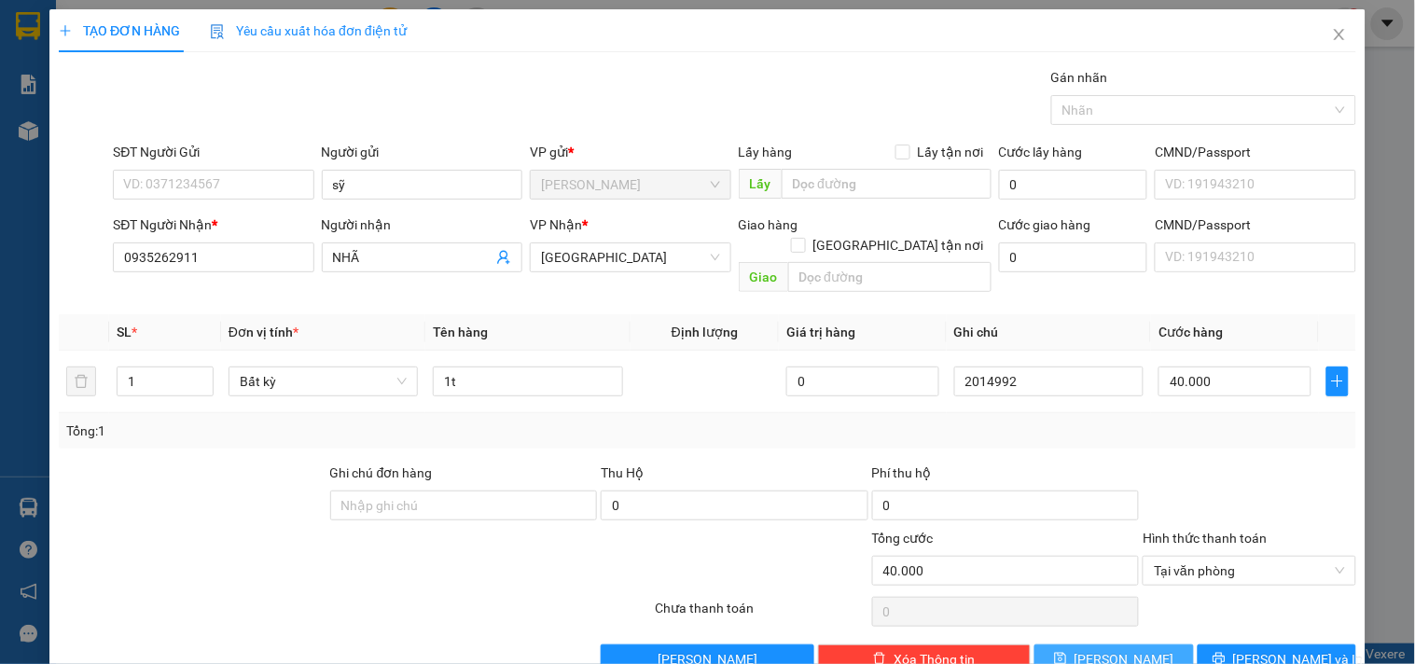
click at [1124, 628] on button "[PERSON_NAME]" at bounding box center [1114, 660] width 159 height 30
type input "0"
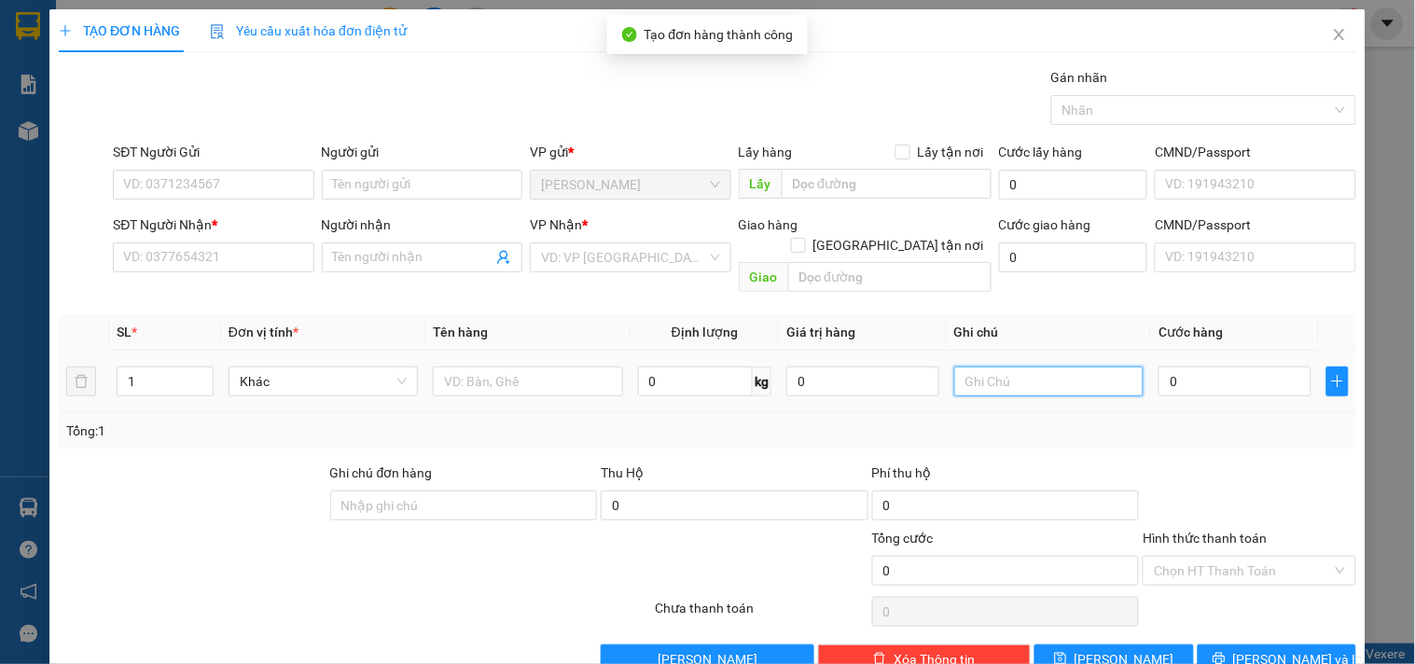
click at [1045, 376] on input "text" at bounding box center [1048, 382] width 189 height 30
type input "2014993"
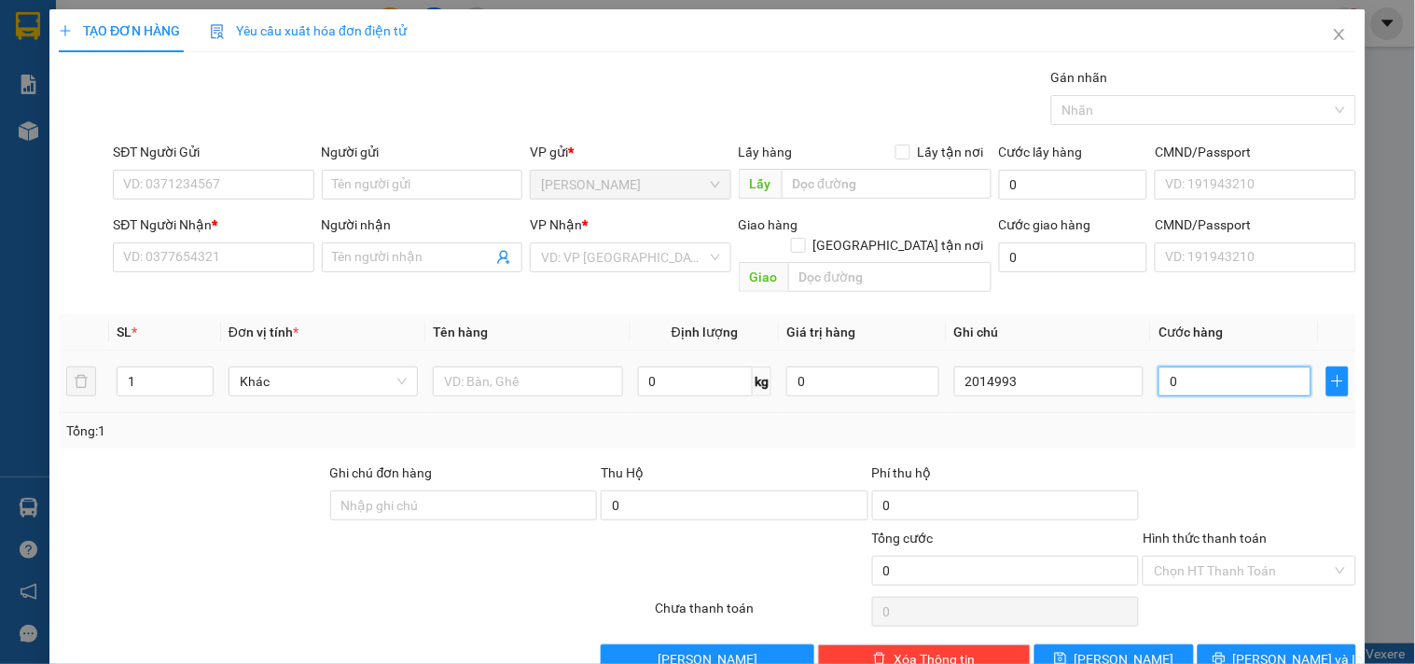
click at [1226, 367] on input "0" at bounding box center [1235, 382] width 153 height 30
type input "4"
type input "40"
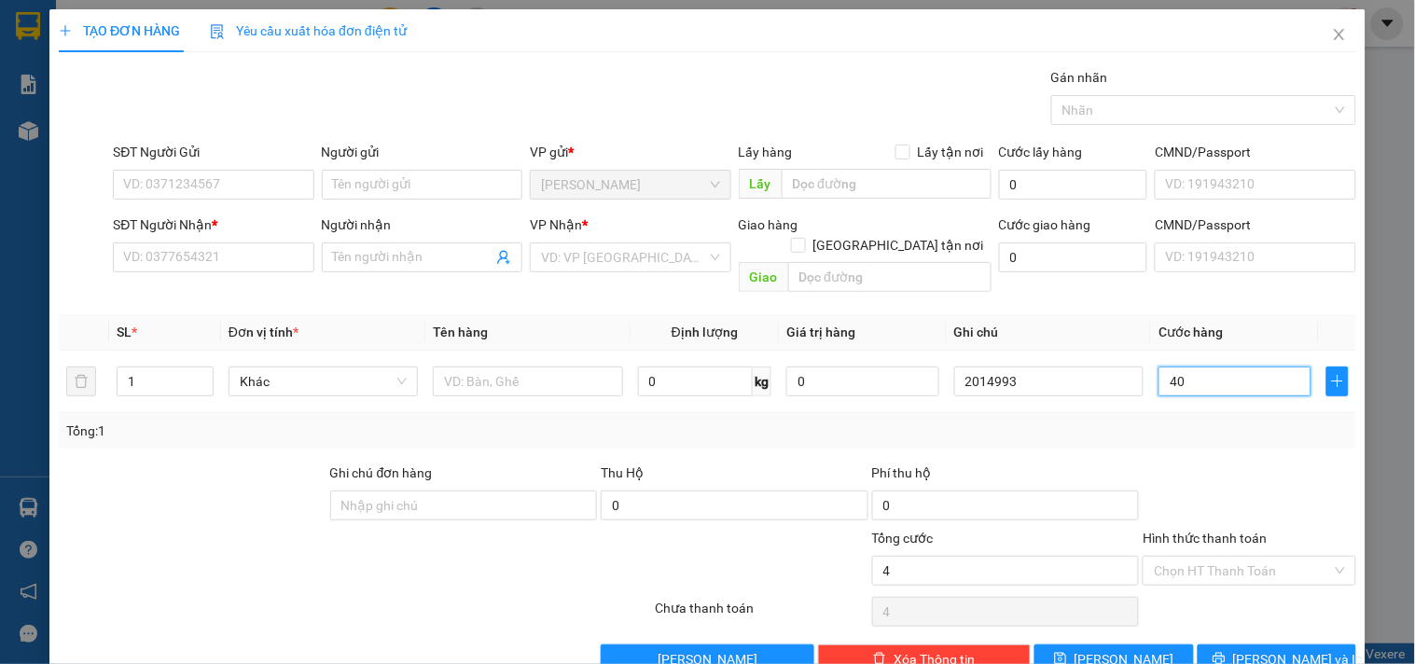
type input "40"
click at [1183, 557] on input "Hình thức thanh toán" at bounding box center [1242, 571] width 177 height 28
type input "40.000"
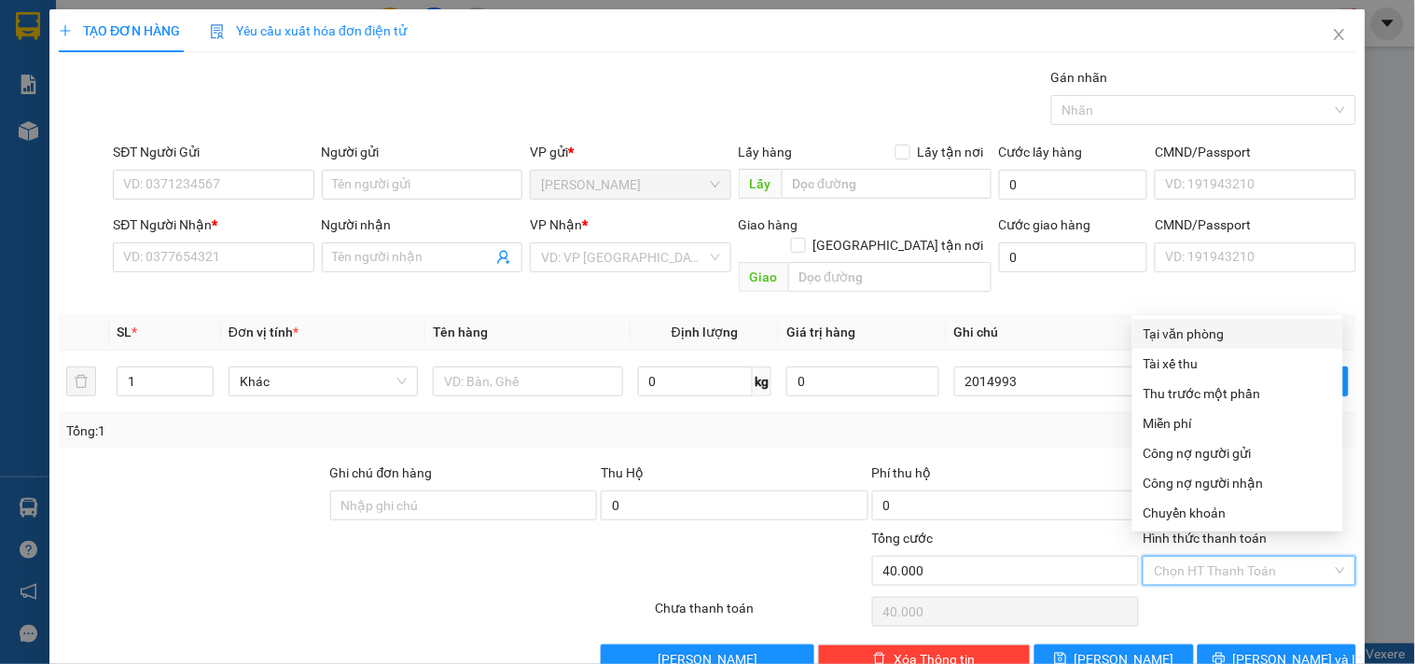
click at [1188, 334] on div "Tại văn phòng" at bounding box center [1238, 334] width 188 height 21
type input "0"
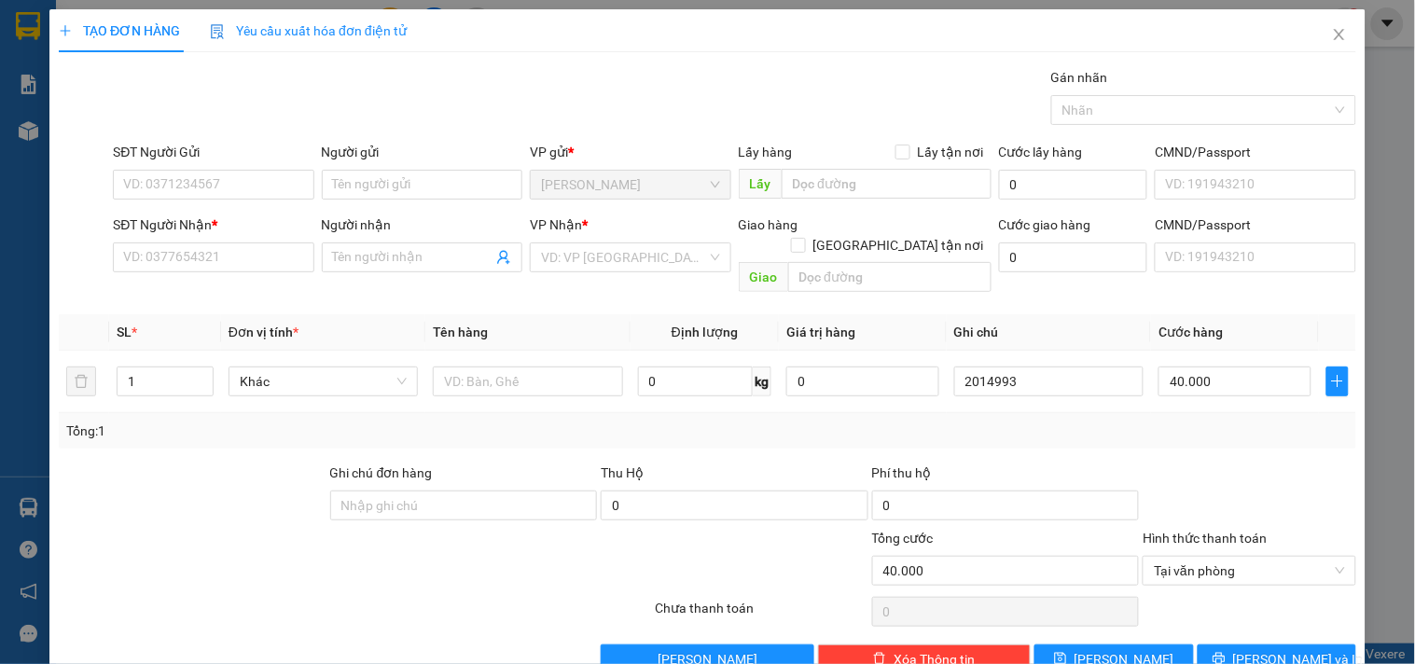
click at [193, 528] on div at bounding box center [247, 560] width 380 height 65
click at [538, 367] on input "text" at bounding box center [527, 382] width 189 height 30
type input "1tx"
click at [349, 182] on input "Người gửi" at bounding box center [422, 185] width 201 height 30
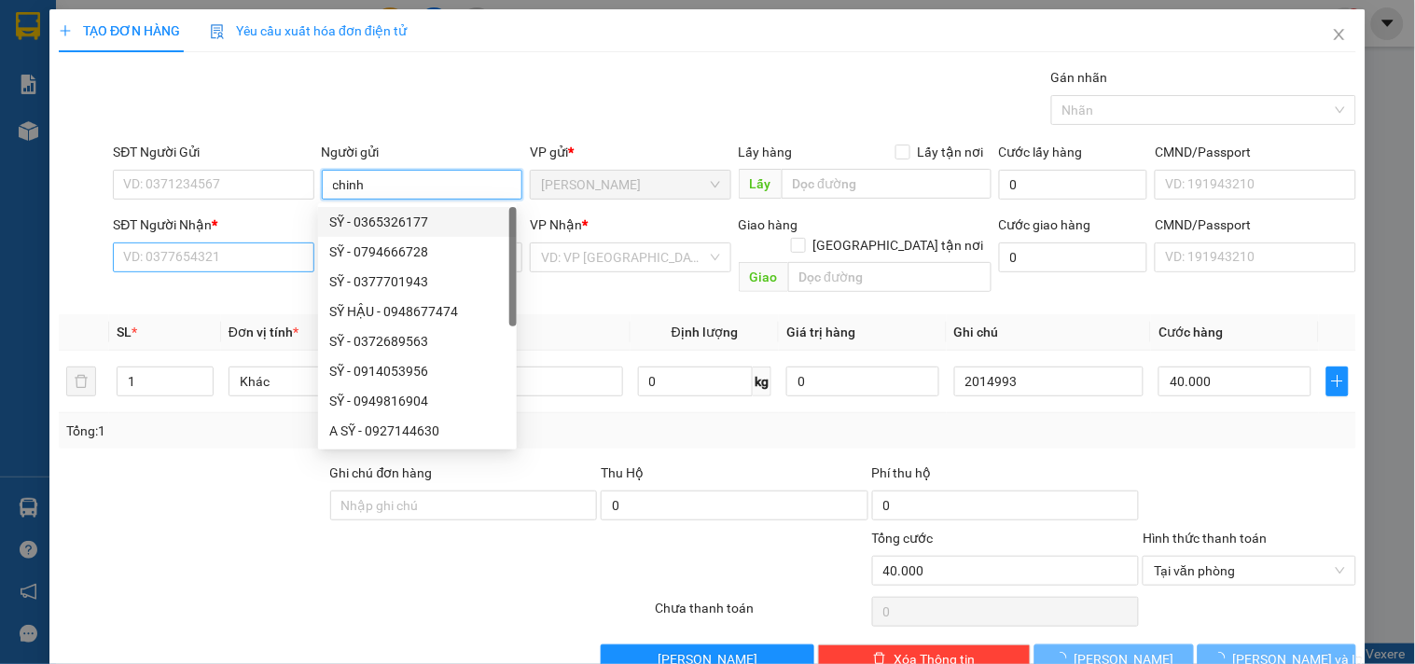
type input "chinh"
click at [258, 261] on input "SĐT Người Nhận *" at bounding box center [213, 258] width 201 height 30
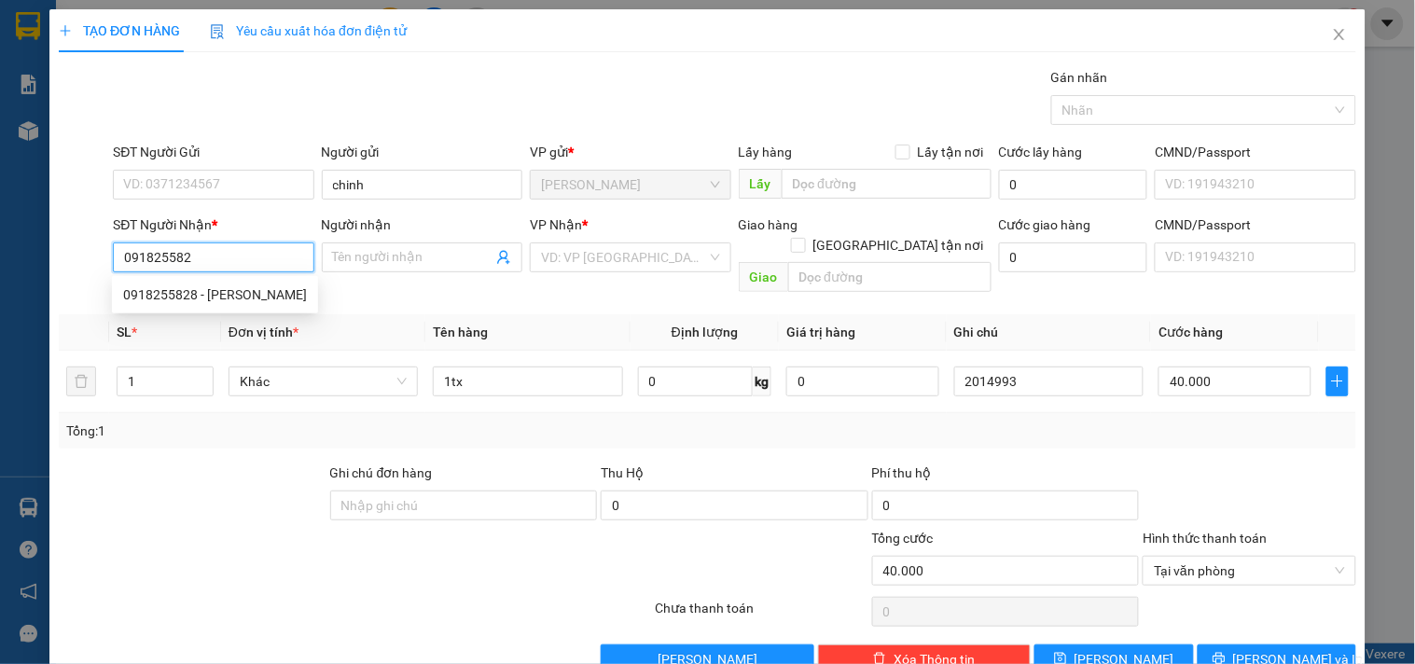
type input "0918255828"
click at [203, 303] on div "0918255828 - [PERSON_NAME]" at bounding box center [215, 295] width 184 height 21
type input "chinh"
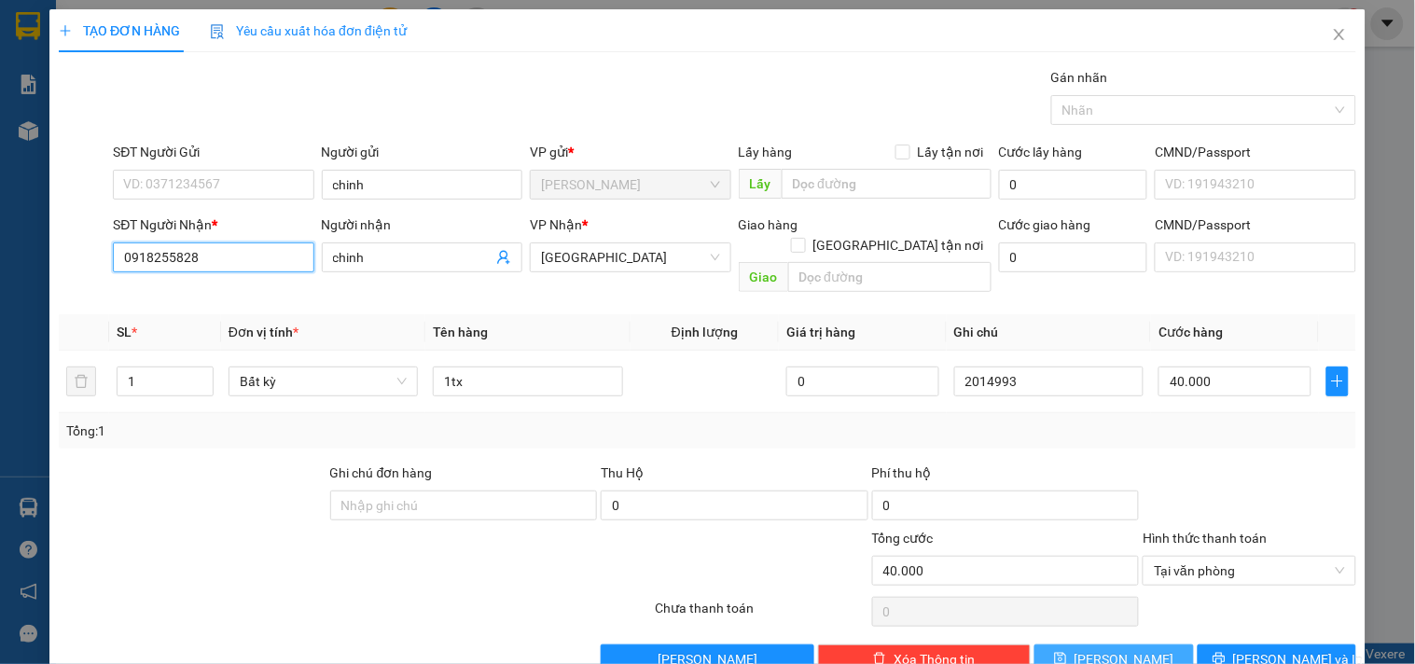
type input "0918255828"
click at [1067, 628] on icon "save" at bounding box center [1061, 659] width 12 height 12
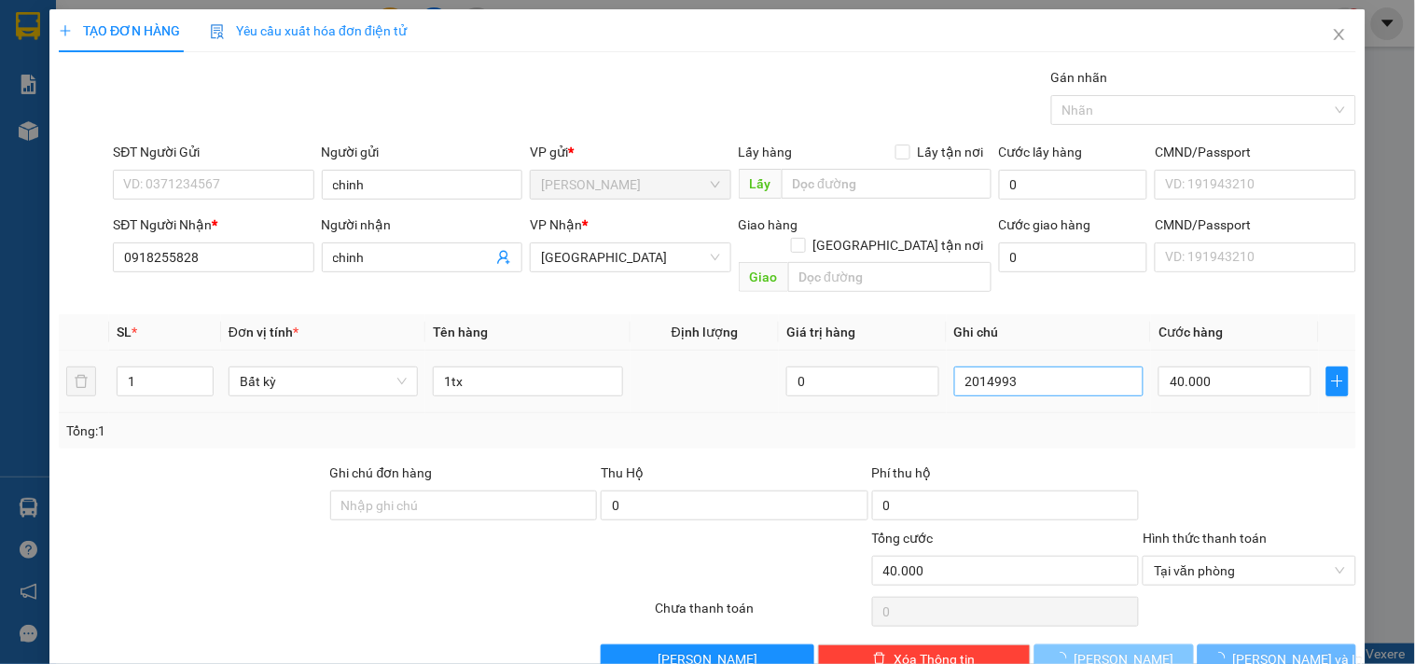
type input "0"
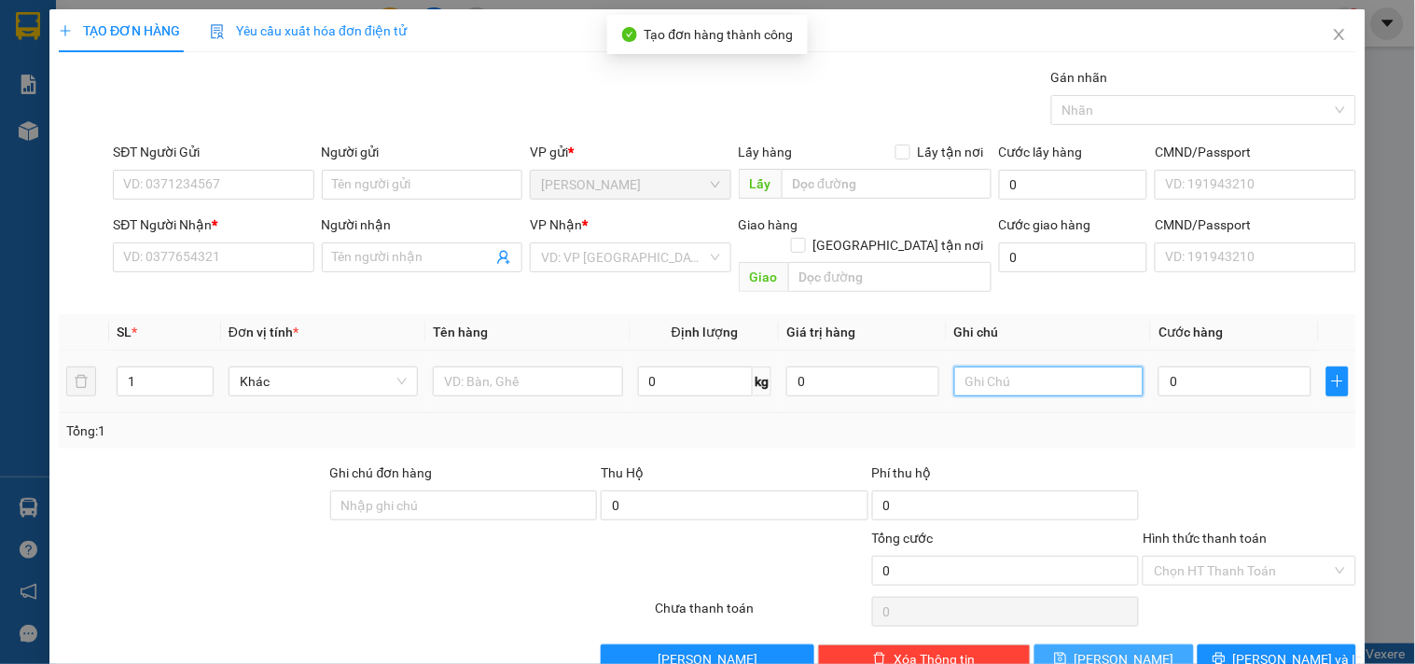
click at [1041, 367] on input "text" at bounding box center [1048, 382] width 189 height 30
type input "2014994"
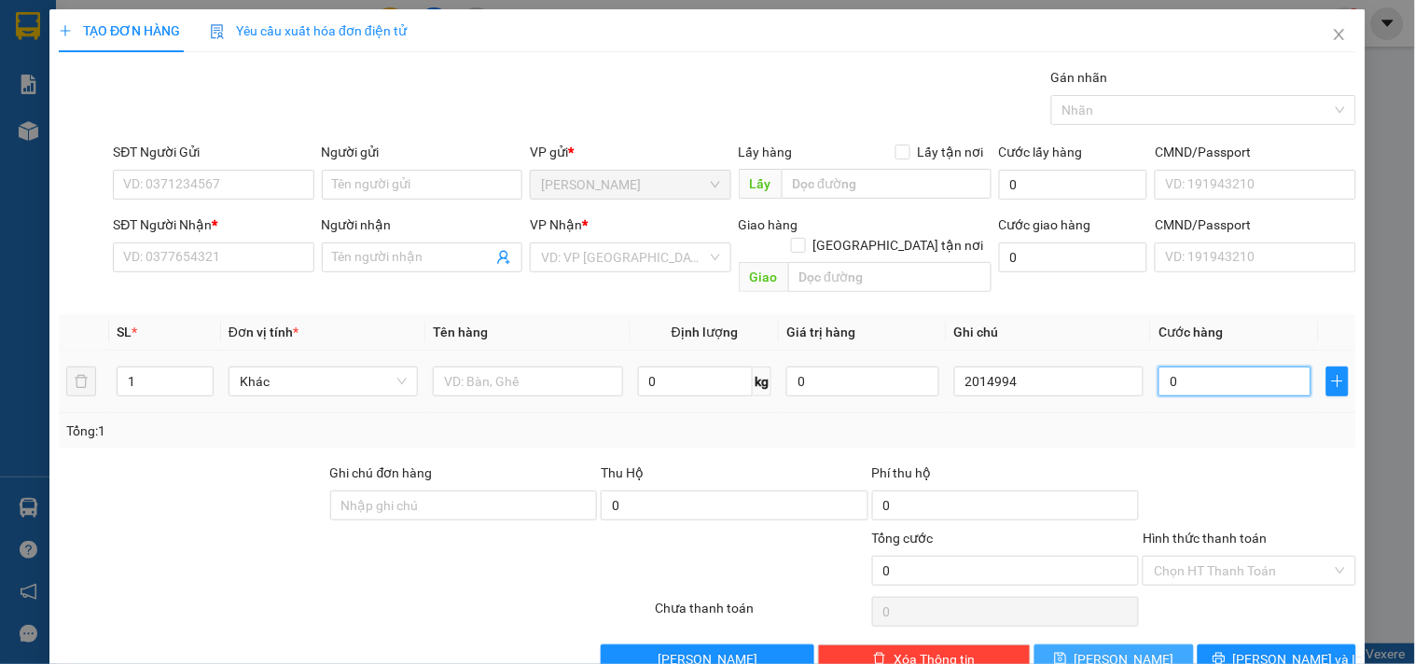
click at [1241, 367] on input "0" at bounding box center [1235, 382] width 153 height 30
type input "2"
type input "20"
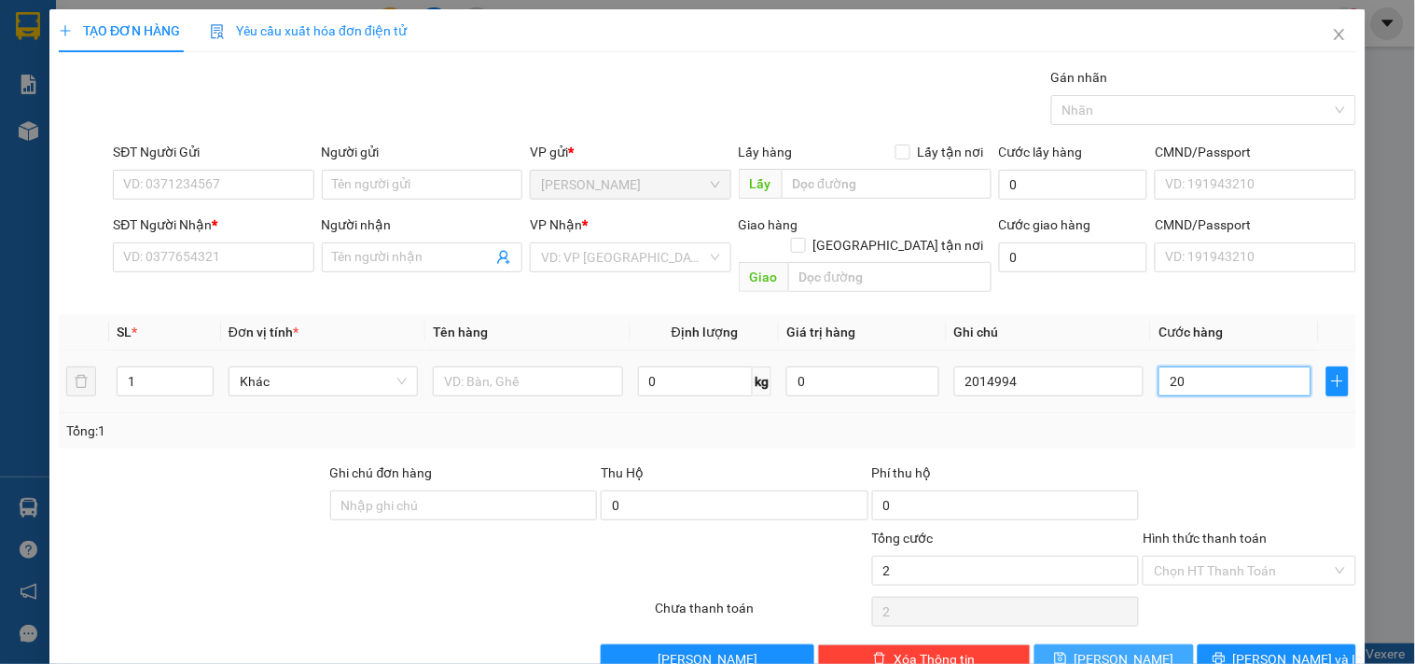
type input "20"
type input "20.000"
click at [1237, 557] on input "Hình thức thanh toán" at bounding box center [1242, 571] width 177 height 28
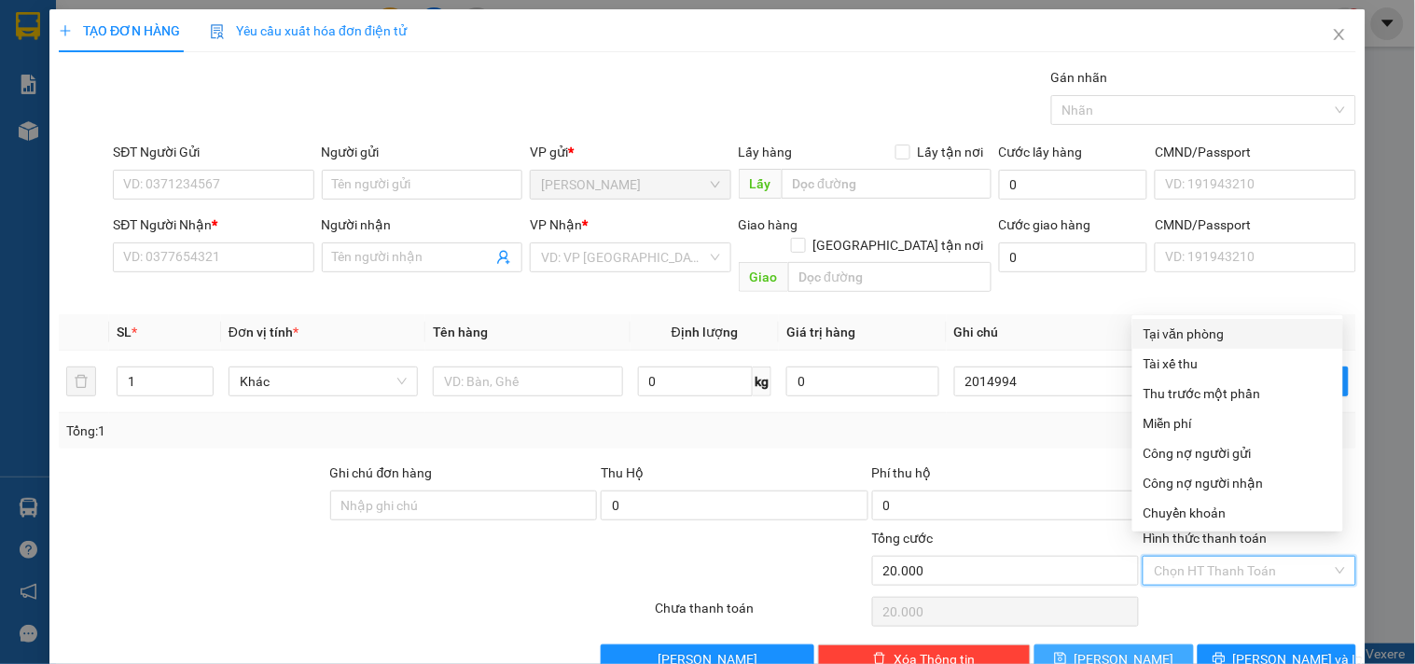
click at [1211, 322] on div "Tại văn phòng" at bounding box center [1238, 334] width 211 height 30
type input "0"
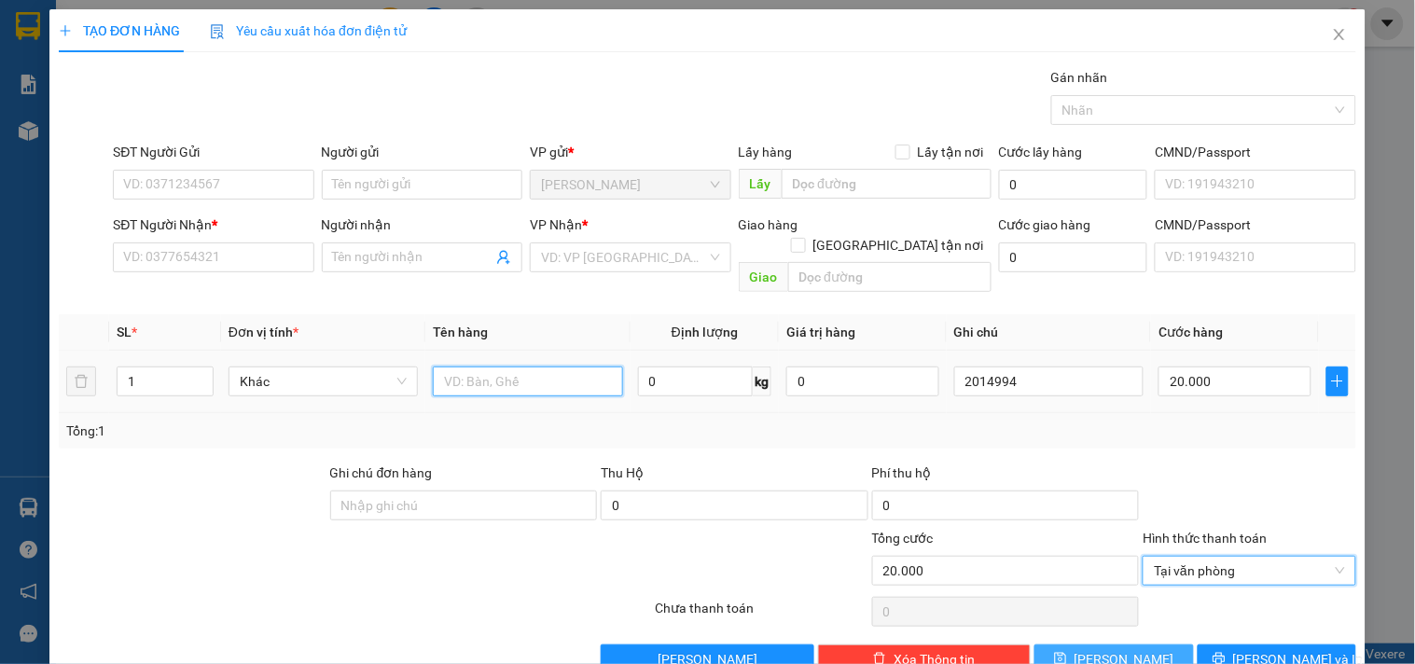
click at [508, 367] on input "text" at bounding box center [527, 382] width 189 height 30
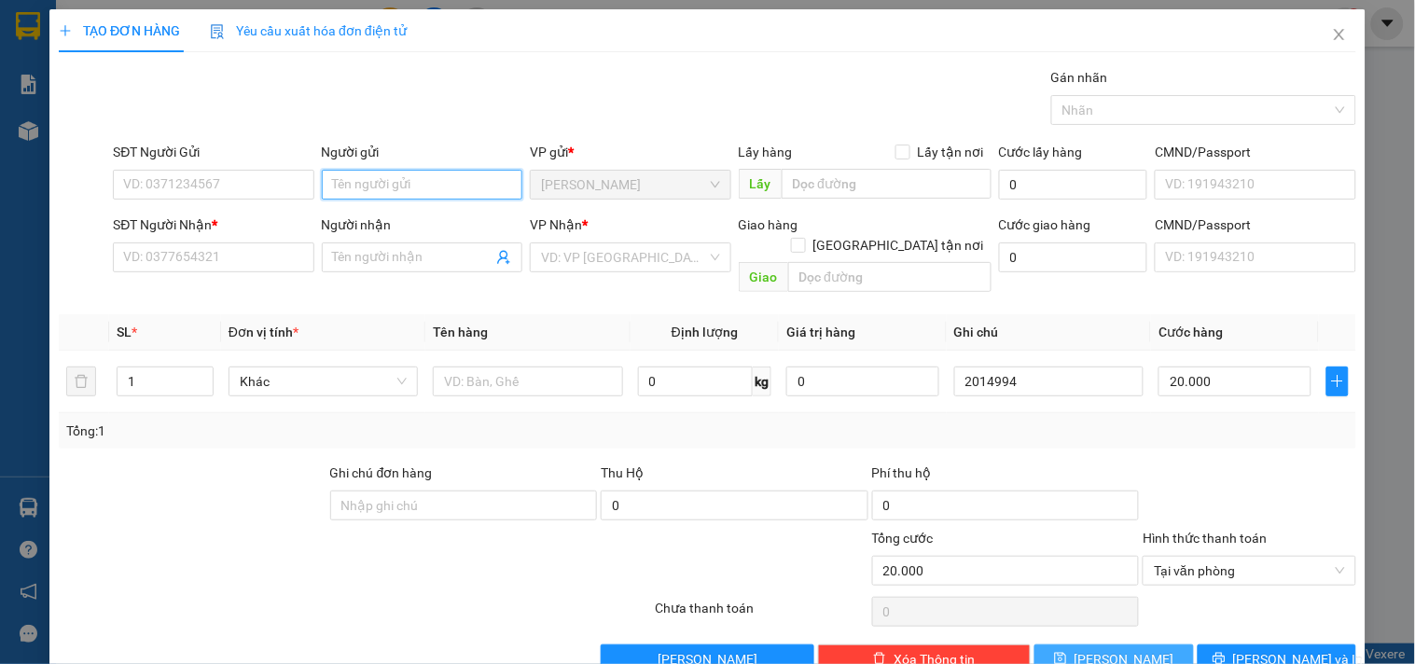
click at [384, 192] on input "Người gửi" at bounding box center [422, 185] width 201 height 30
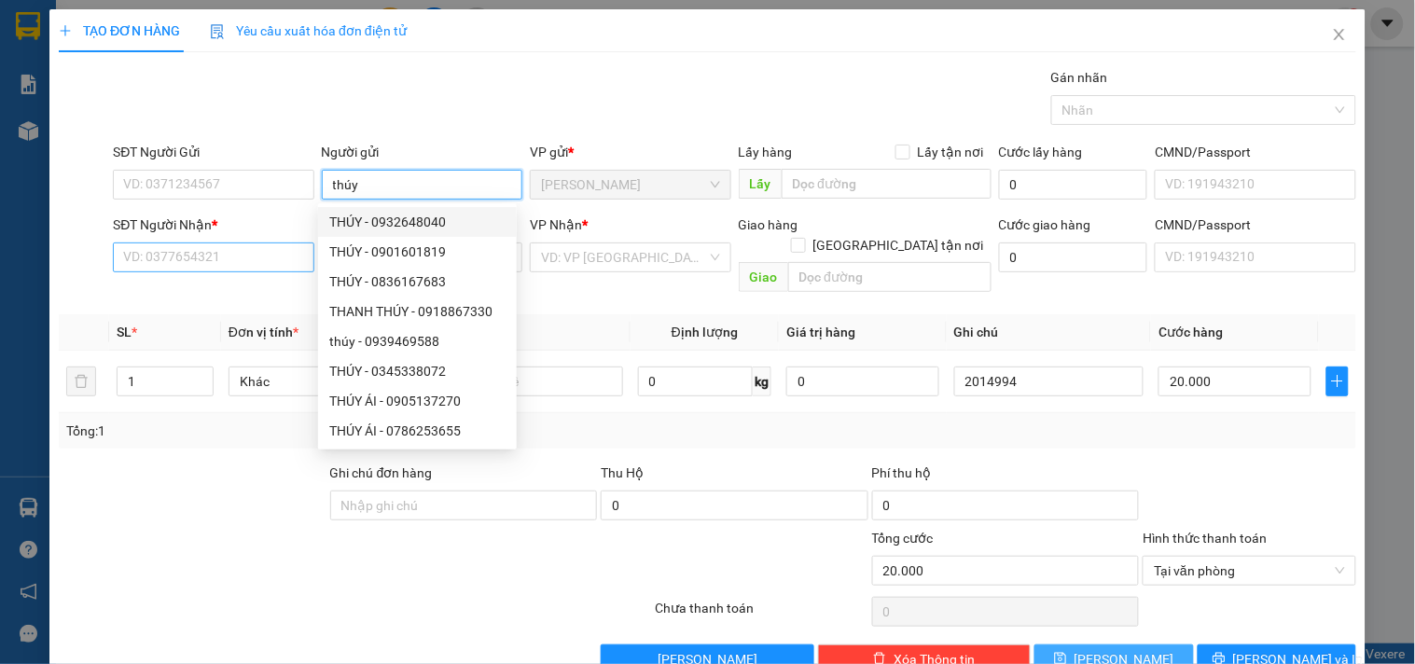
type input "thúy"
click at [143, 257] on input "SĐT Người Nhận *" at bounding box center [213, 258] width 201 height 30
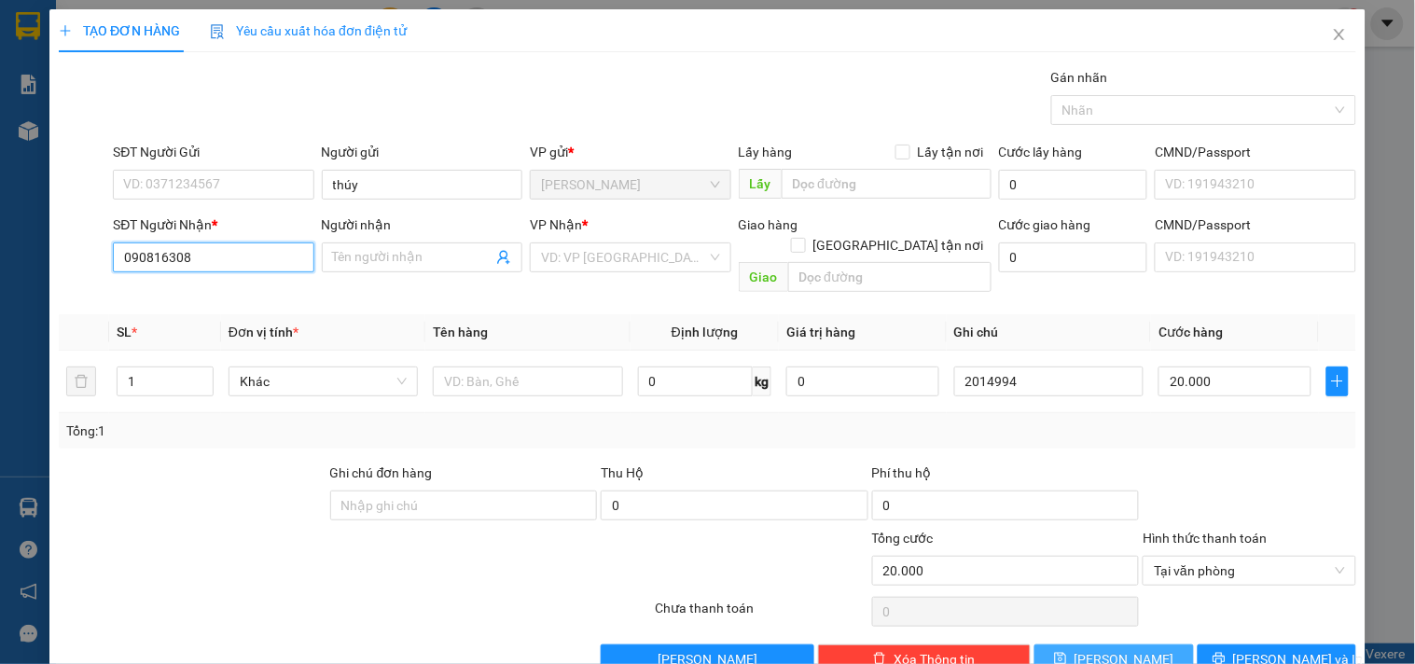
type input "0908163088"
click at [235, 285] on div "0908163088 - THẦY [PERSON_NAME]" at bounding box center [232, 295] width 218 height 21
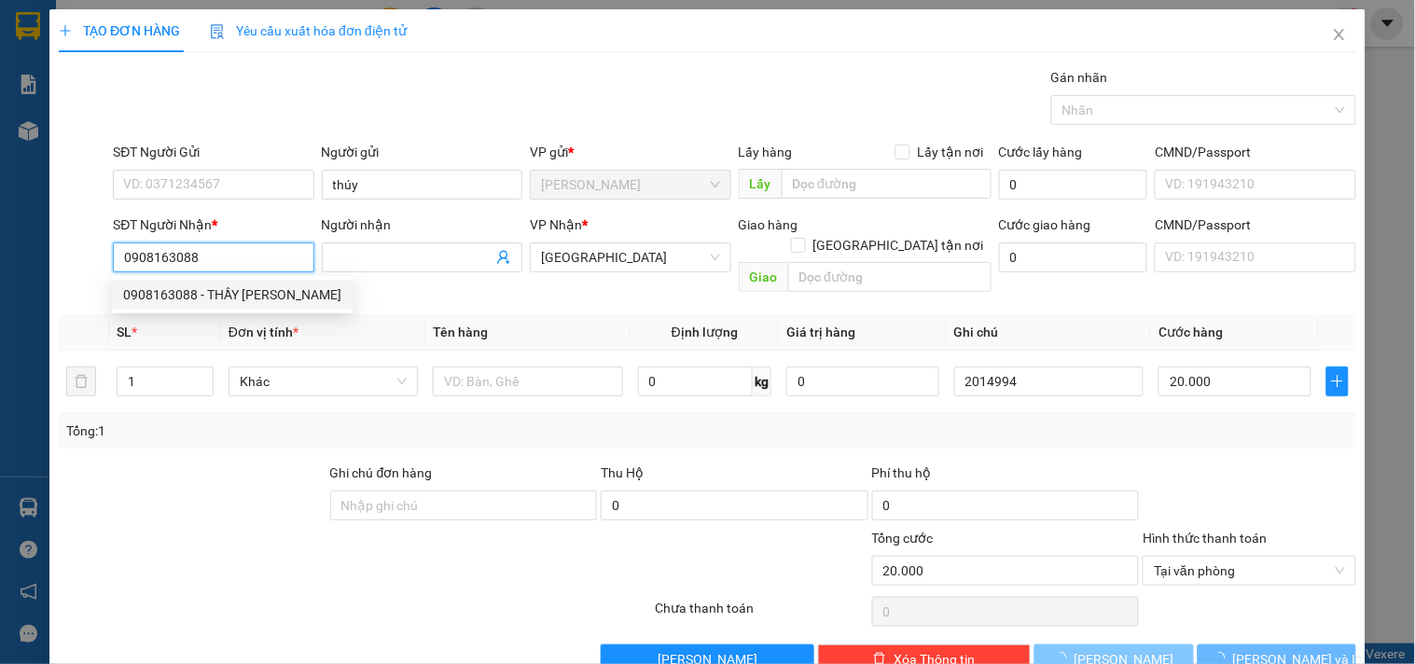
type input "THẦY [PERSON_NAME]"
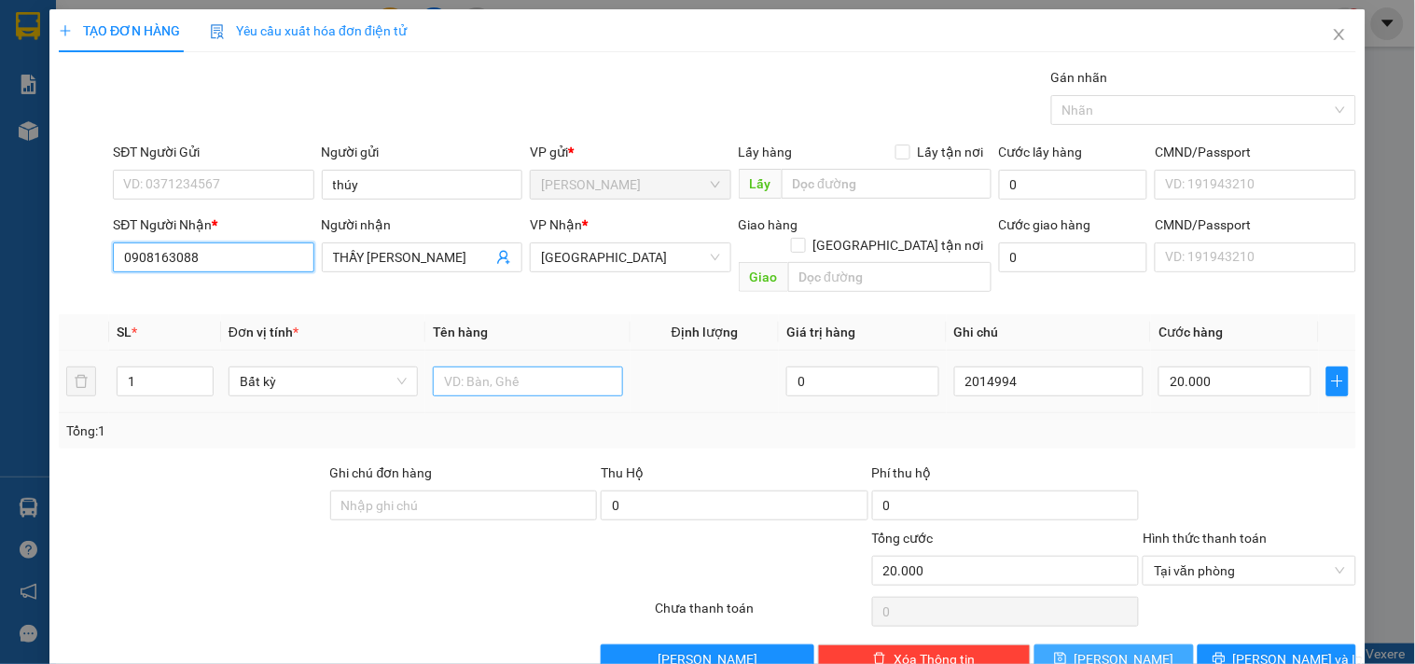
type input "0908163088"
click at [513, 367] on input "text" at bounding box center [527, 382] width 189 height 30
type input "1tx"
drag, startPoint x: 1078, startPoint y: 633, endPoint x: 1078, endPoint y: 618, distance: 15.0
click at [1078, 628] on button "[PERSON_NAME]" at bounding box center [1114, 660] width 159 height 30
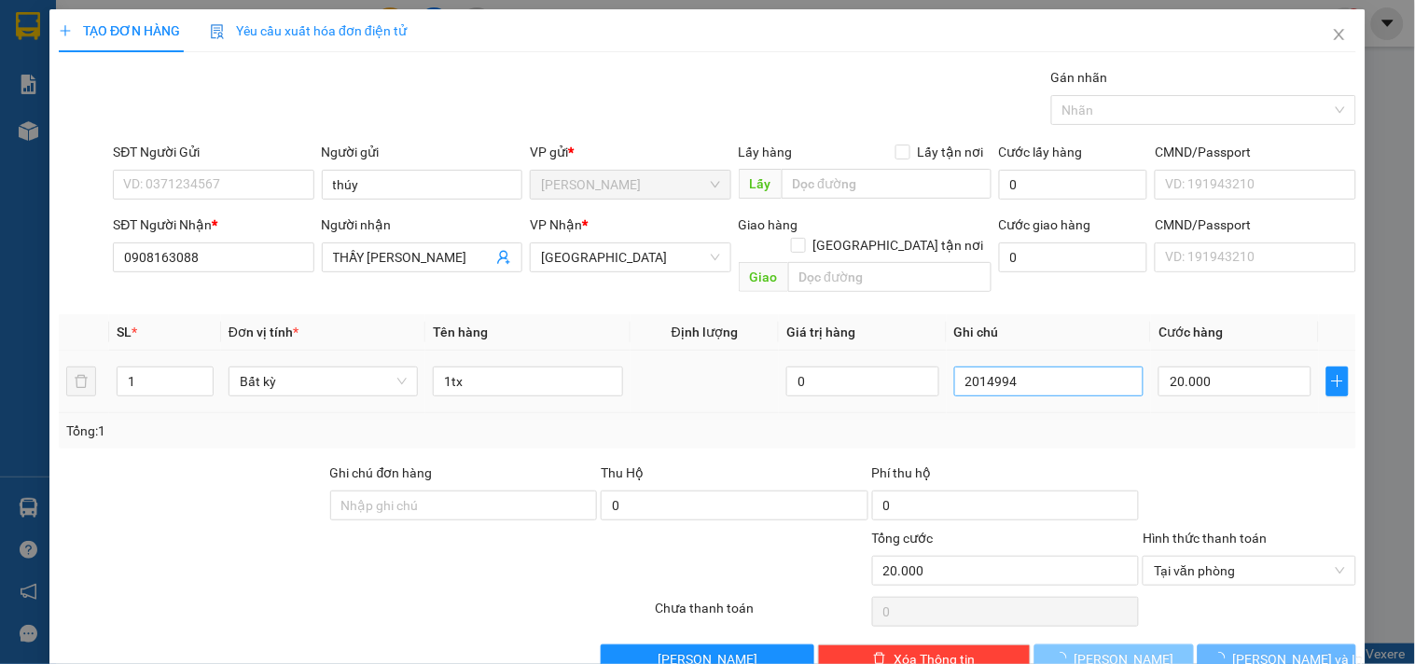
type input "0"
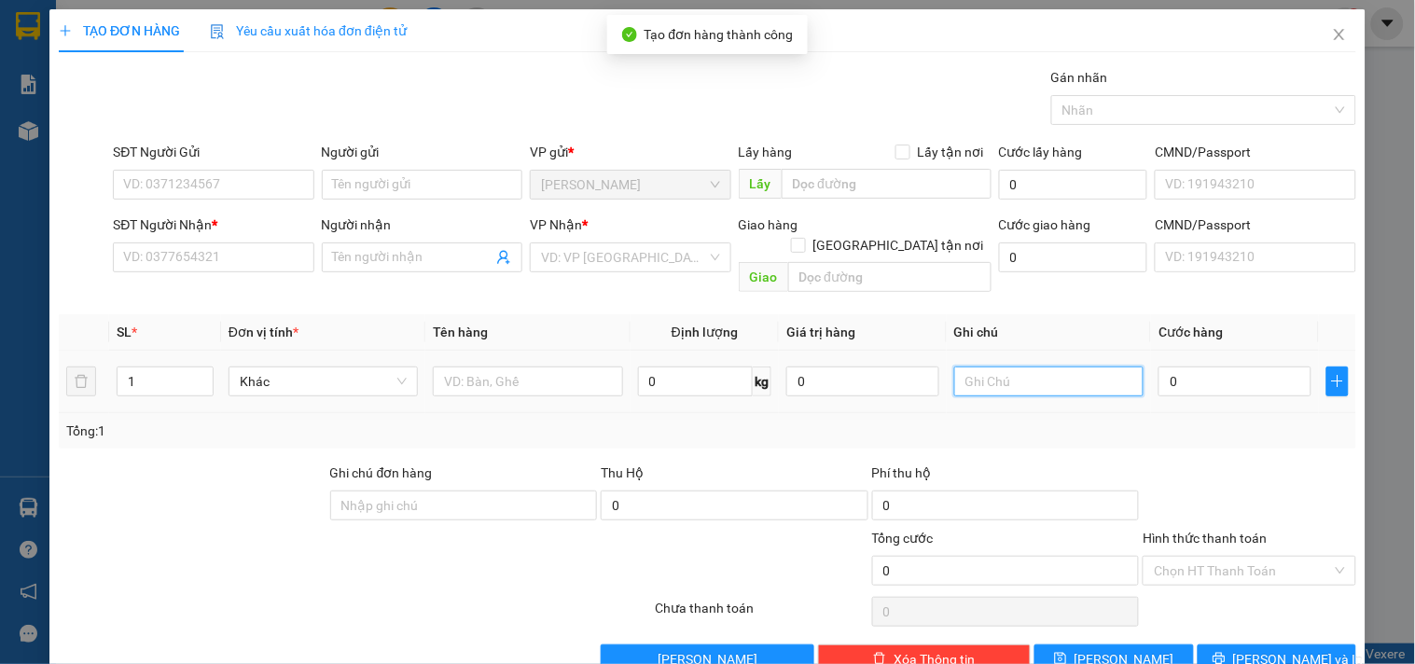
click at [1073, 367] on input "text" at bounding box center [1048, 382] width 189 height 30
type input "2014995"
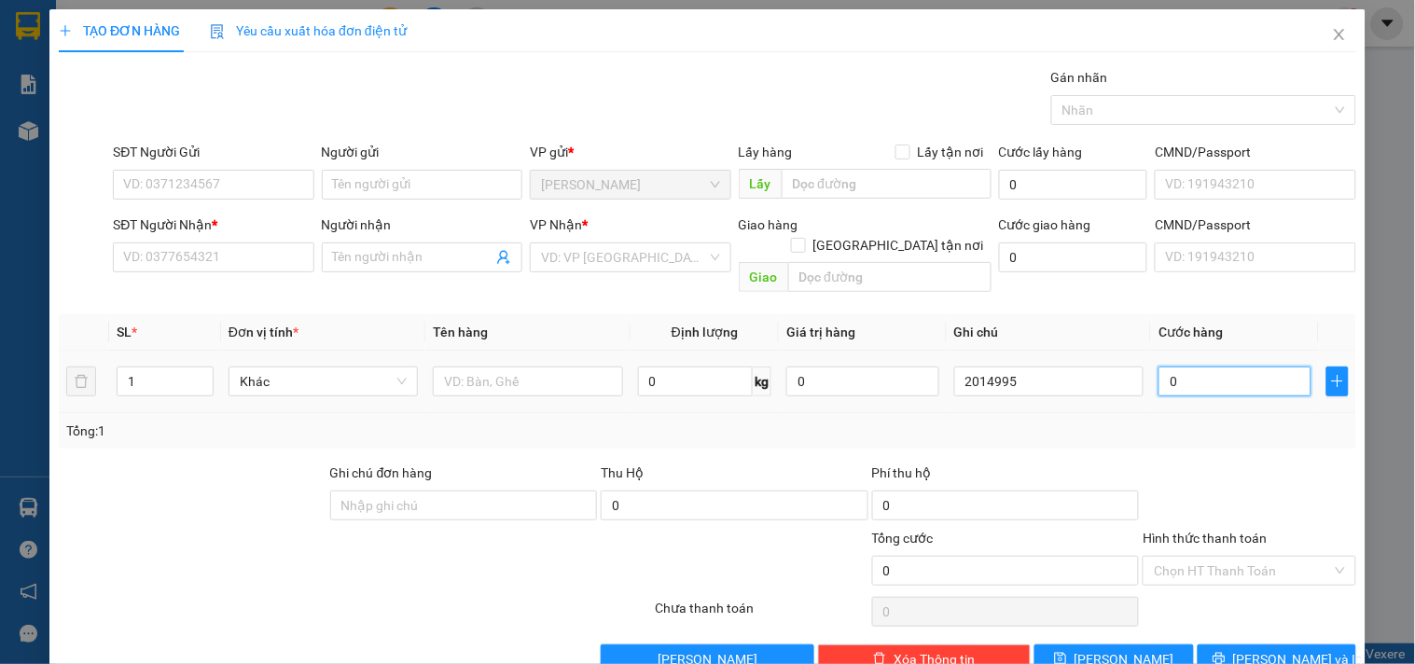
click at [1198, 369] on input "0" at bounding box center [1235, 382] width 153 height 30
type input "2"
type input "20"
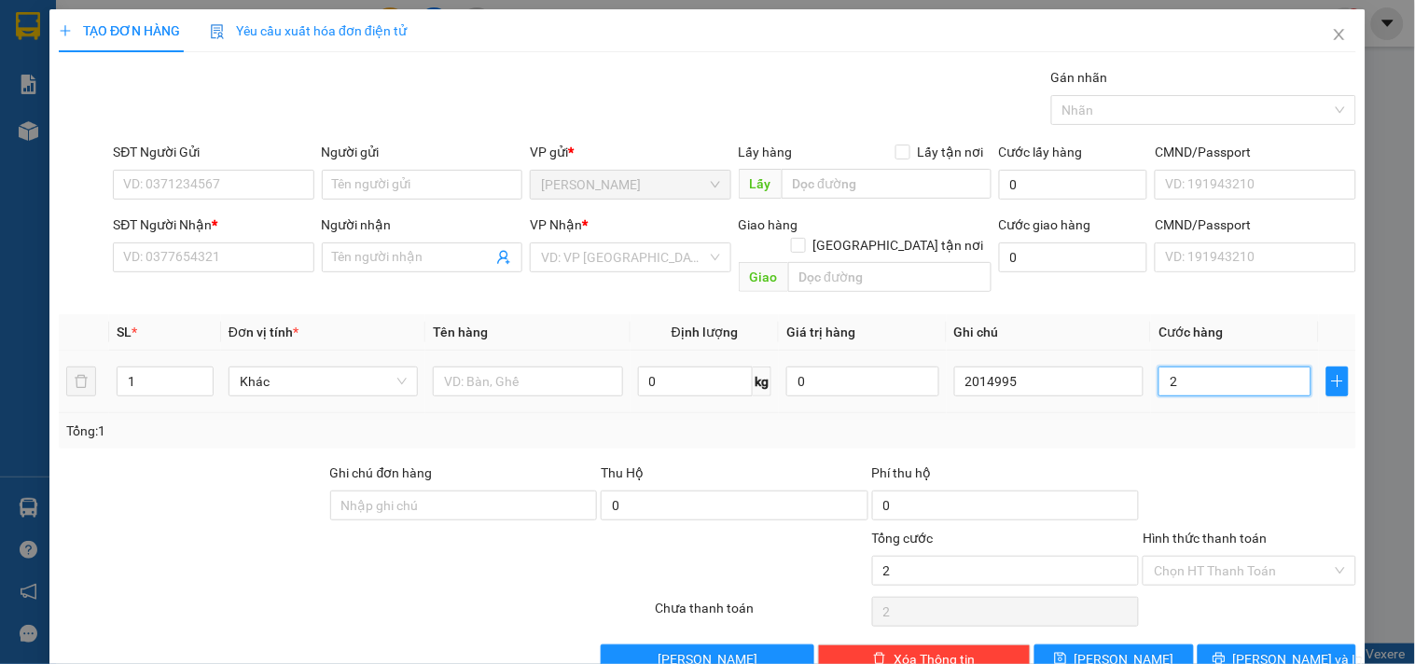
type input "20"
type input "200"
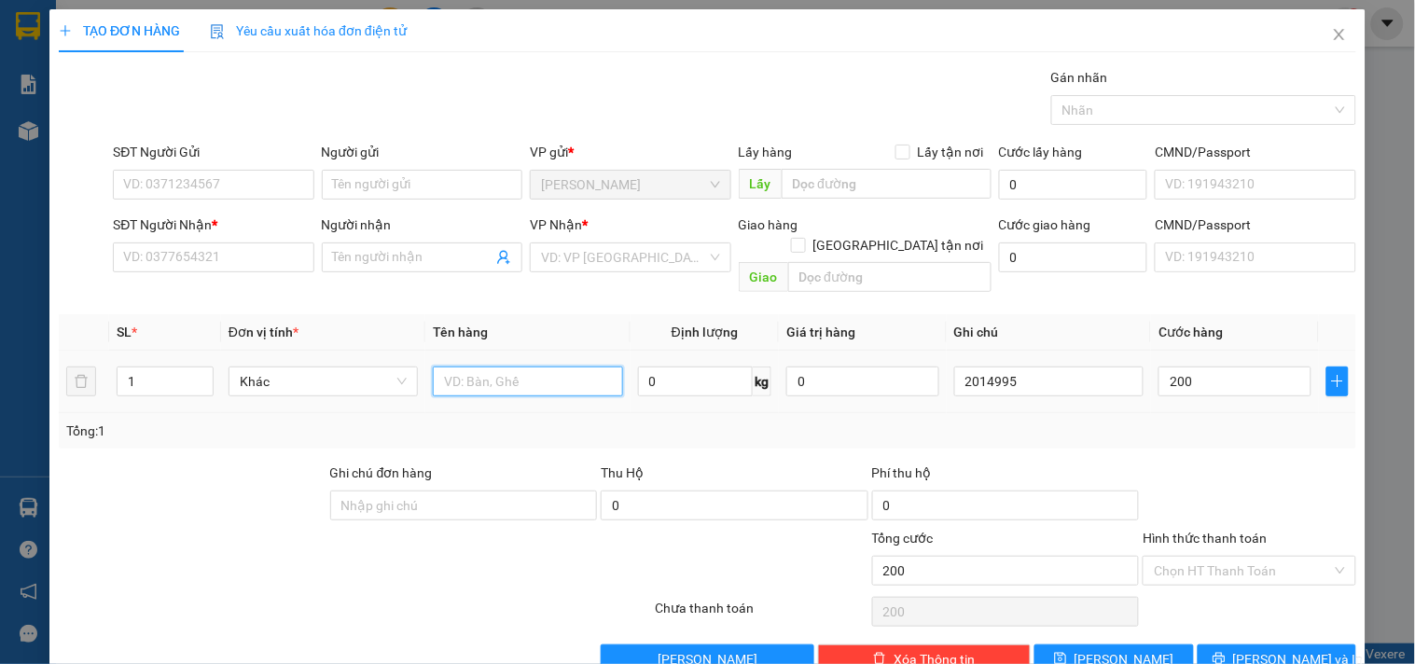
type input "200.000"
click at [514, 367] on input "text" at bounding box center [527, 382] width 189 height 30
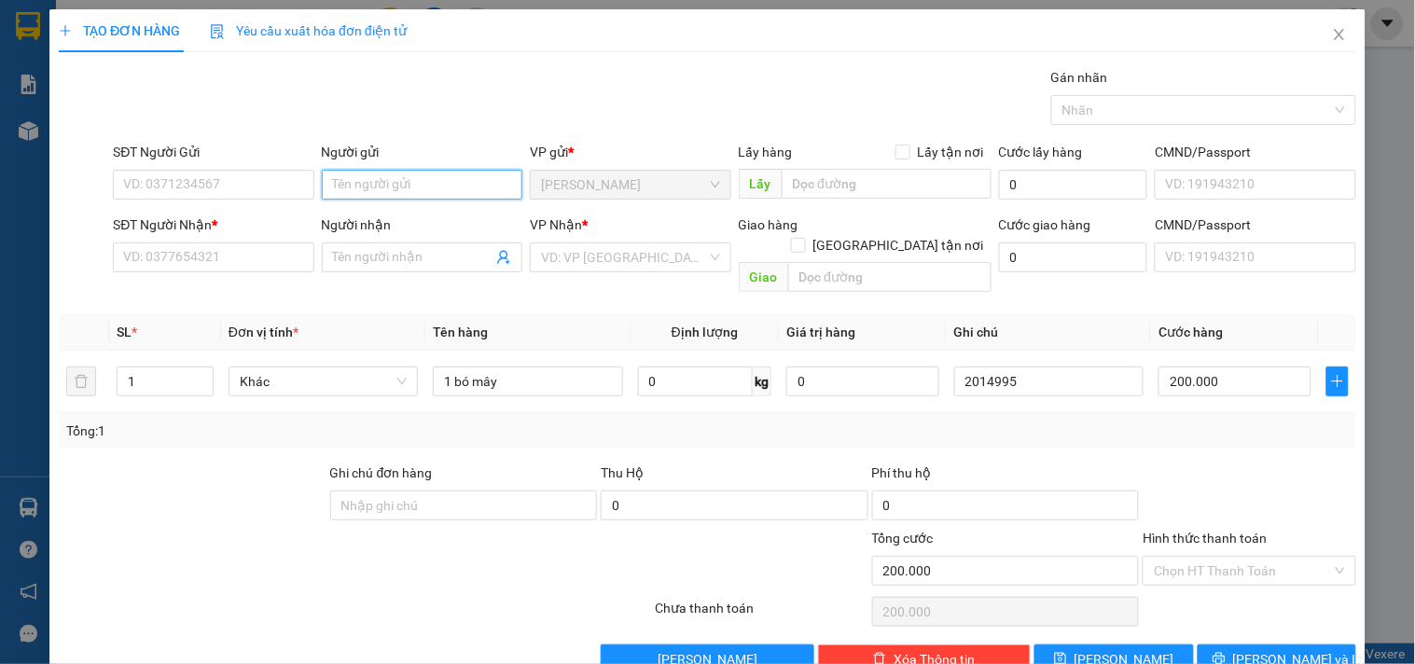
click at [392, 179] on input "Người gửi" at bounding box center [422, 185] width 201 height 30
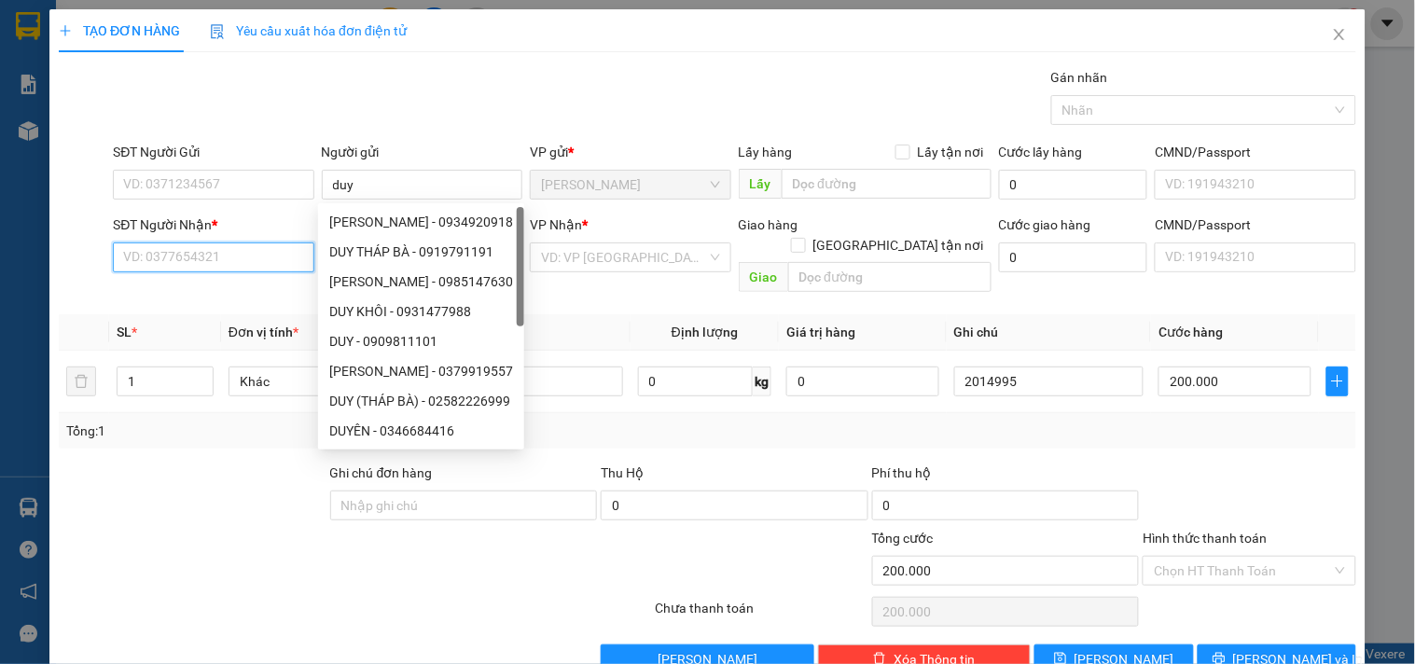
click at [133, 252] on input "SĐT Người Nhận *" at bounding box center [213, 258] width 201 height 30
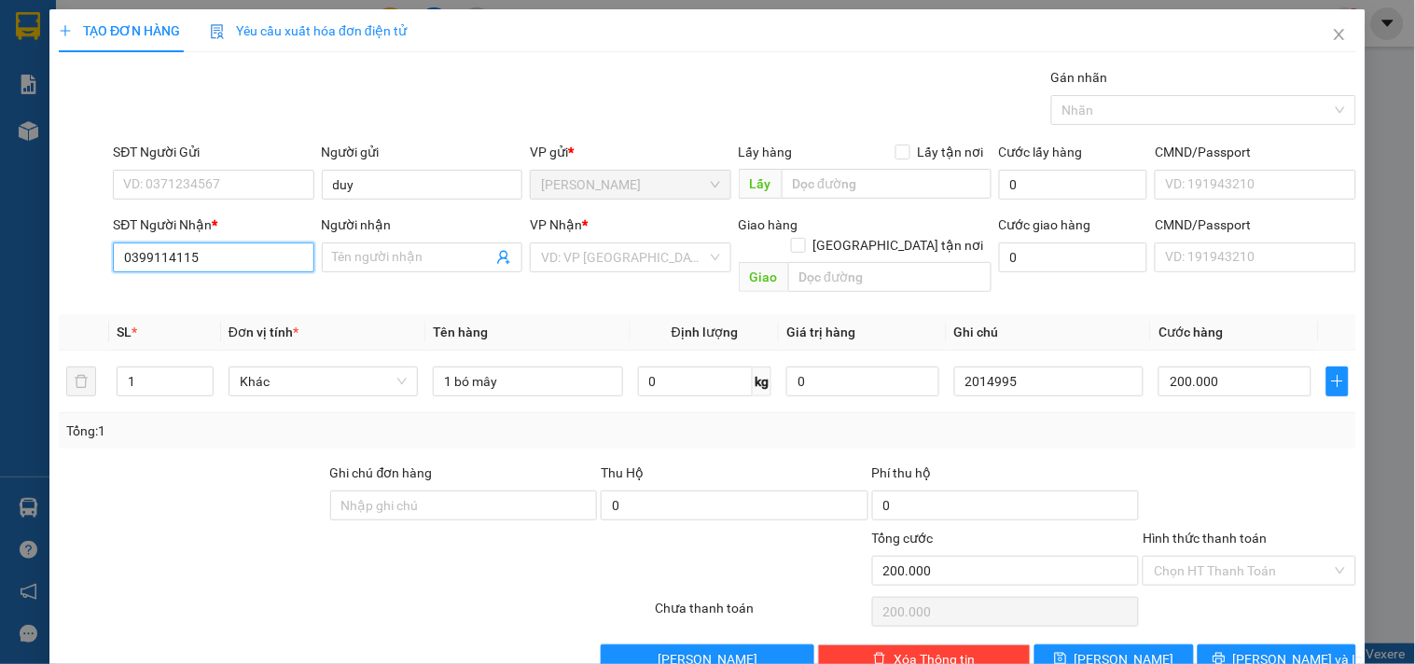
drag, startPoint x: 257, startPoint y: 262, endPoint x: 20, endPoint y: 250, distance: 237.3
click at [20, 250] on div "TẠO ĐƠN HÀNG Yêu cầu xuất hóa đơn điện tử Transit Pickup Surcharge Ids Transit …" at bounding box center [707, 332] width 1415 height 664
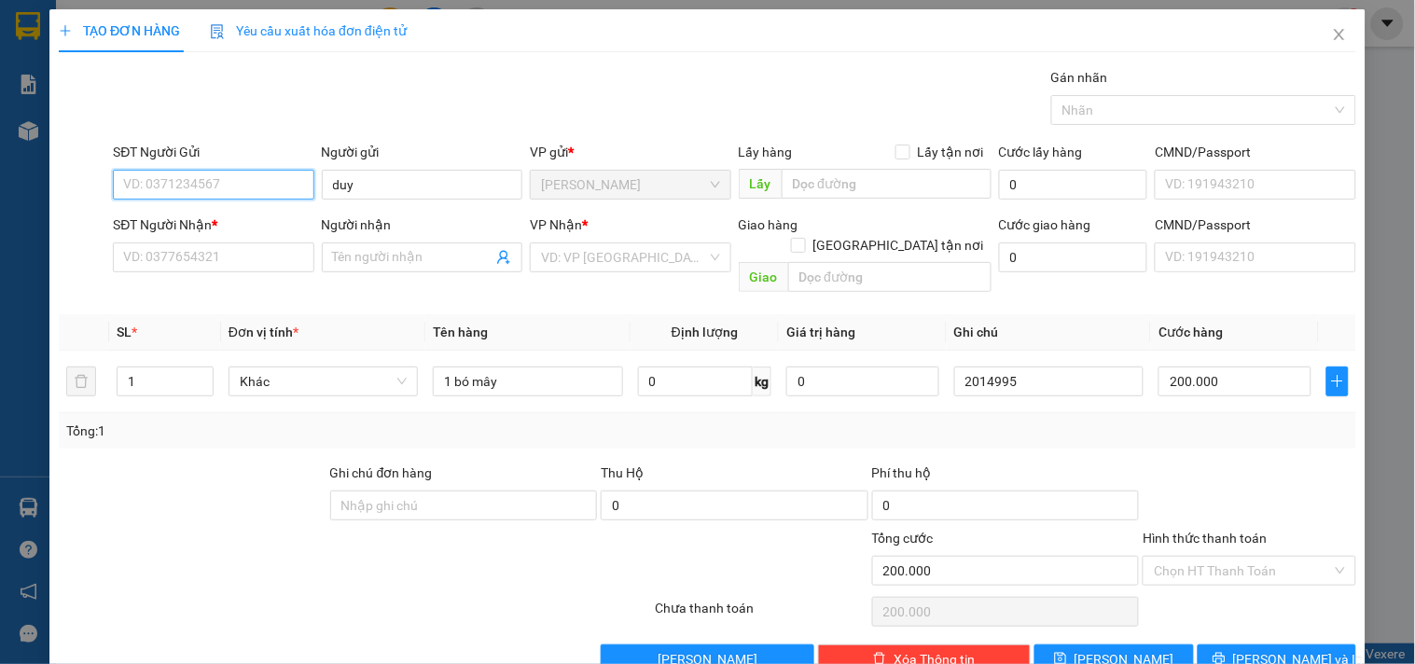
click at [162, 174] on input "SĐT Người Gửi" at bounding box center [213, 185] width 201 height 30
paste input "0399114115"
click at [205, 227] on div "0399114115 - DUY" at bounding box center [211, 222] width 176 height 21
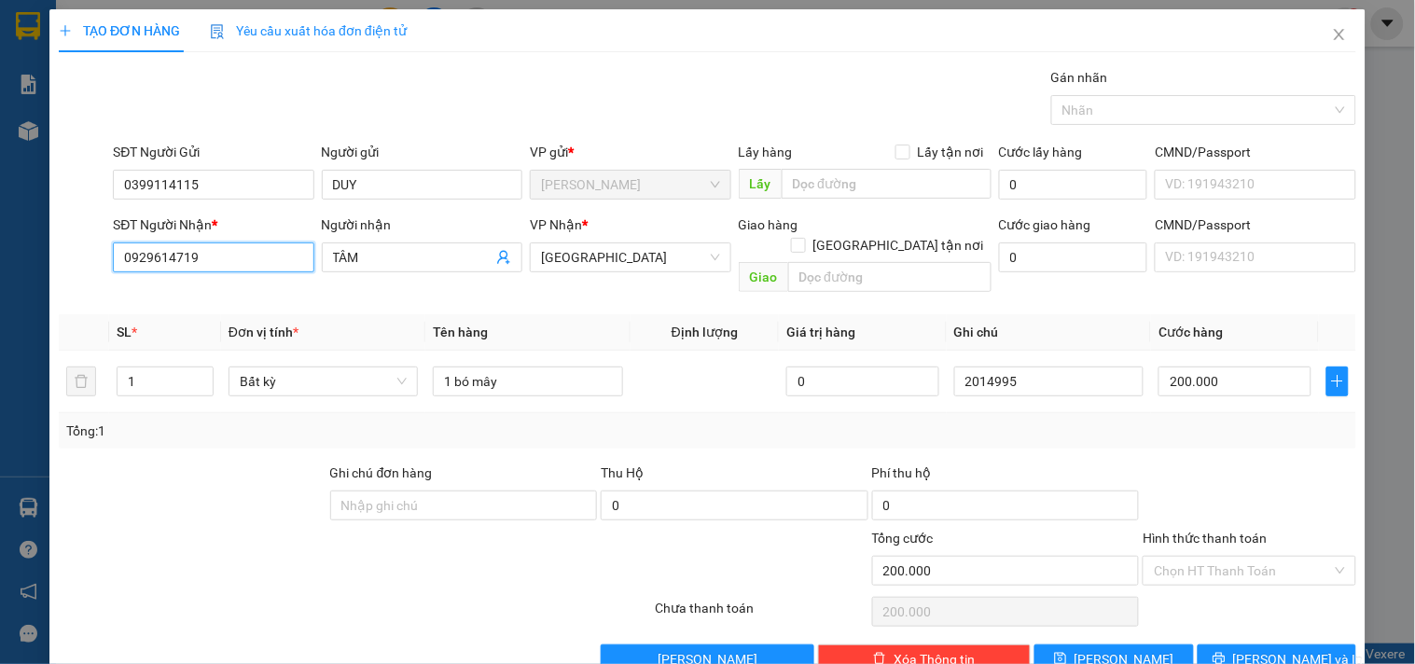
drag, startPoint x: 230, startPoint y: 252, endPoint x: 0, endPoint y: 153, distance: 249.9
click at [0, 153] on div "TẠO ĐƠN HÀNG Yêu cầu xuất hóa đơn điện tử Transit Pickup Surcharge Ids Transit …" at bounding box center [707, 332] width 1415 height 664
click at [284, 295] on div "0778242228 - DANH" at bounding box center [211, 295] width 176 height 21
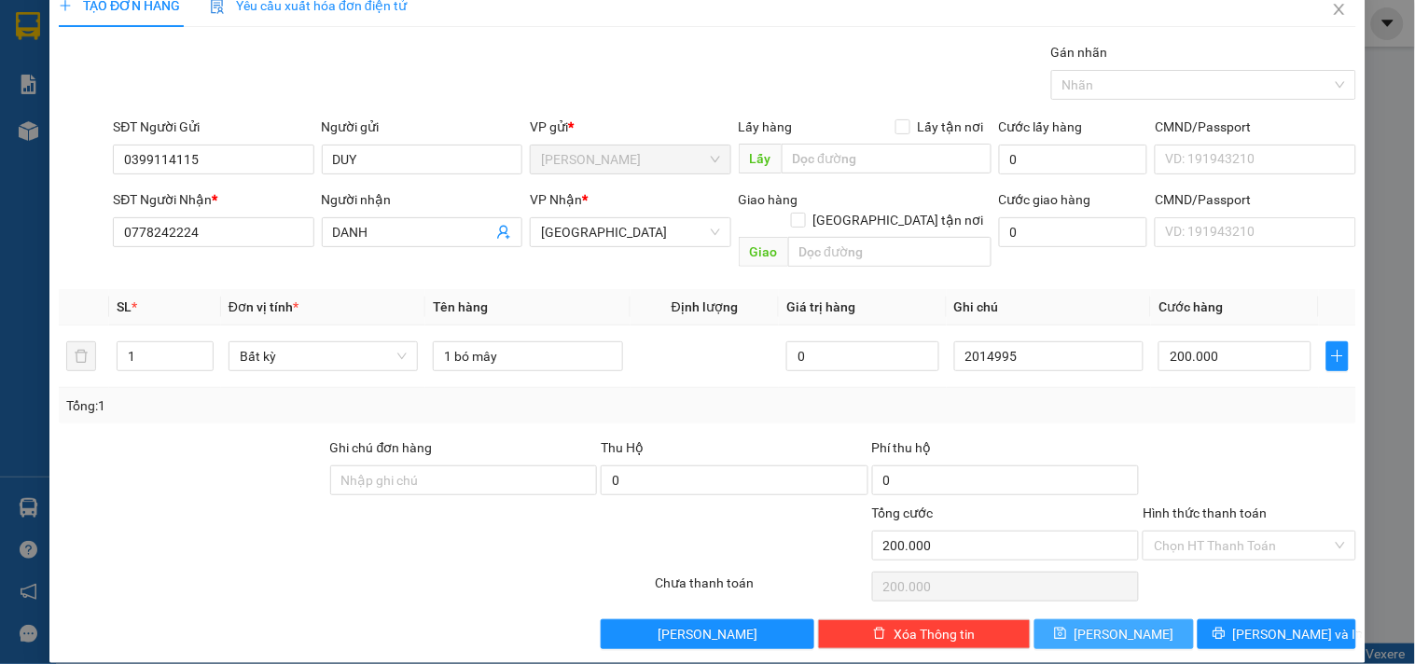
click at [1107, 624] on span "[PERSON_NAME]" at bounding box center [1125, 634] width 100 height 21
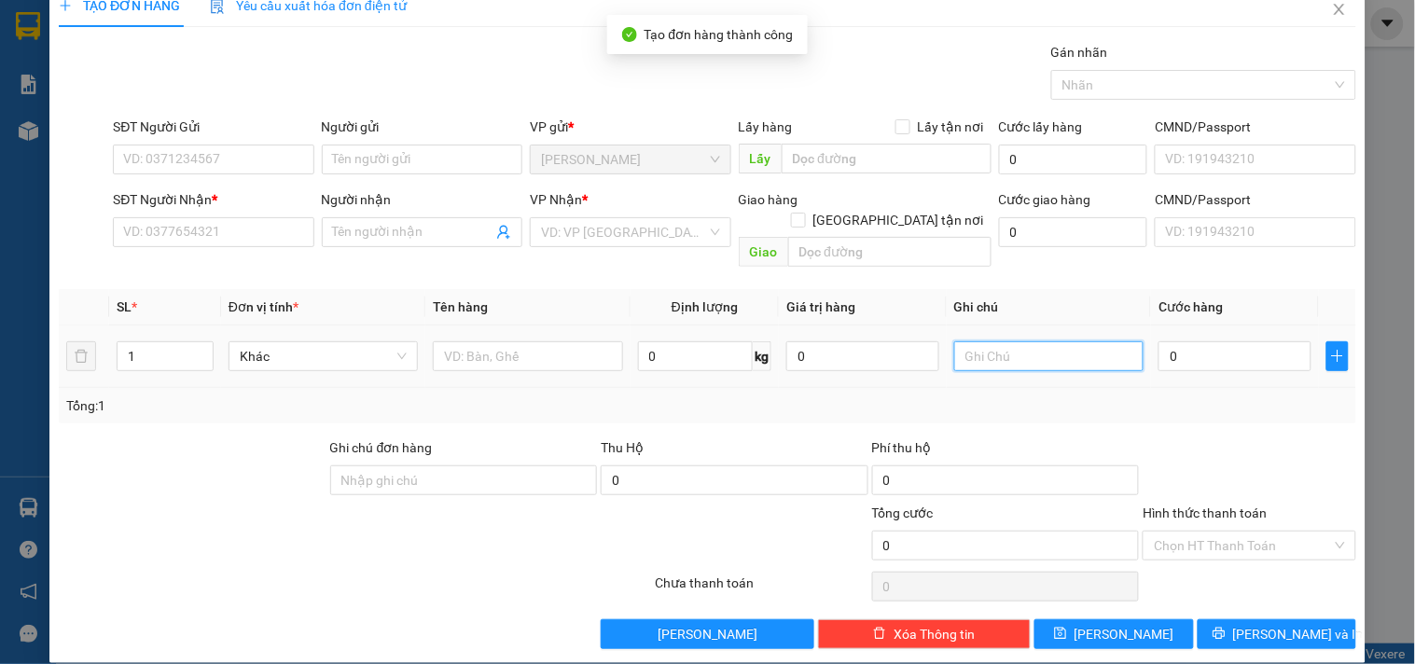
click at [1033, 341] on input "text" at bounding box center [1048, 356] width 189 height 30
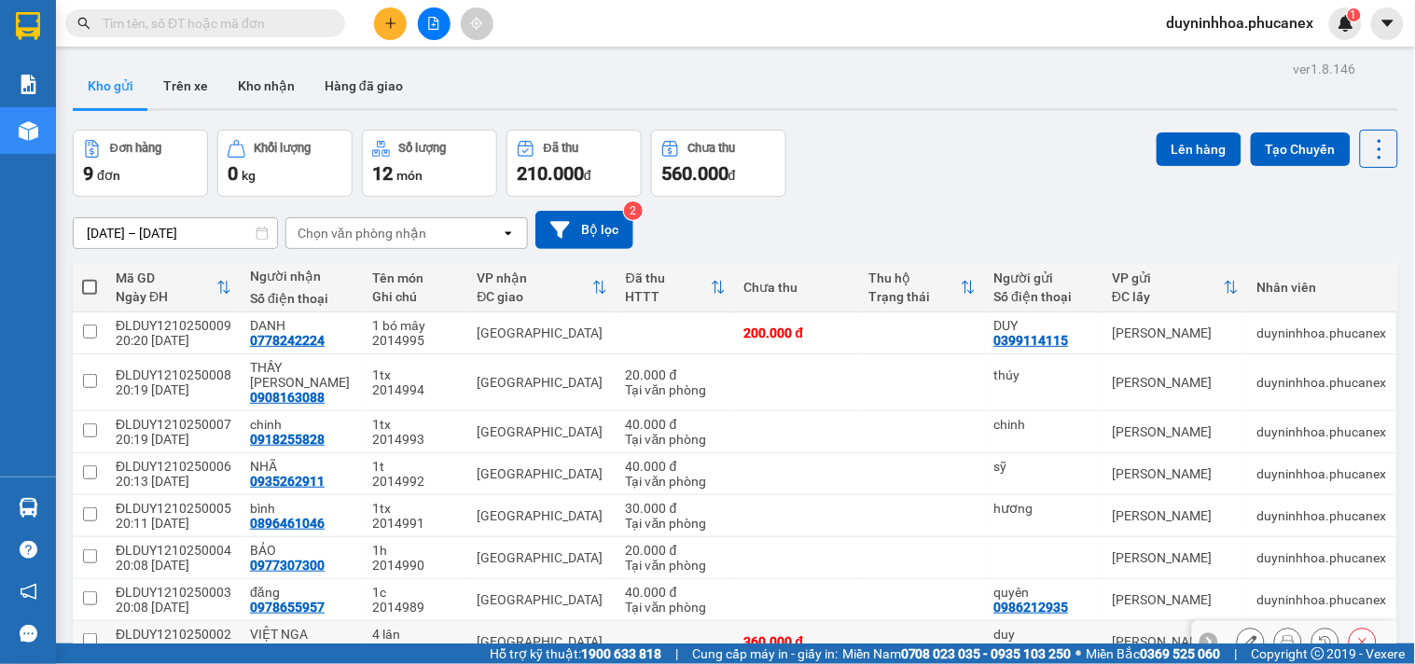
scroll to position [104, 0]
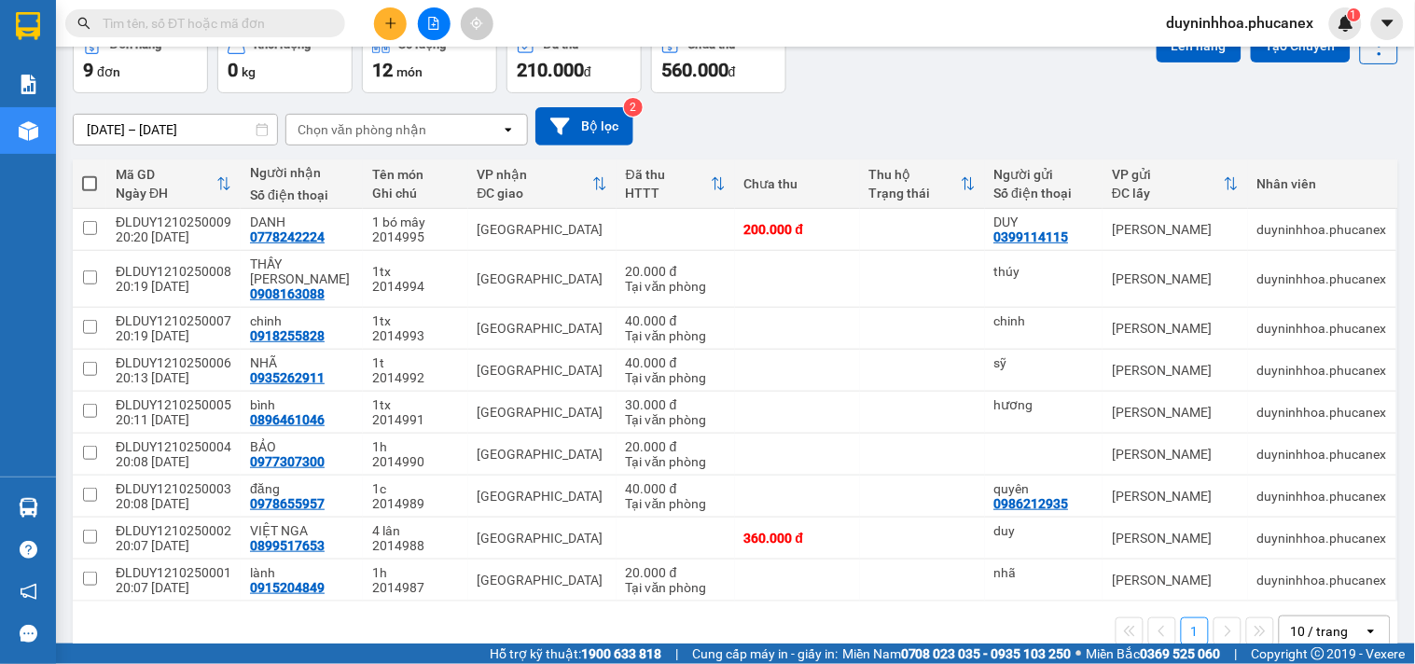
click at [86, 182] on span at bounding box center [89, 183] width 15 height 15
click at [90, 174] on input "checkbox" at bounding box center [90, 174] width 0 height 0
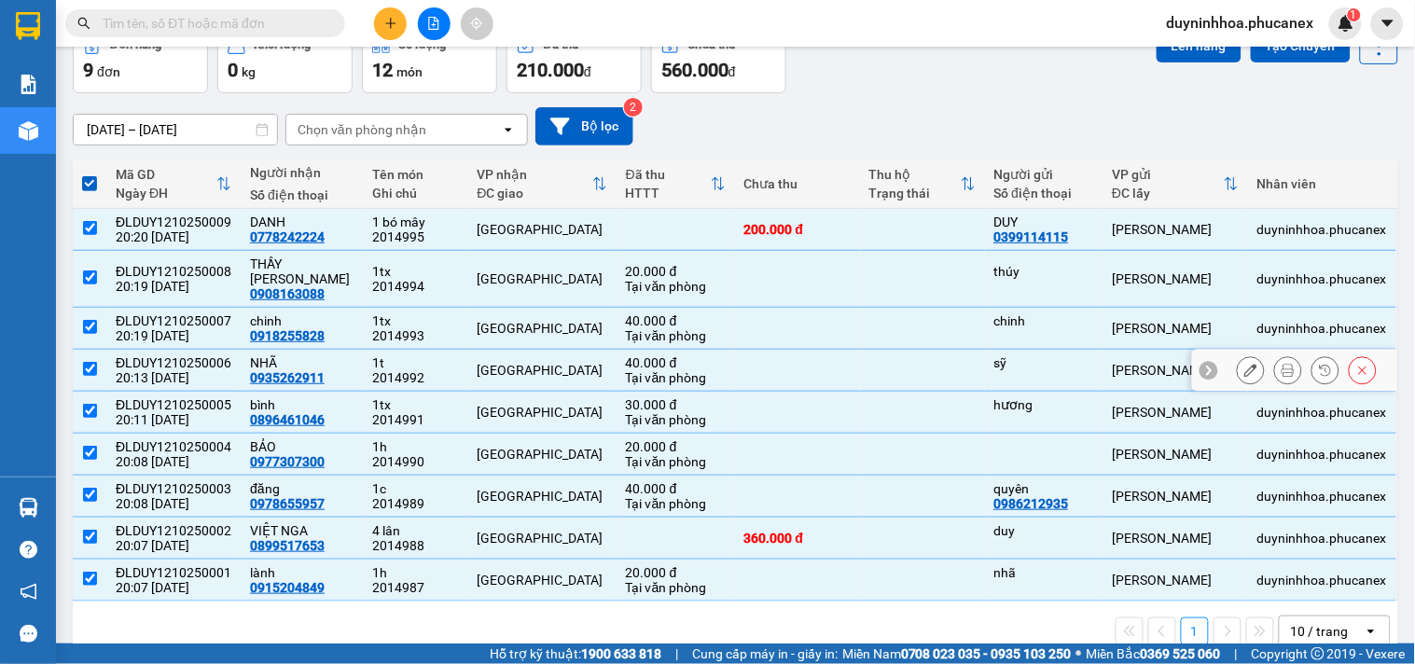
scroll to position [0, 0]
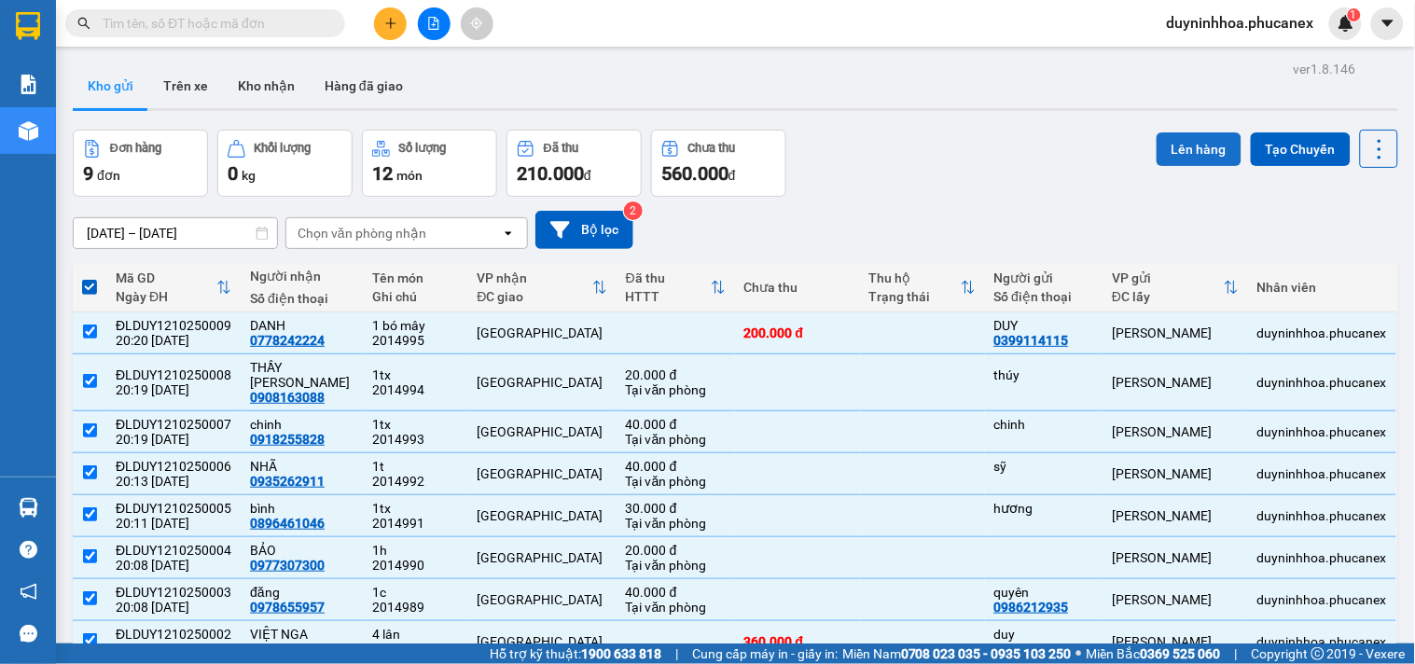
click at [1185, 143] on button "Lên hàng" at bounding box center [1199, 149] width 85 height 34
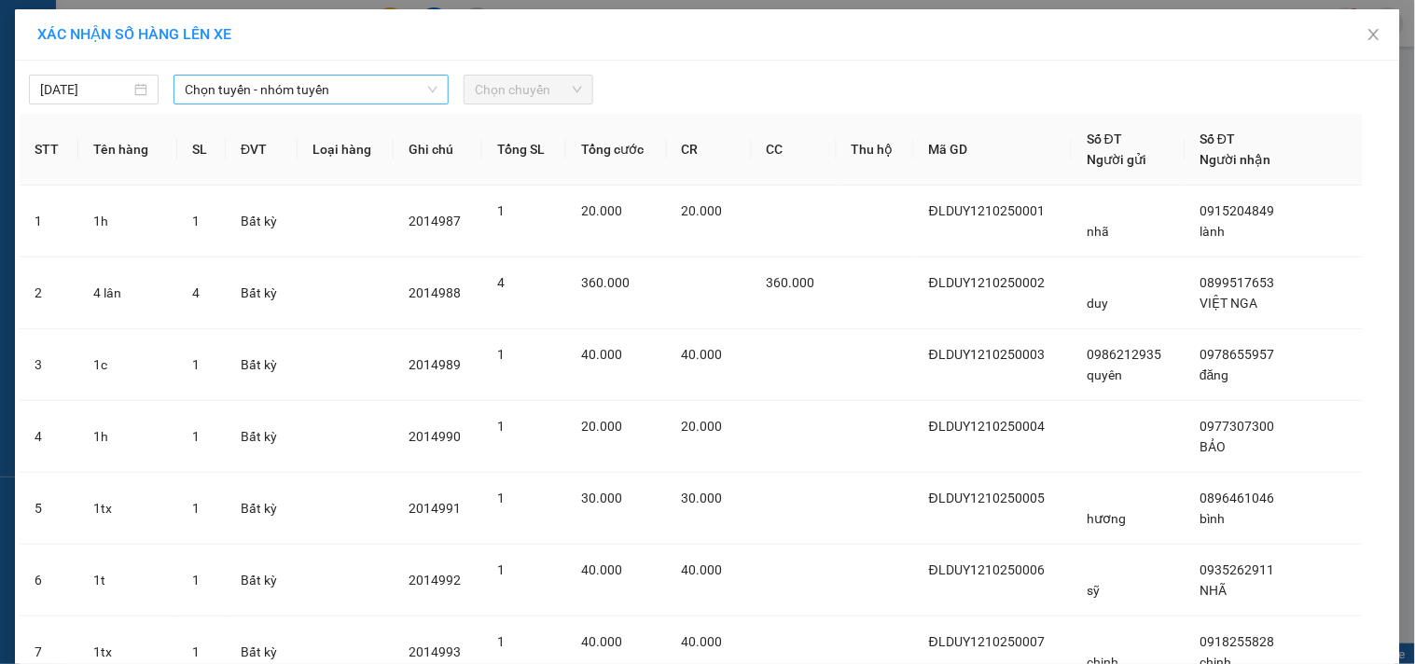
click at [238, 97] on span "Chọn tuyến - nhóm tuyến" at bounding box center [311, 90] width 253 height 28
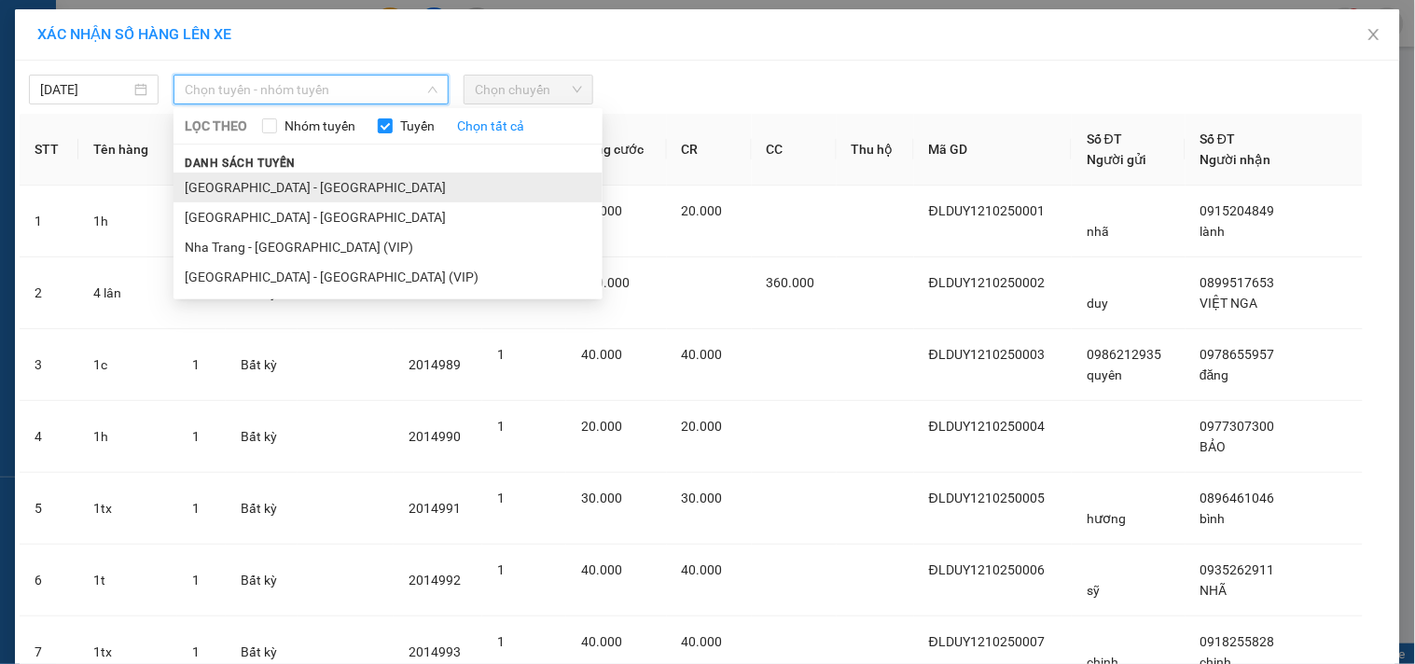
click at [243, 183] on li "[GEOGRAPHIC_DATA] - [GEOGRAPHIC_DATA]" at bounding box center [388, 188] width 429 height 30
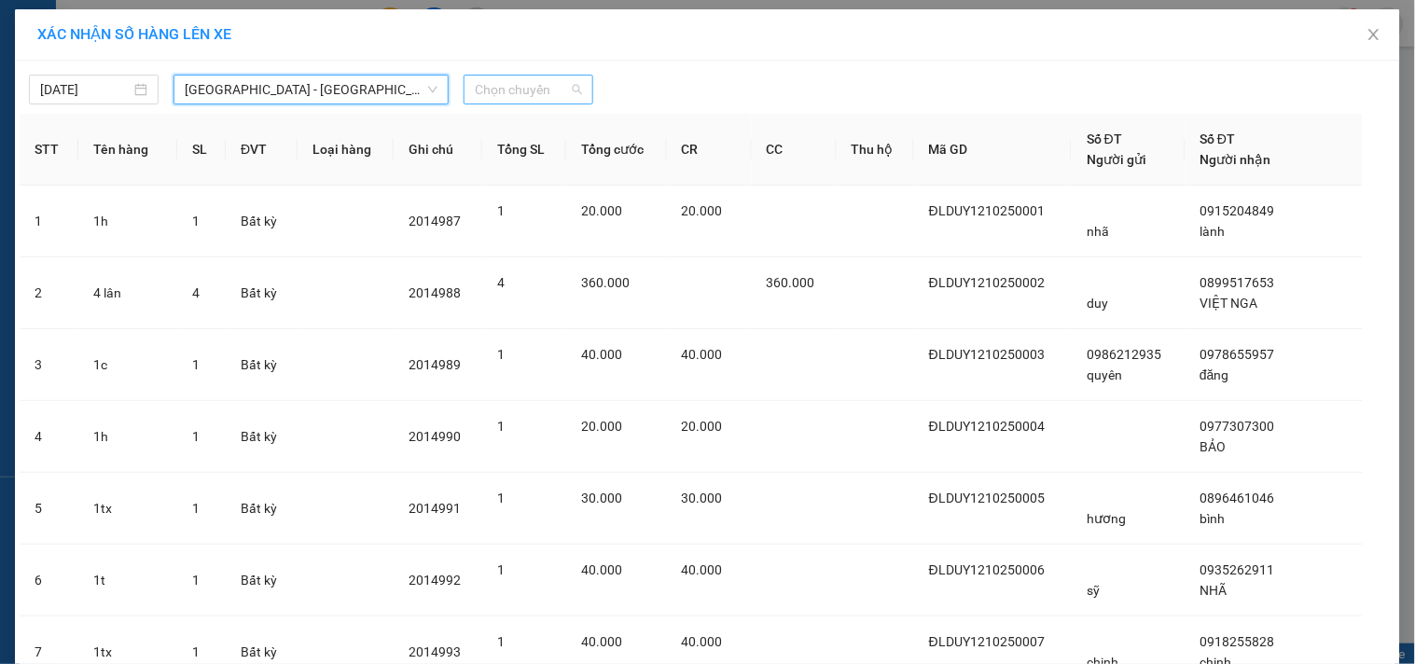
click at [504, 93] on span "Chọn chuyến" at bounding box center [528, 90] width 107 height 28
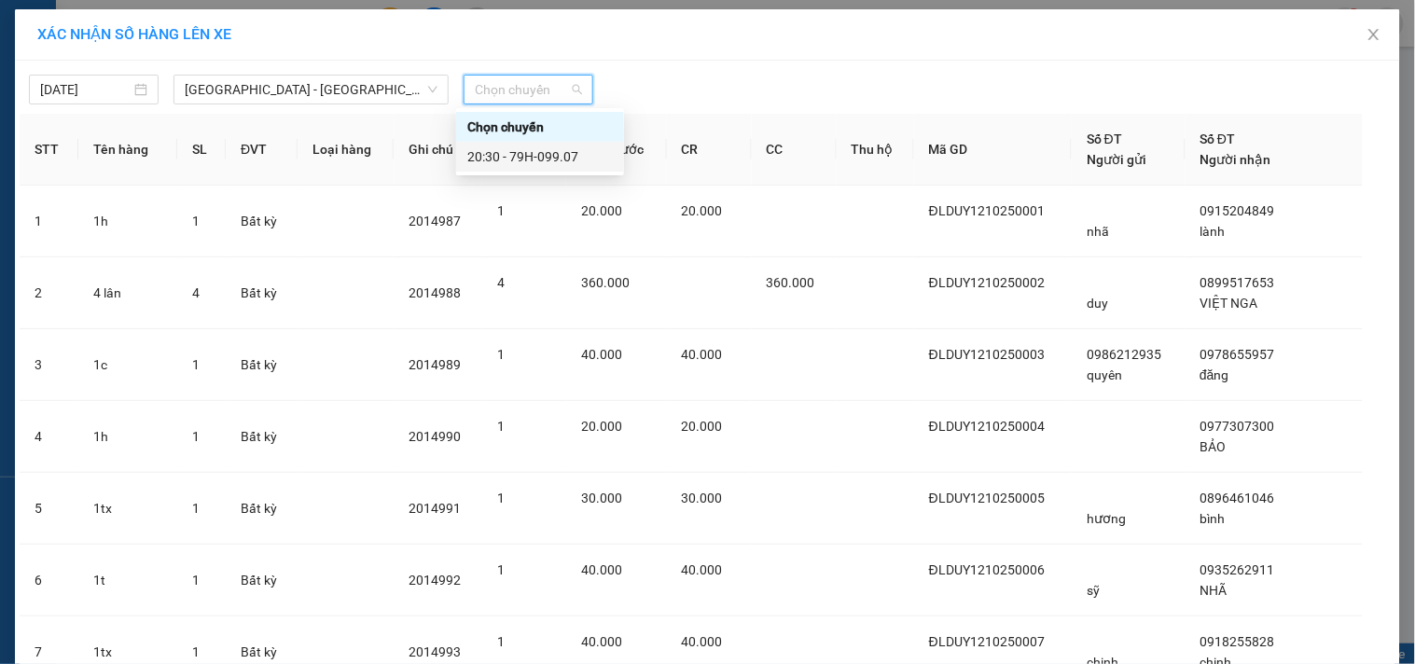
click at [511, 147] on div "20:30 - 79H-099.07" at bounding box center [540, 156] width 146 height 21
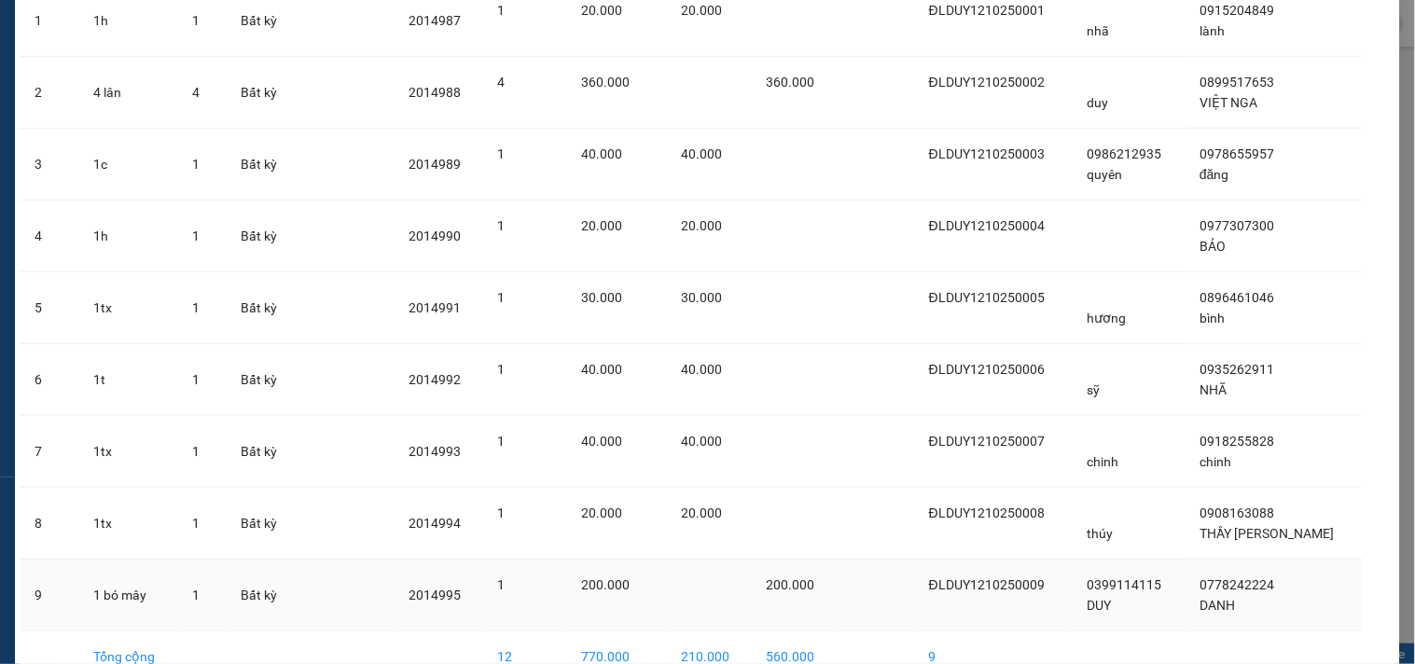
scroll to position [315, 0]
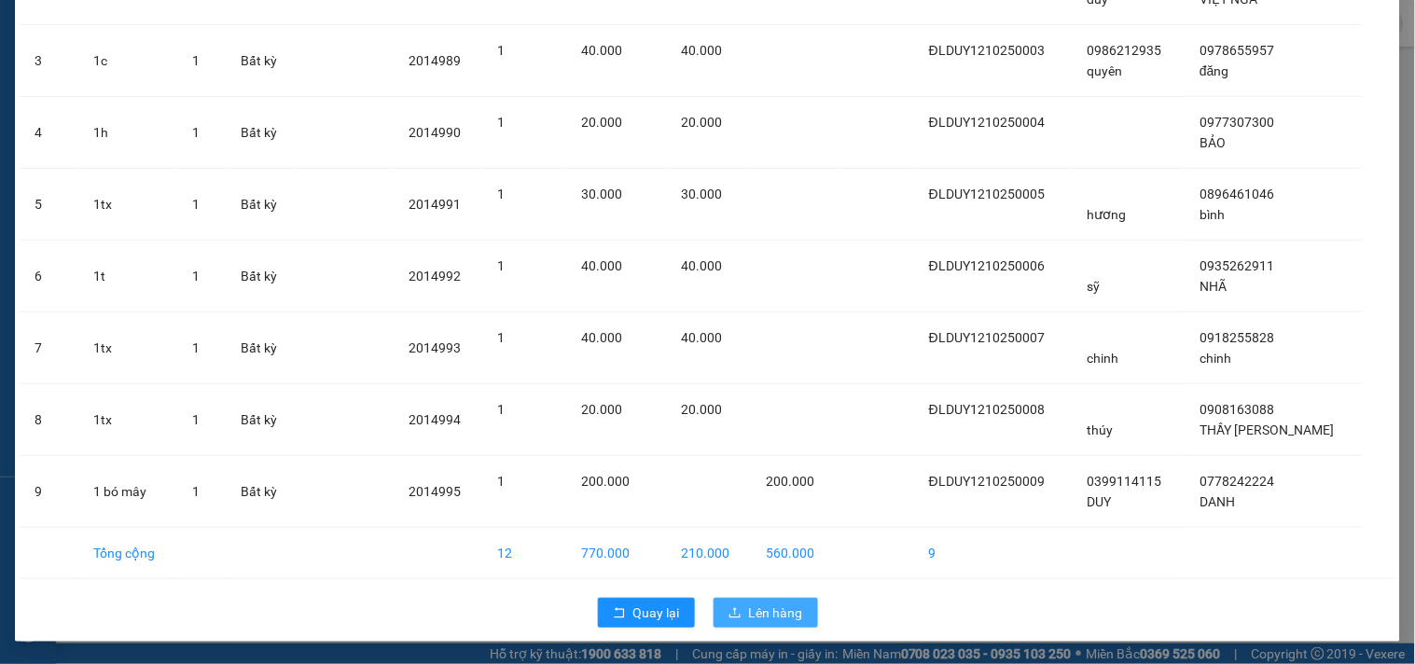
click at [776, 622] on span "Lên hàng" at bounding box center [776, 613] width 54 height 21
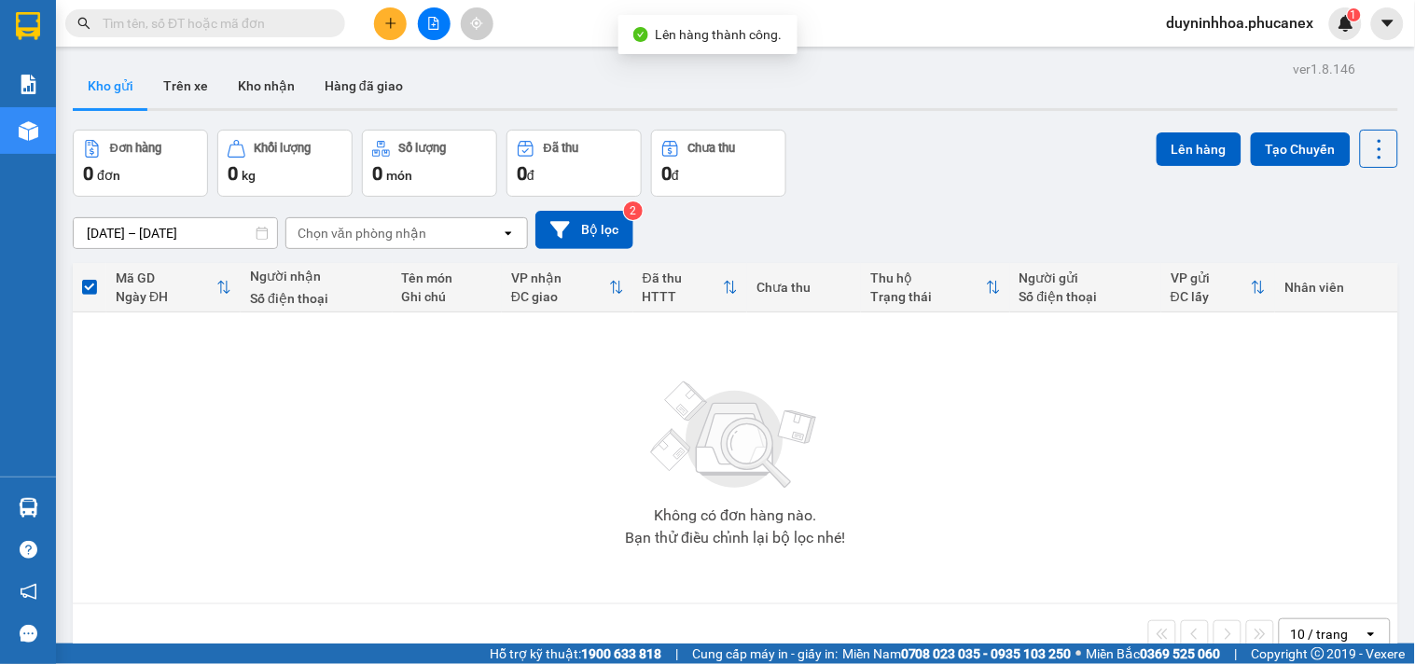
click at [1247, 40] on div "Kết quả tìm kiếm ( 0 ) Bộ lọc No Data duyninhhoa.phucanex 1" at bounding box center [707, 23] width 1415 height 47
click at [1250, 30] on span "duyninhhoa.phucanex" at bounding box center [1240, 22] width 177 height 23
click at [1224, 57] on span "Đăng xuất" at bounding box center [1250, 58] width 138 height 21
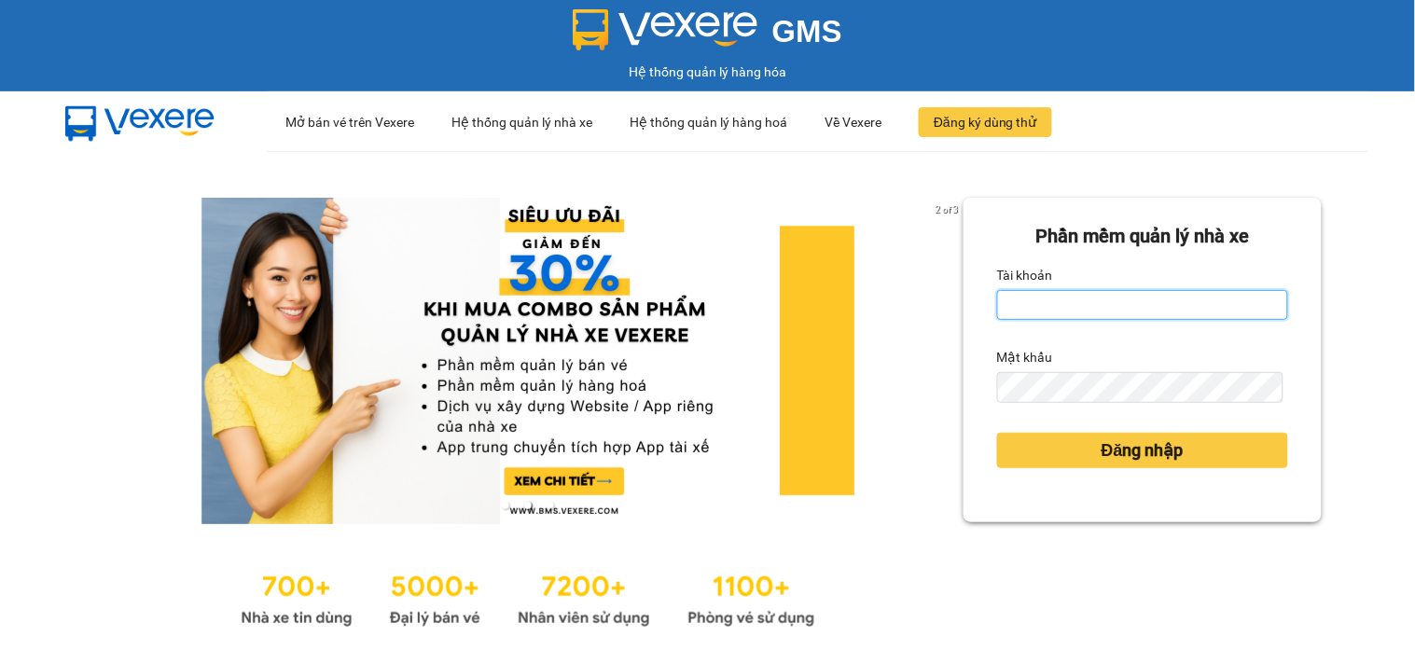
click at [1120, 304] on input "Tài khoản" at bounding box center [1142, 305] width 291 height 30
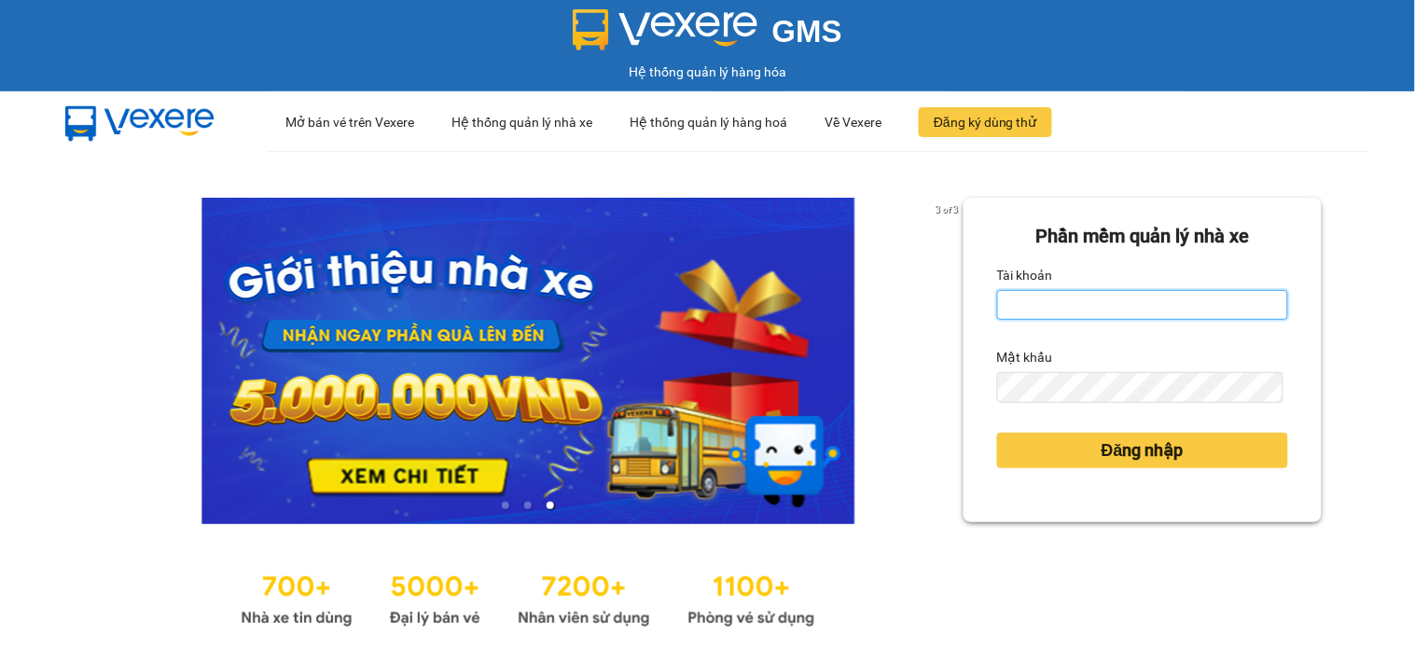
type input "dienkhanh.phucanex"
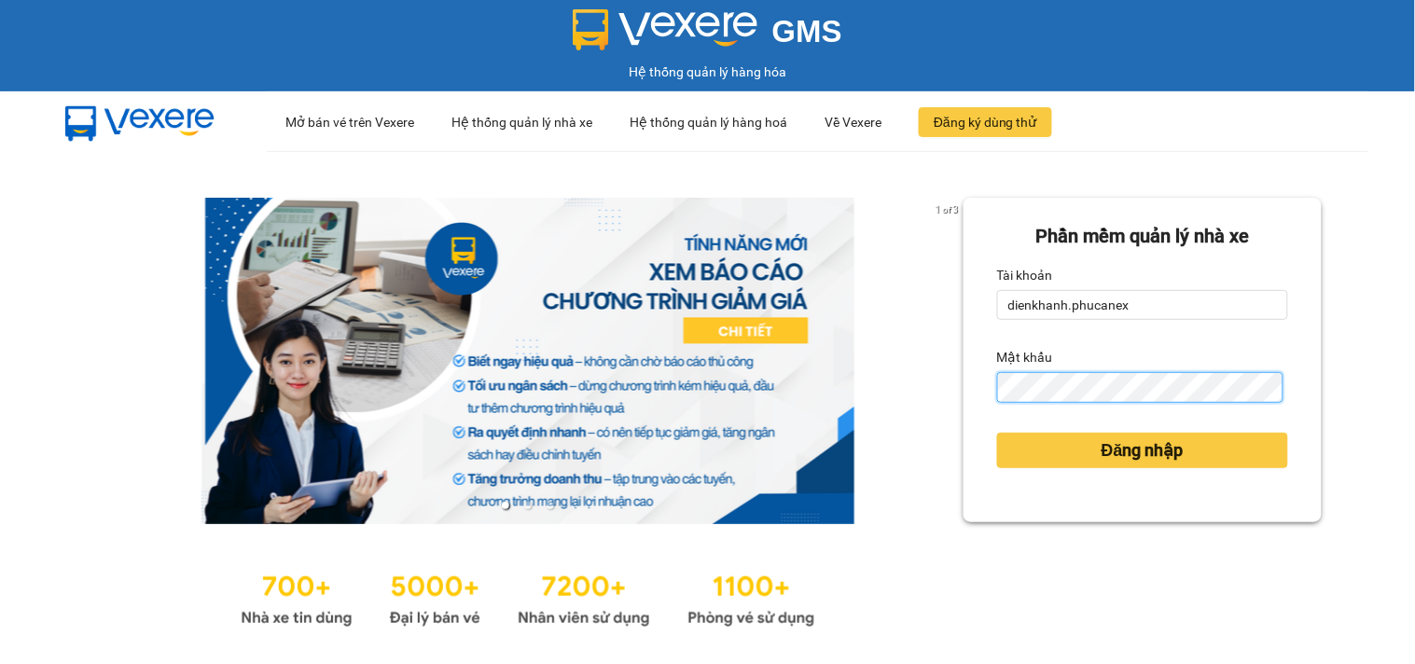
click at [997, 433] on button "Đăng nhập" at bounding box center [1142, 450] width 291 height 35
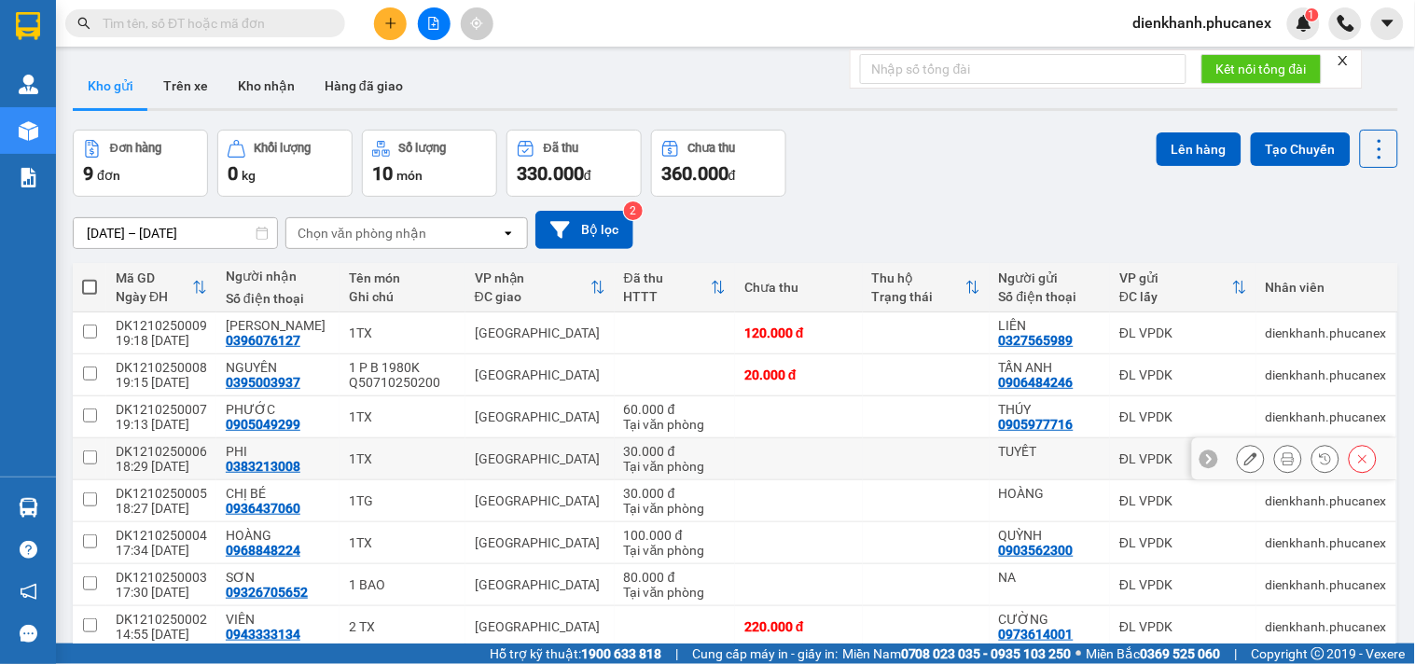
scroll to position [124, 0]
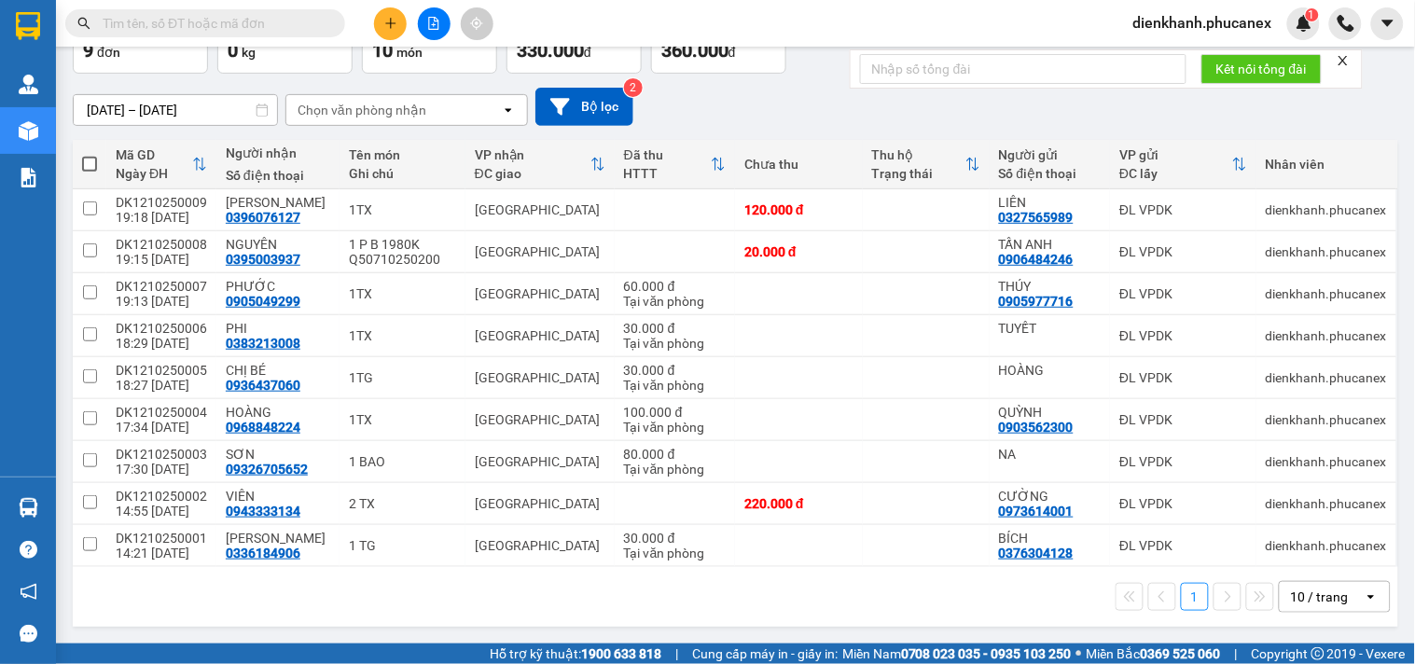
click at [1318, 601] on div "10 / trang" at bounding box center [1320, 597] width 58 height 19
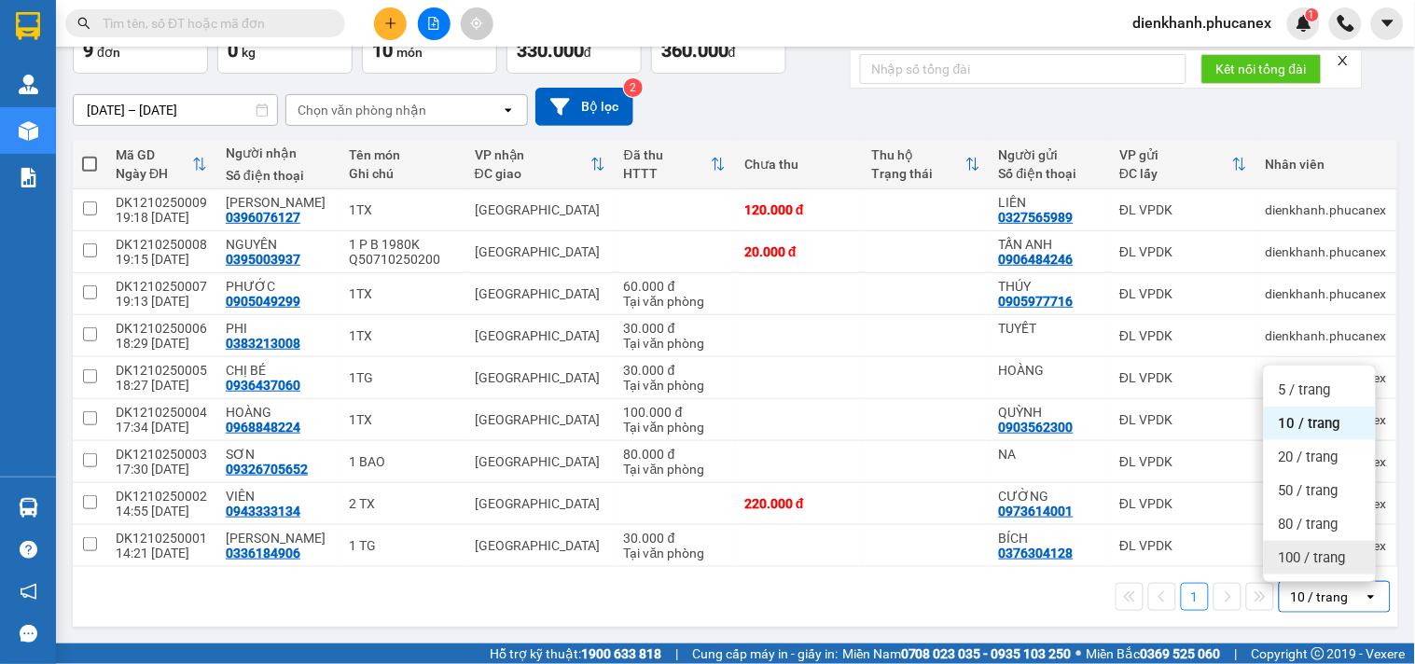
click at [1291, 550] on span "100 / trang" at bounding box center [1312, 558] width 67 height 19
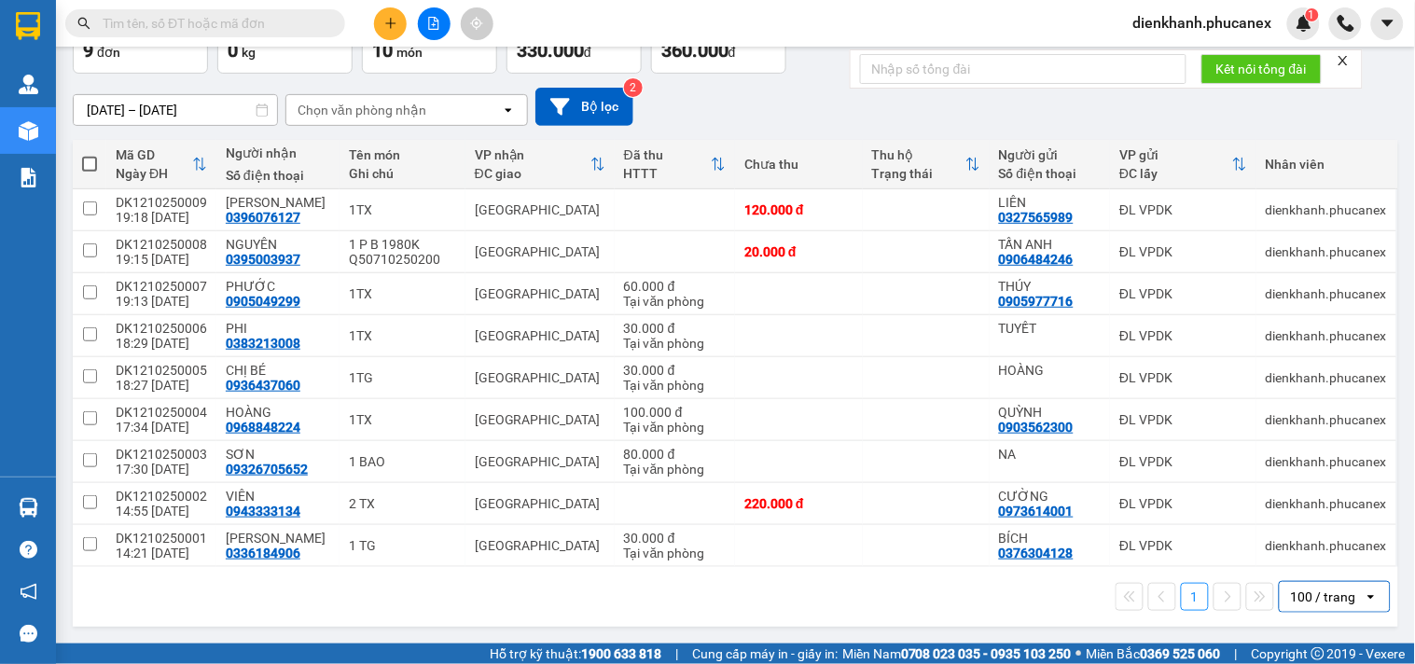
click at [91, 163] on span at bounding box center [89, 164] width 15 height 15
click at [90, 155] on input "checkbox" at bounding box center [90, 155] width 0 height 0
checkbox input "true"
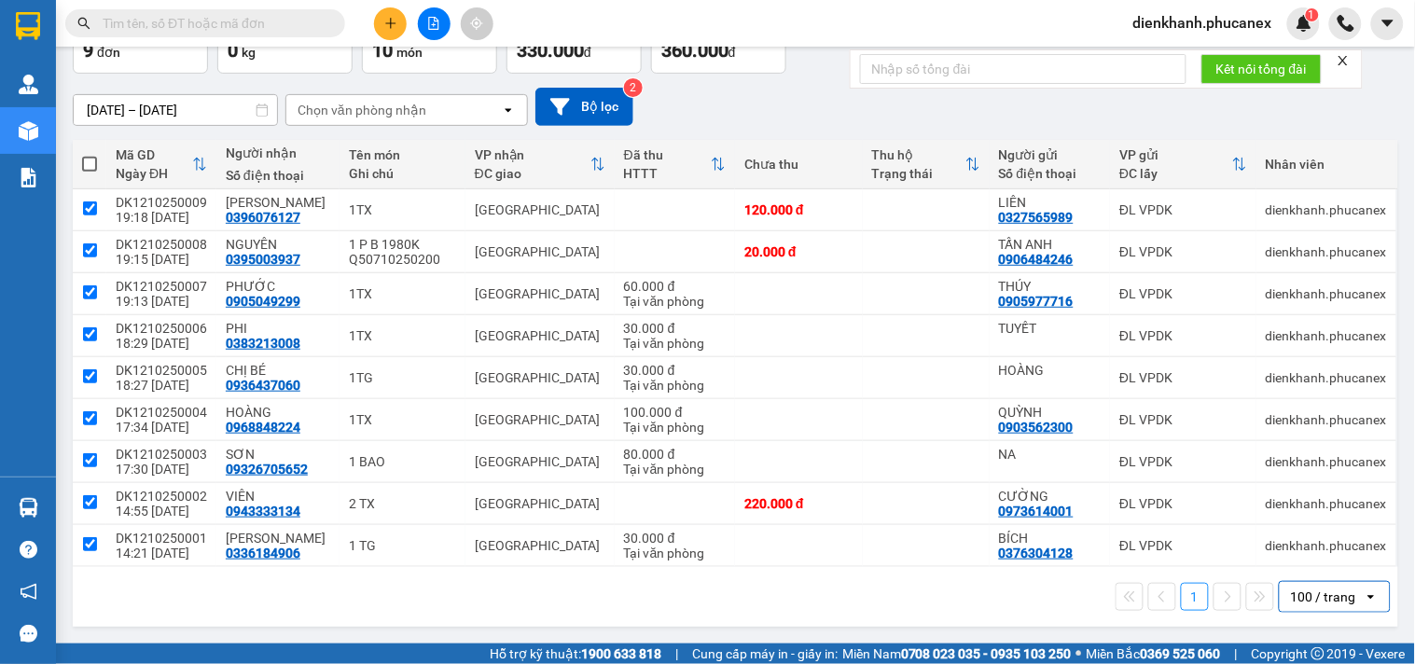
checkbox input "true"
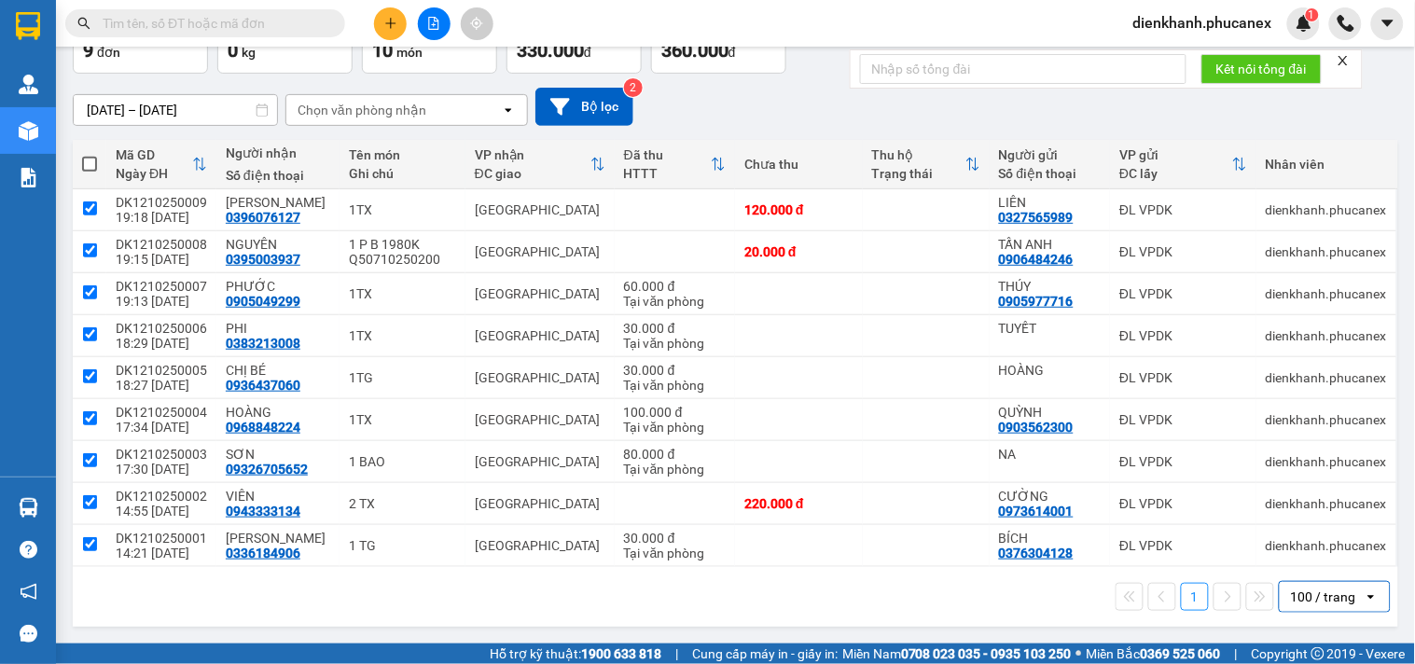
checkbox input "true"
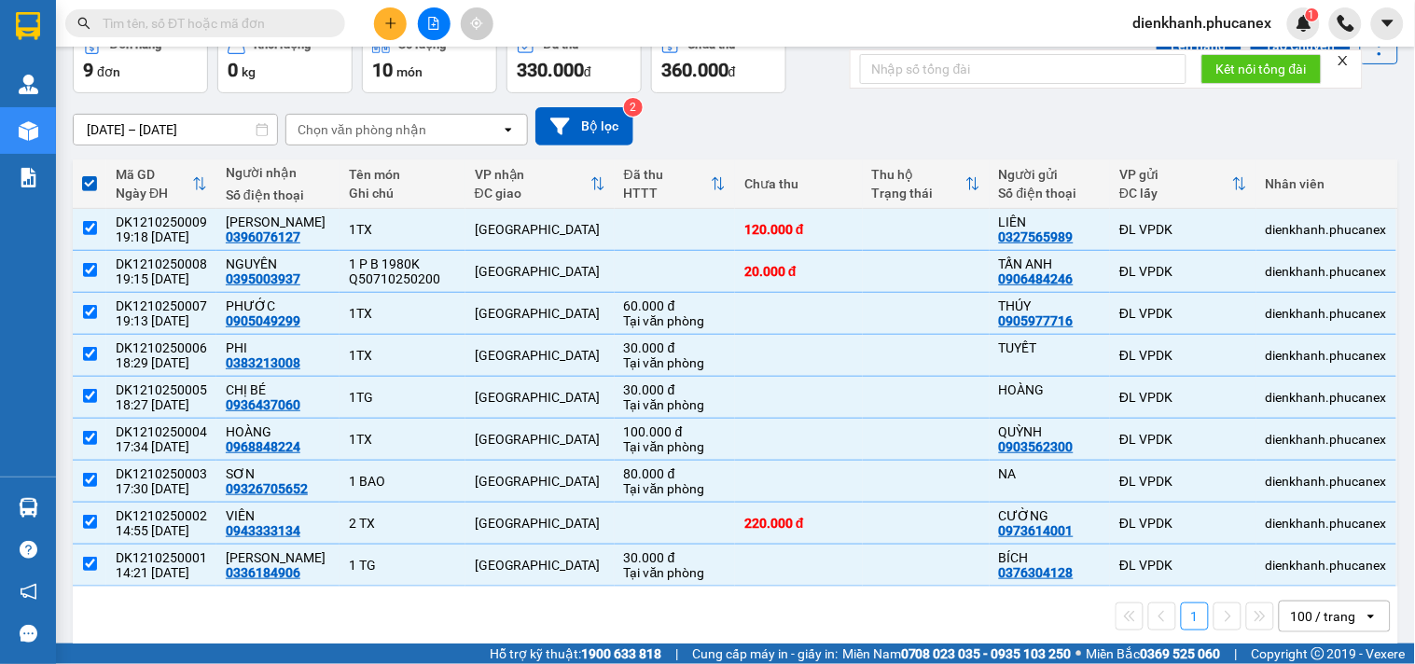
scroll to position [0, 0]
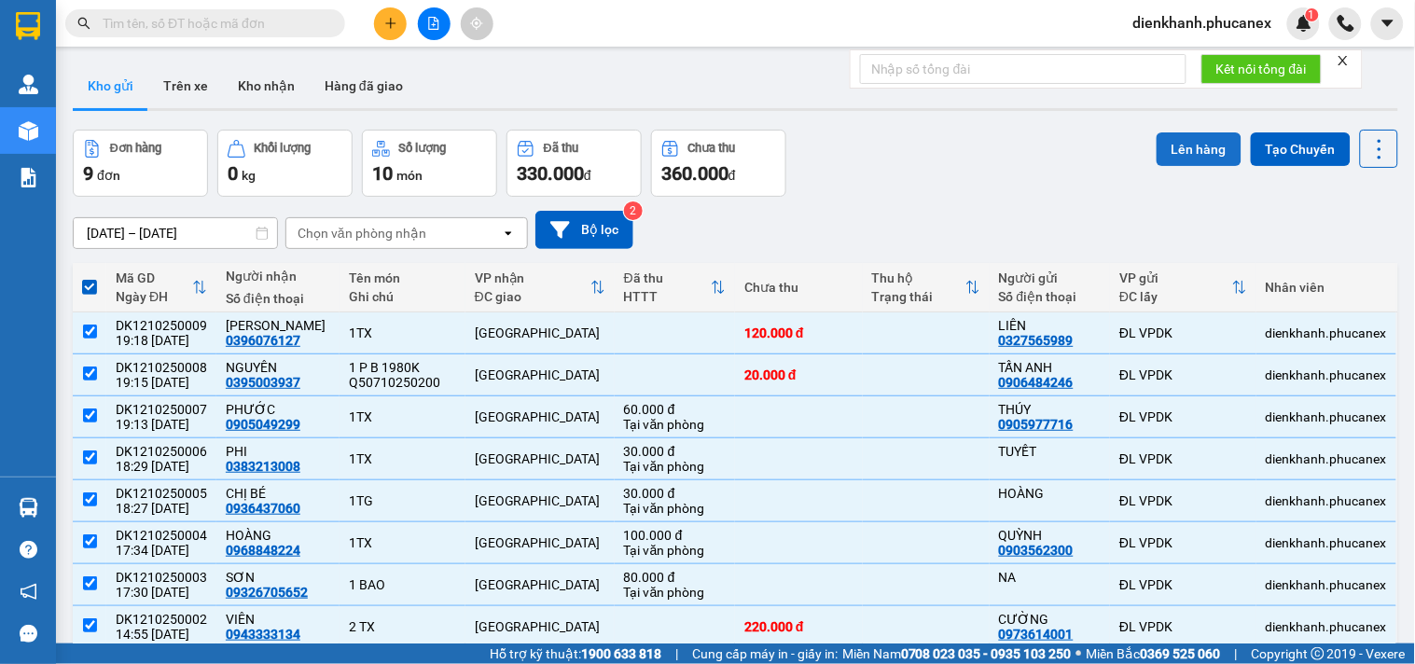
click at [1179, 156] on button "Lên hàng" at bounding box center [1199, 149] width 85 height 34
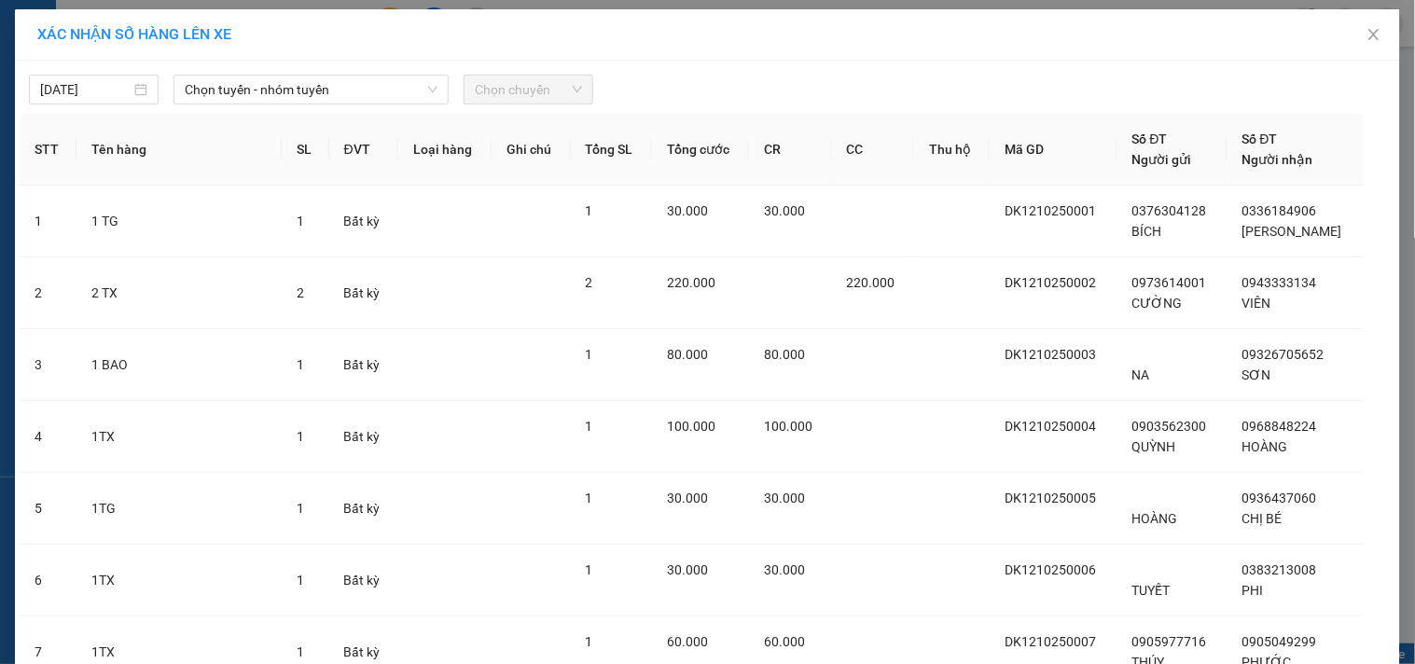
click at [296, 109] on div "12/10/2025 Chọn tuyến - nhóm tuyến Chọn chuyến STT Tên hàng SL ĐVT Loại hàng Gh…" at bounding box center [707, 503] width 1385 height 885
click at [310, 79] on span "Chọn tuyến - nhóm tuyến" at bounding box center [311, 90] width 253 height 28
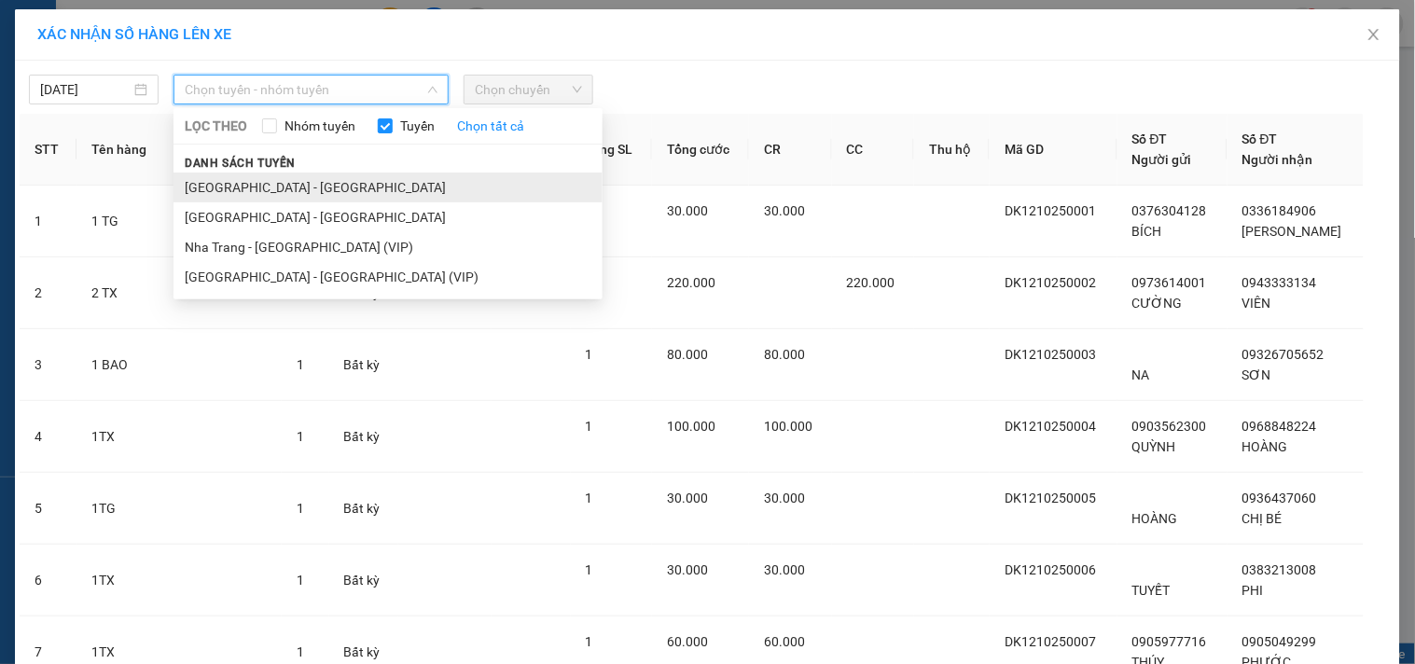
click at [211, 188] on li "[GEOGRAPHIC_DATA] - [GEOGRAPHIC_DATA]" at bounding box center [388, 188] width 429 height 30
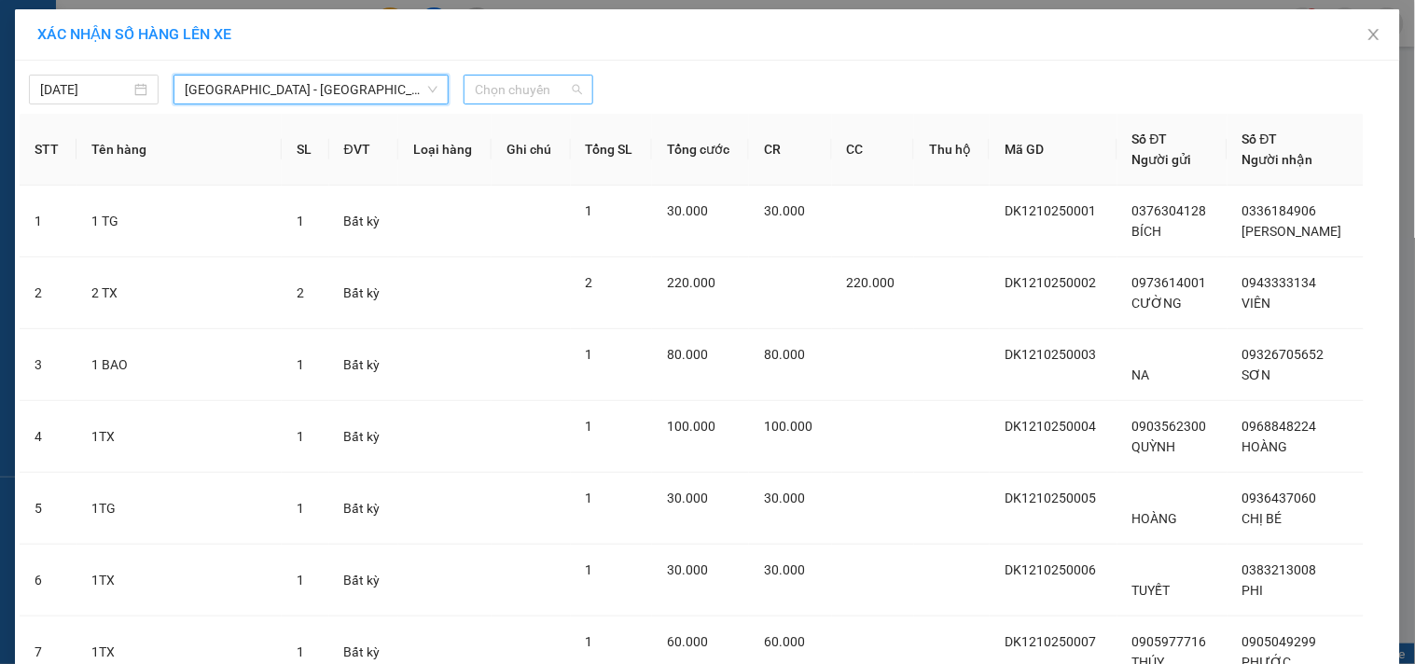
click at [548, 91] on span "Chọn chuyến" at bounding box center [528, 90] width 107 height 28
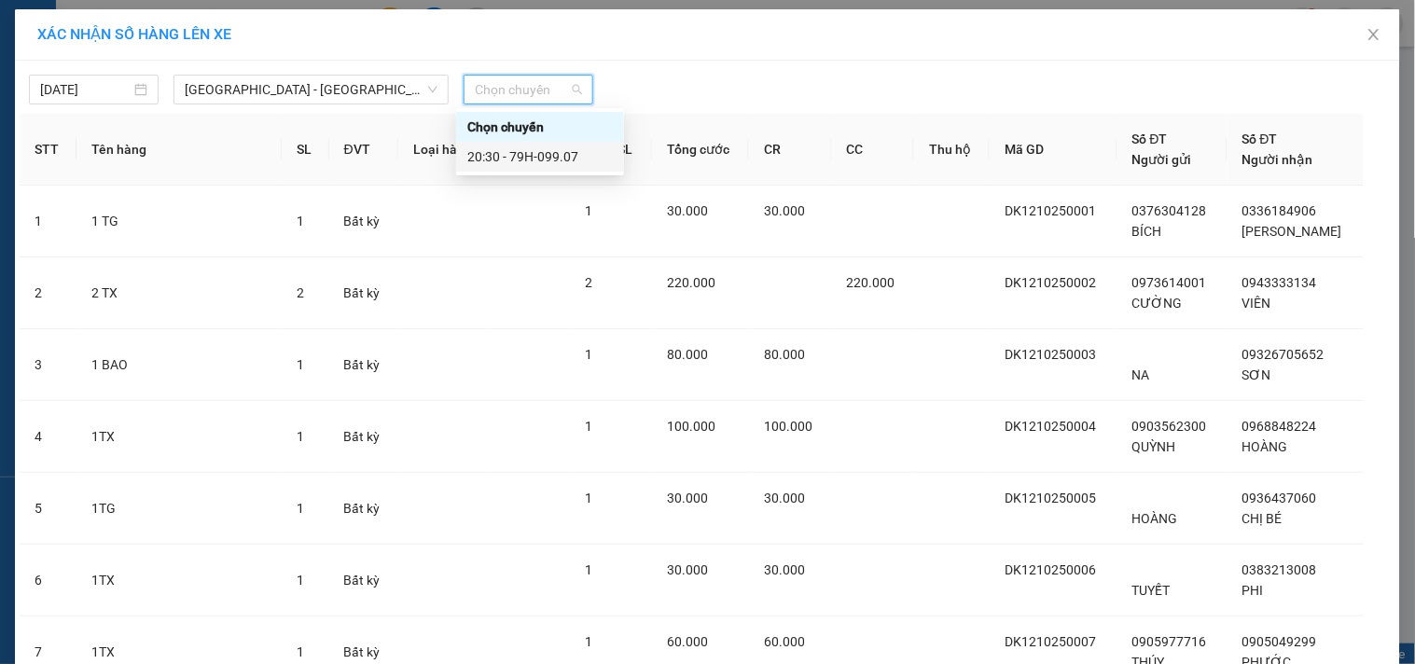
click at [516, 156] on div "20:30 - 79H-099.07" at bounding box center [540, 156] width 146 height 21
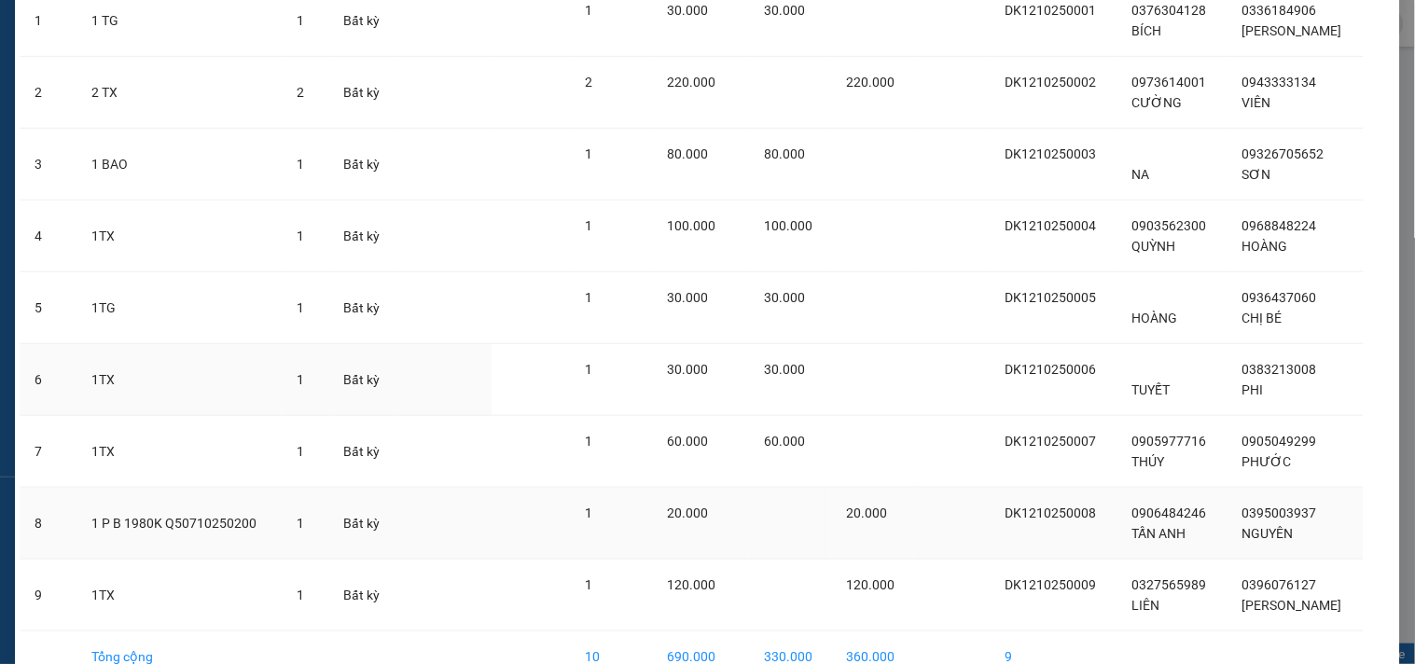
scroll to position [315, 0]
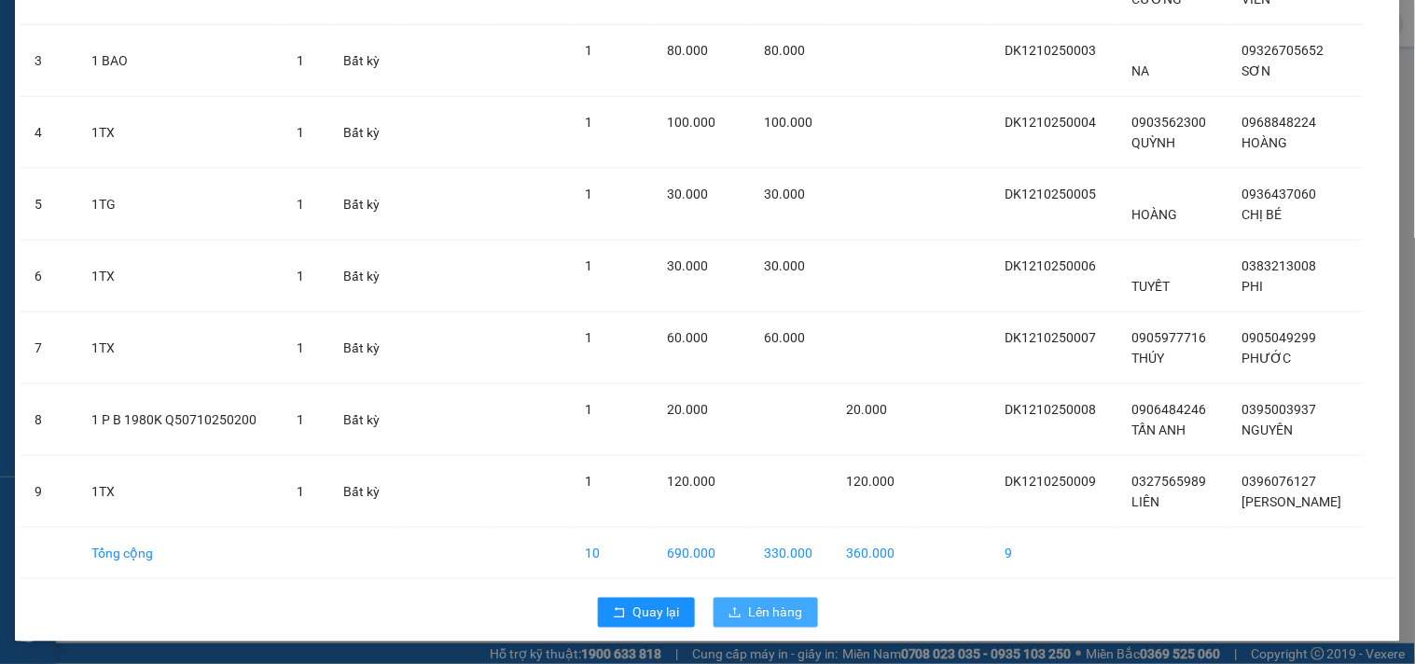
click at [763, 598] on button "Lên hàng" at bounding box center [766, 613] width 104 height 30
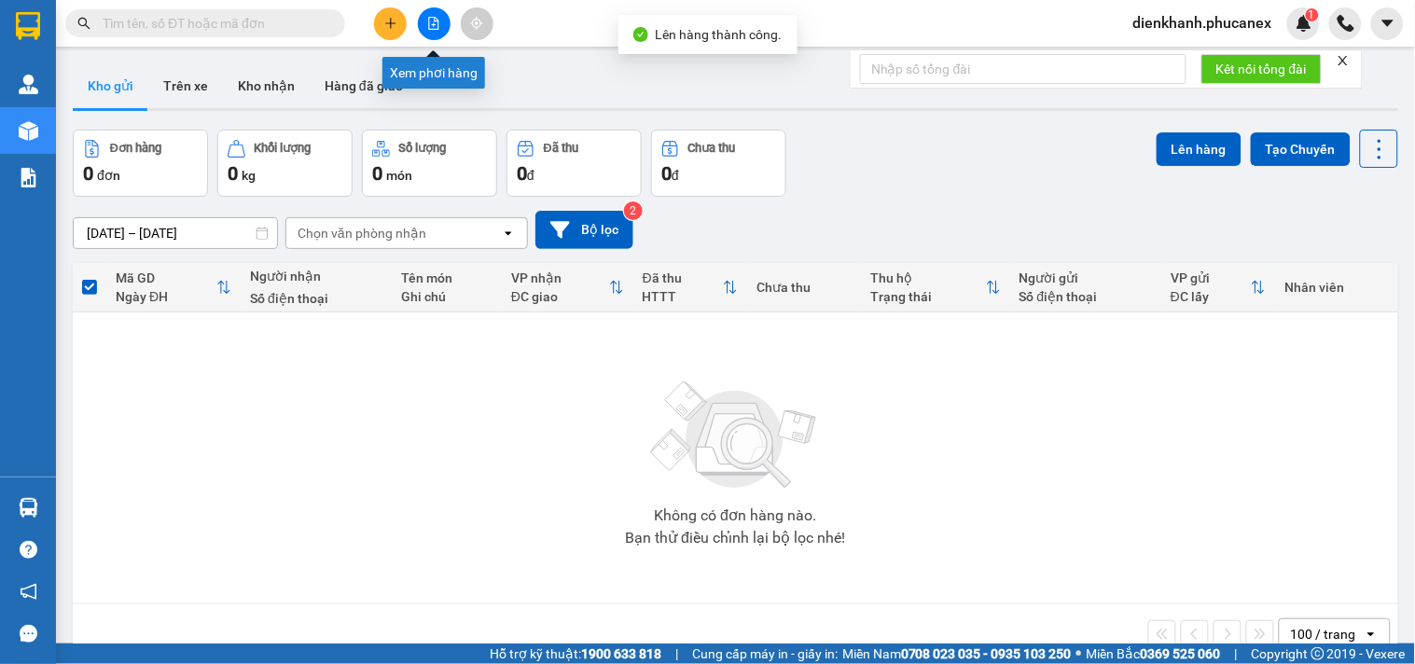
click at [432, 29] on icon "file-add" at bounding box center [434, 23] width 10 height 13
